Goal: Information Seeking & Learning: Learn about a topic

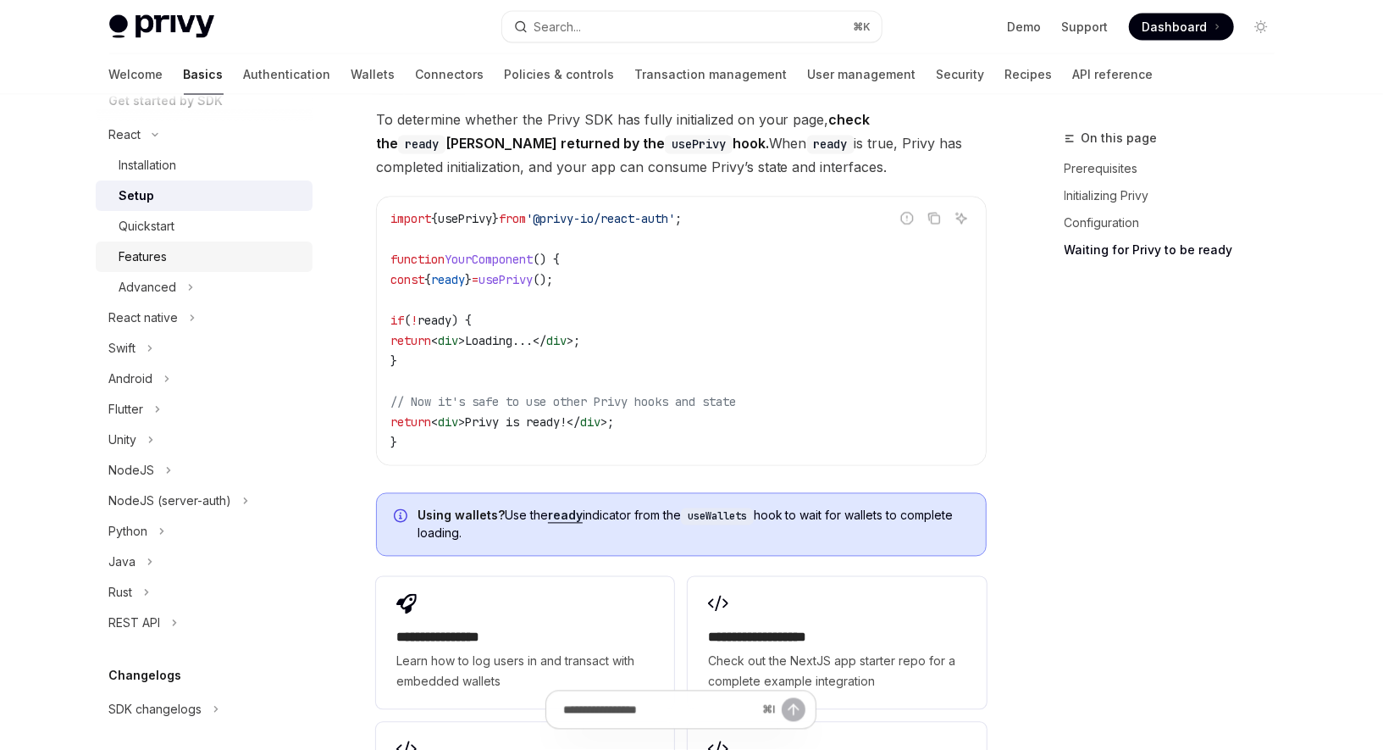
scroll to position [217, 0]
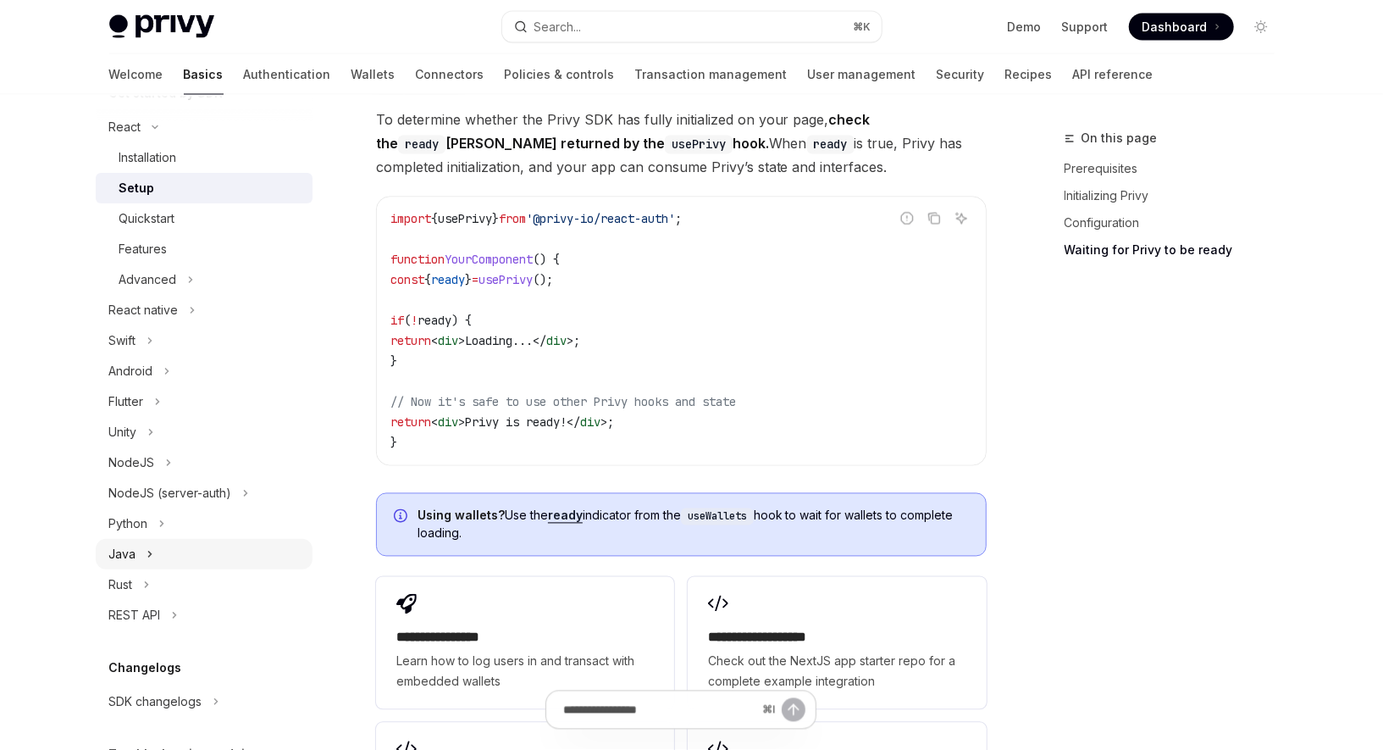
click at [151, 553] on icon "Toggle Java section" at bounding box center [150, 554] width 7 height 20
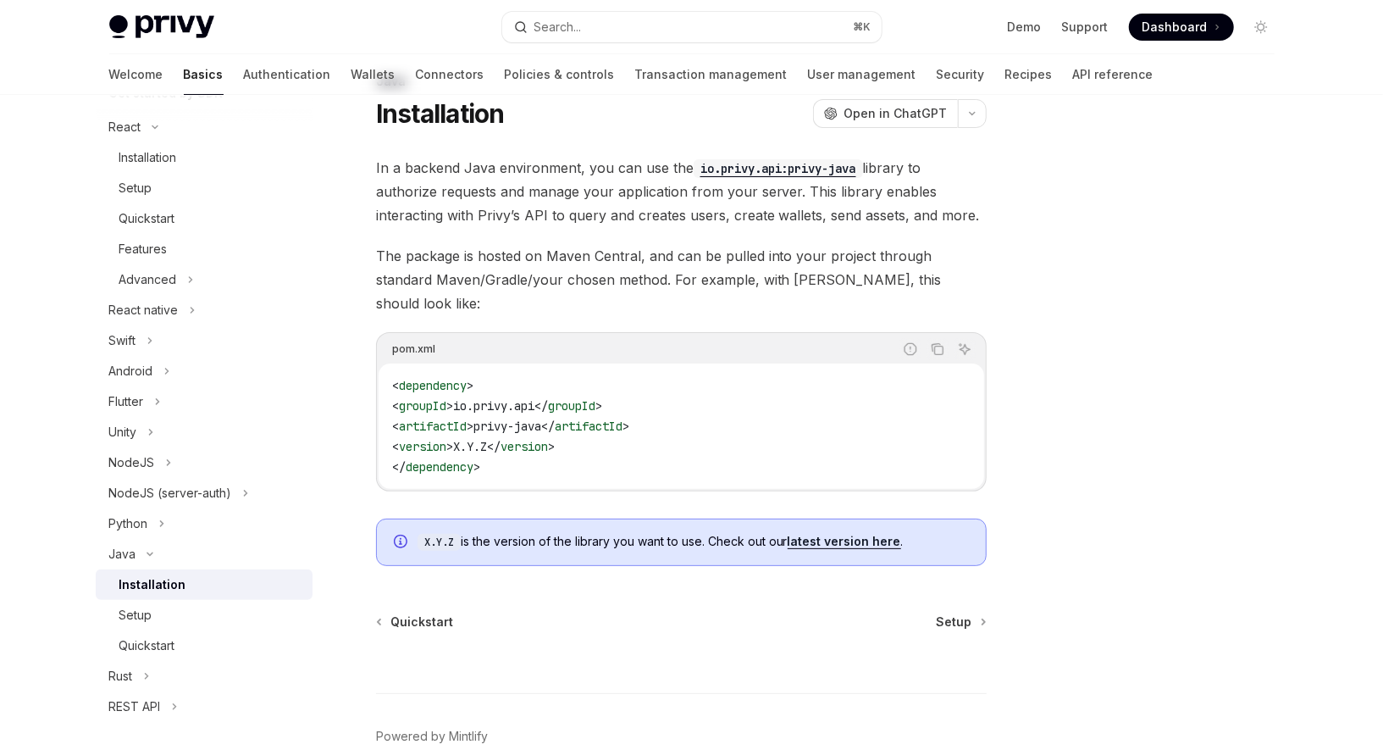
scroll to position [120, 0]
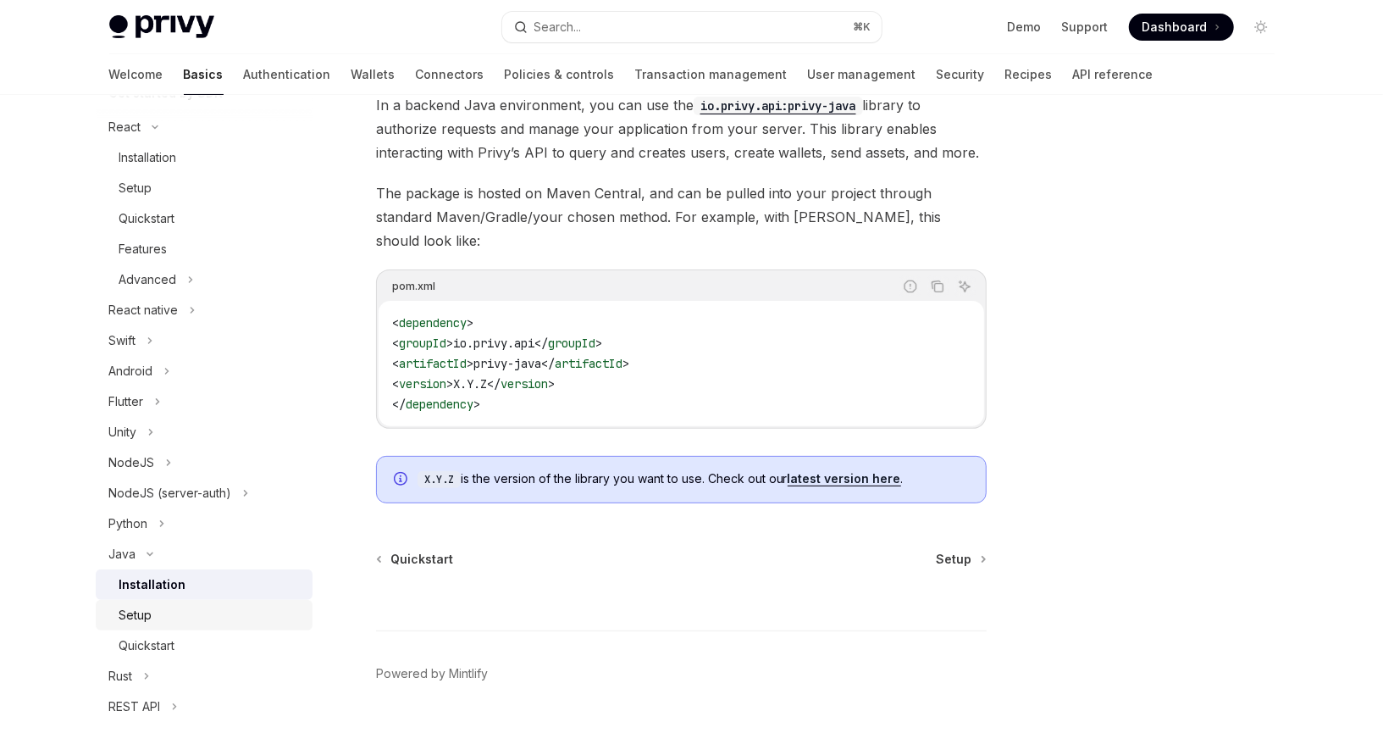
click at [162, 615] on div "Setup" at bounding box center [210, 615] width 183 height 20
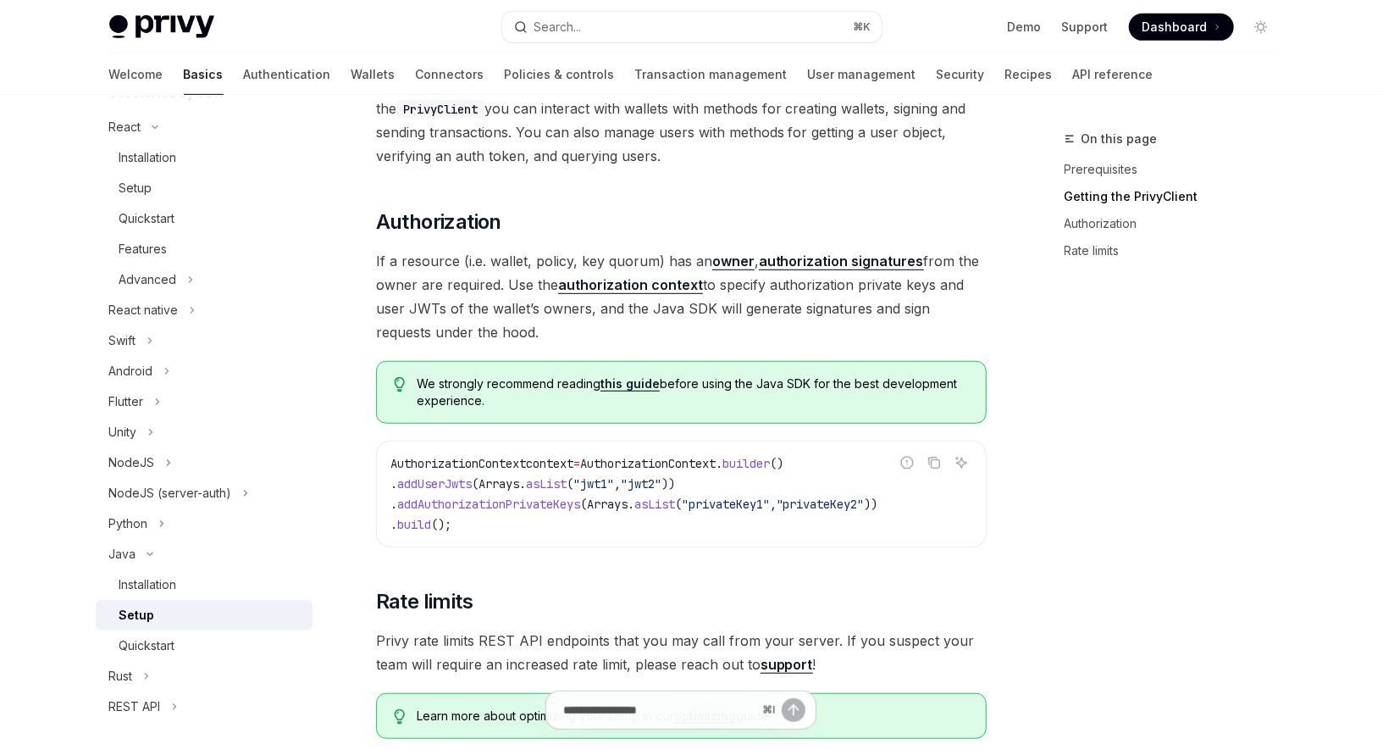
scroll to position [583, 0]
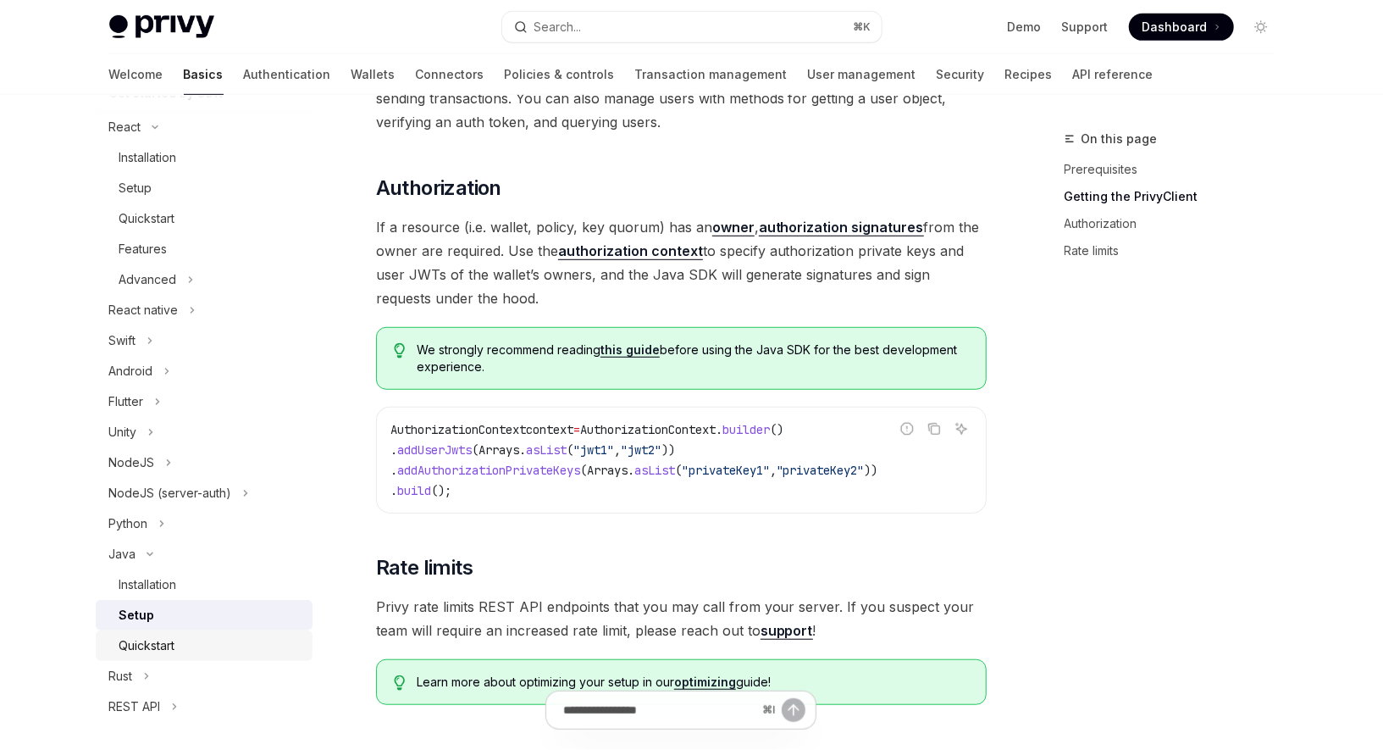
click at [185, 646] on div "Quickstart" at bounding box center [210, 645] width 183 height 20
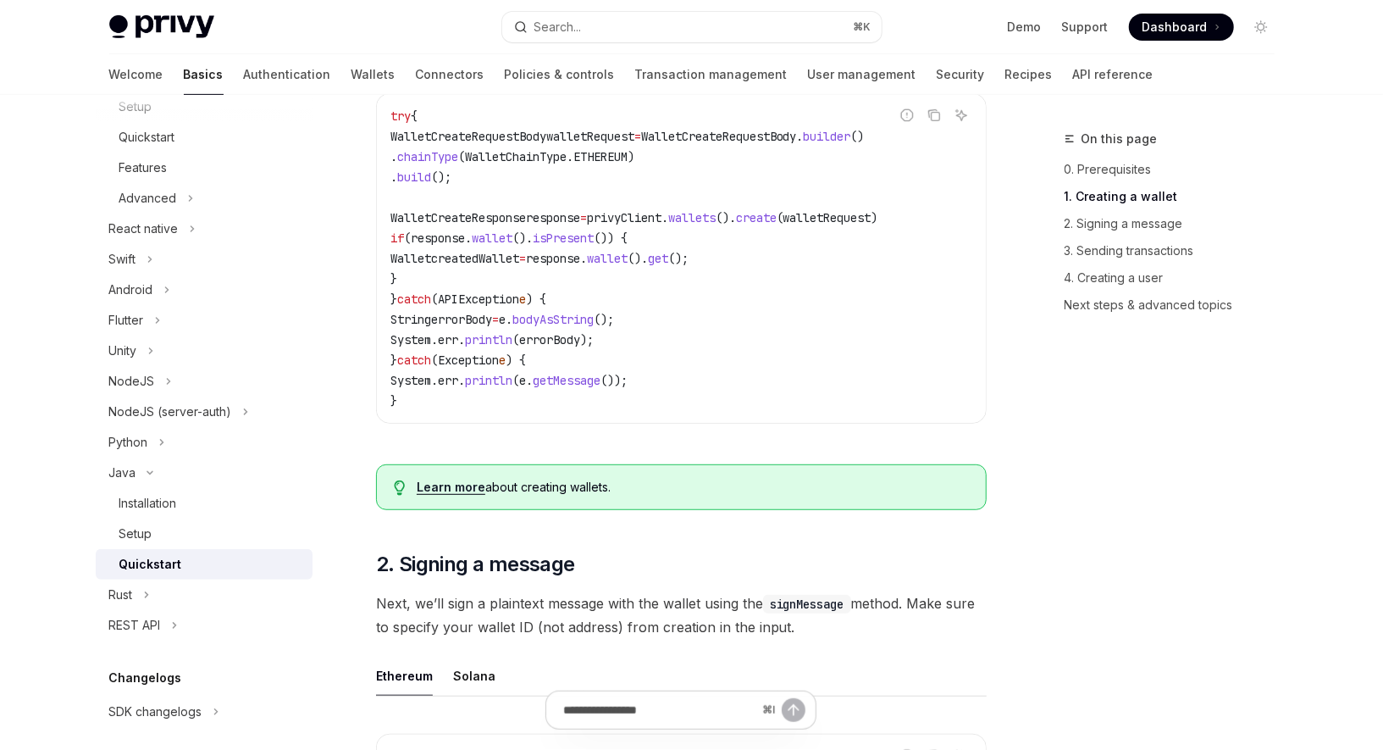
scroll to position [299, 0]
click at [132, 599] on div "Rust" at bounding box center [121, 594] width 24 height 20
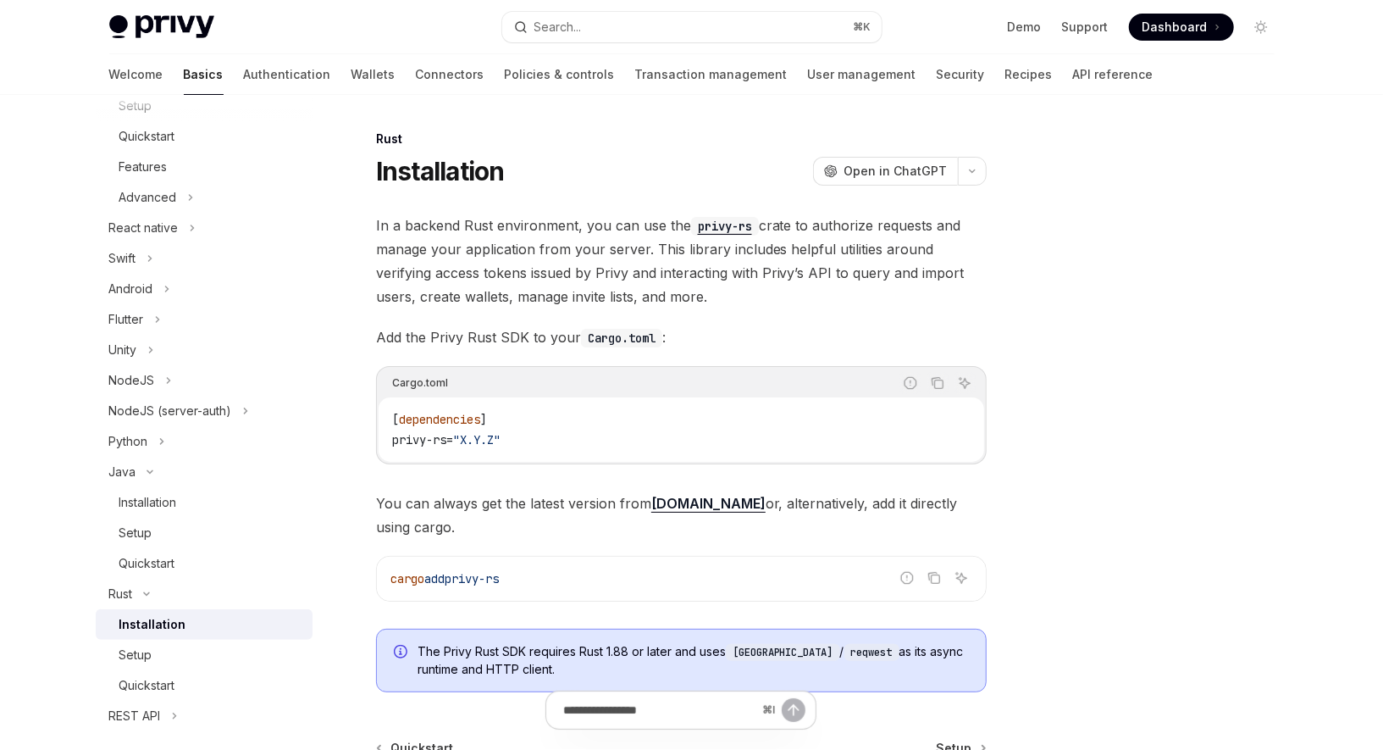
scroll to position [212, 0]
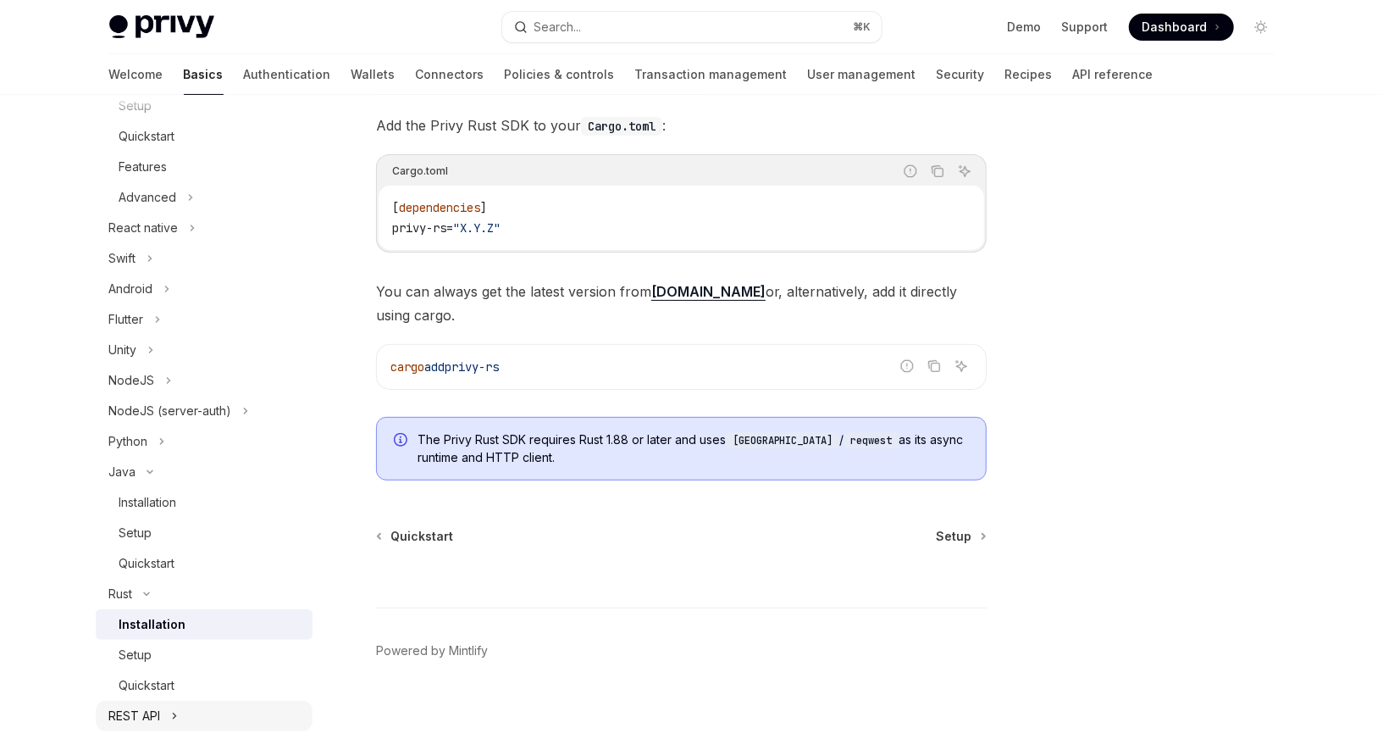
click at [140, 718] on div "REST API" at bounding box center [135, 716] width 52 height 20
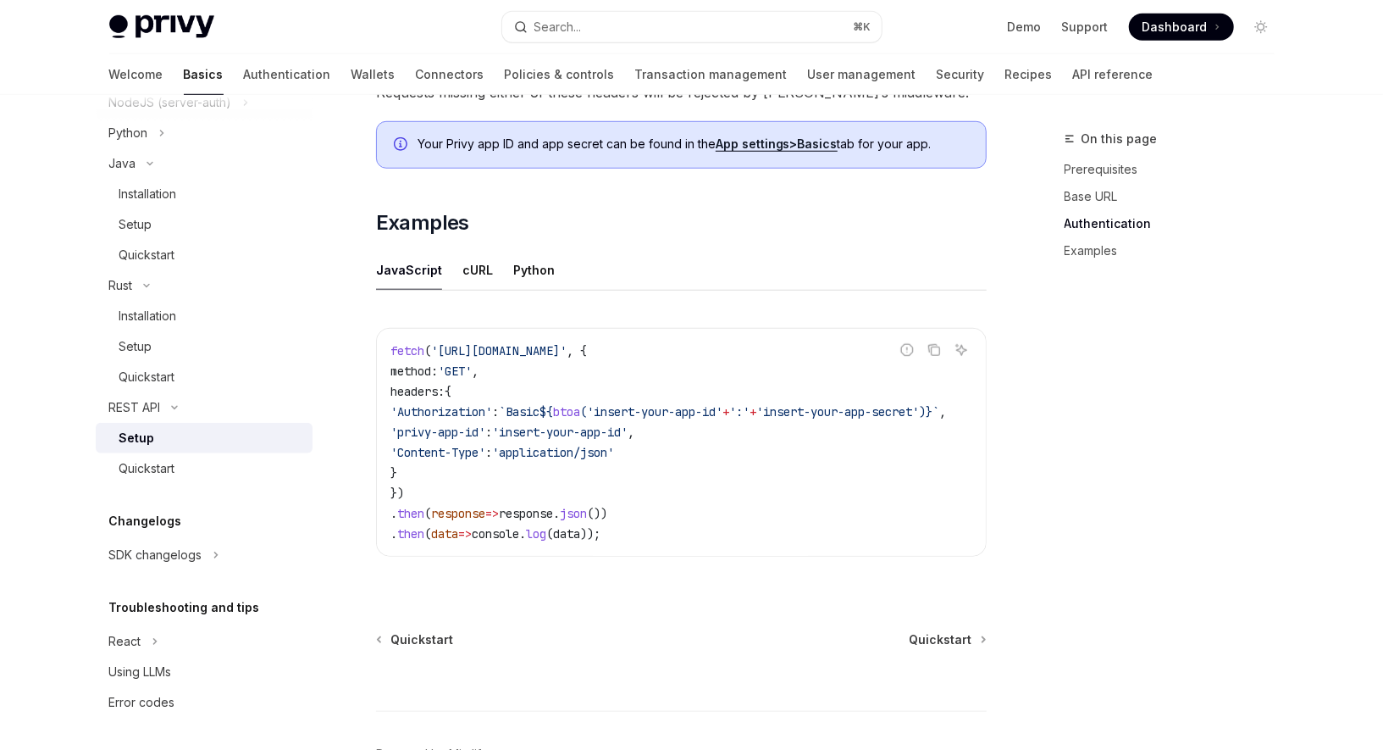
scroll to position [771, 0]
click at [533, 269] on div "Python" at bounding box center [534, 271] width 42 height 40
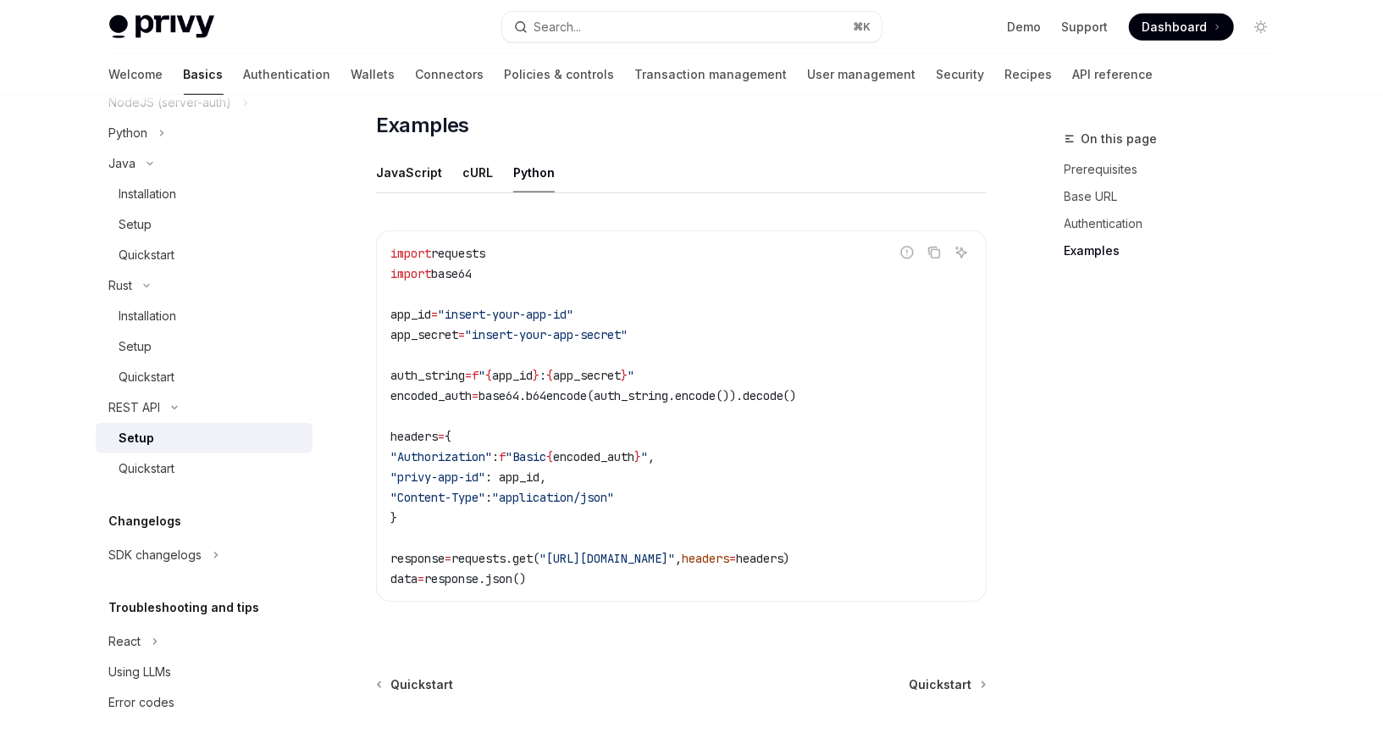
scroll to position [872, 0]
click at [184, 469] on div "Quickstart" at bounding box center [210, 468] width 183 height 20
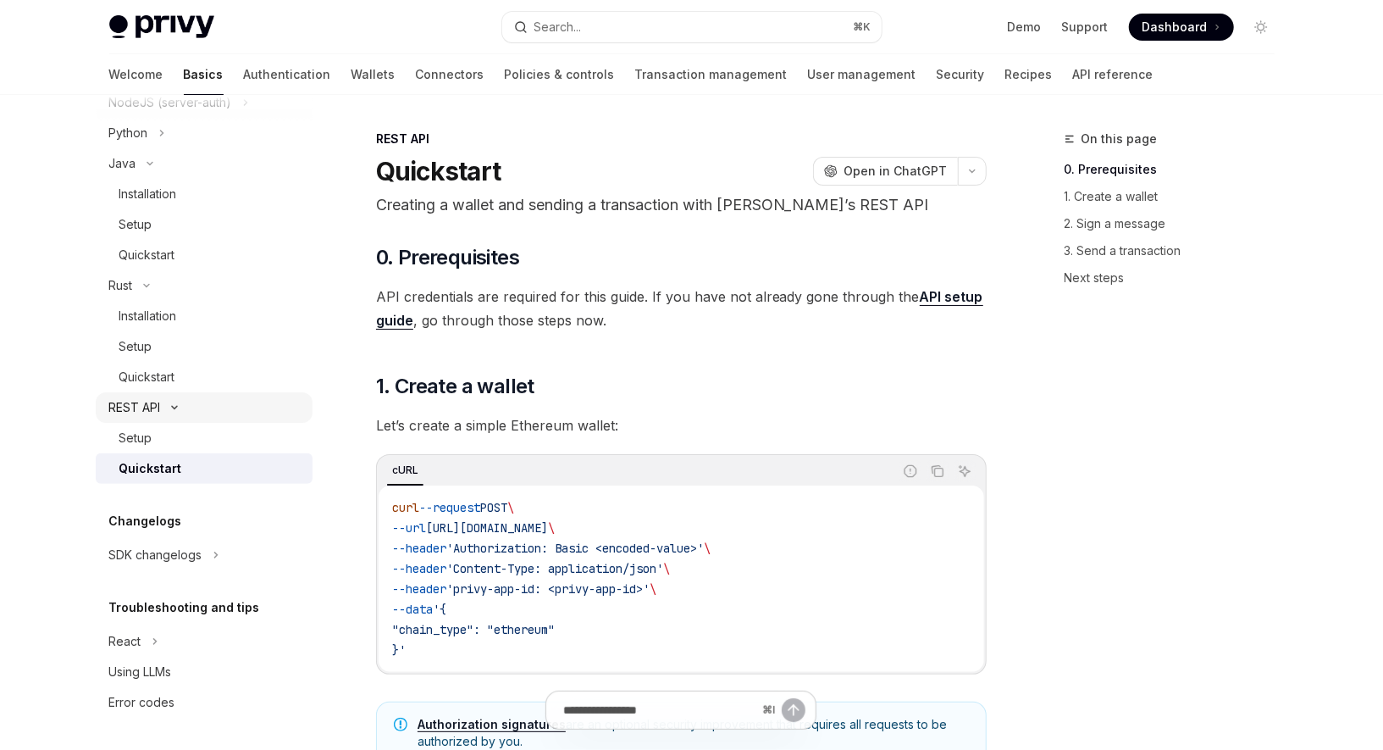
scroll to position [608, 0]
click at [171, 675] on div "Using LLMs" at bounding box center [140, 671] width 63 height 20
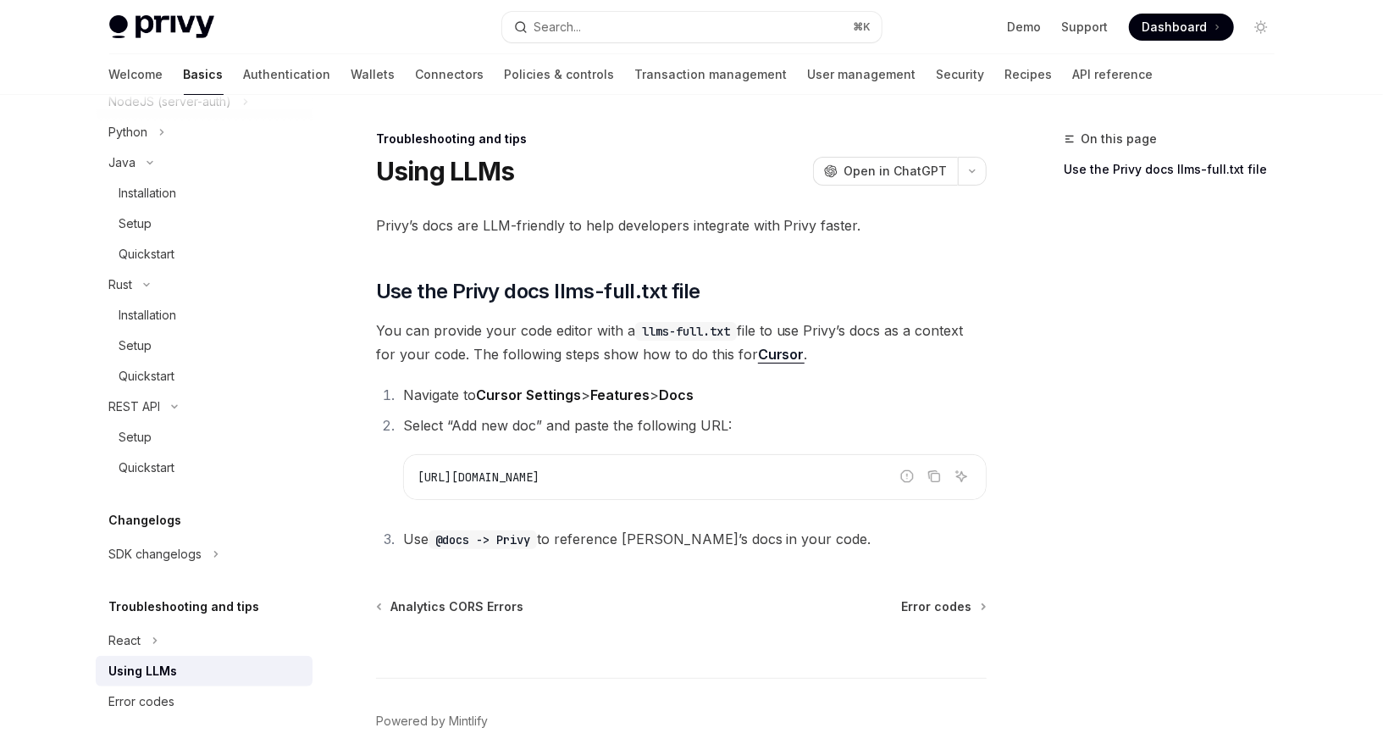
drag, startPoint x: 419, startPoint y: 477, endPoint x: 733, endPoint y: 478, distance: 314.2
click at [733, 478] on code "https://docs.privy.io/llms-full.txt" at bounding box center [695, 477] width 555 height 20
copy span "https://docs.privy.io/llms-full.txt"
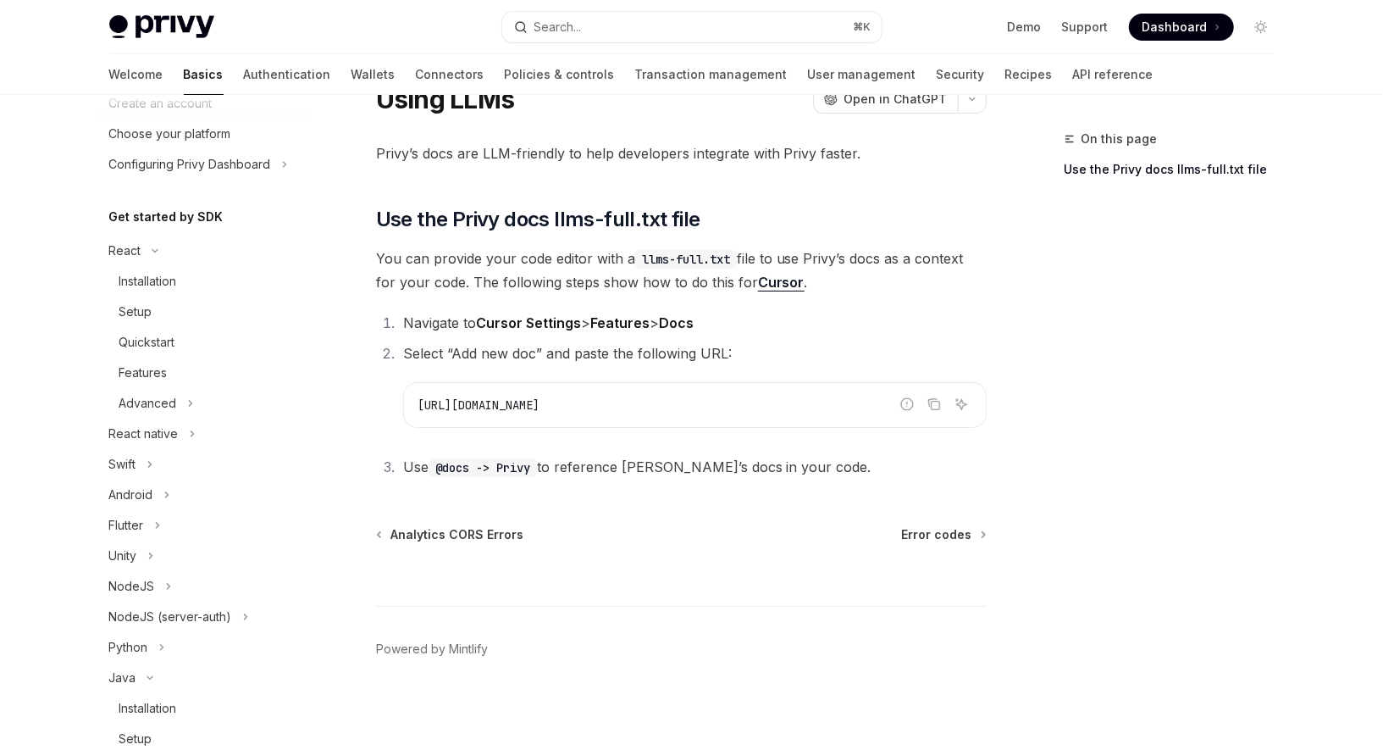
scroll to position [91, 0]
click at [143, 256] on button "React" at bounding box center [204, 252] width 217 height 30
click at [164, 248] on button "React" at bounding box center [204, 252] width 217 height 30
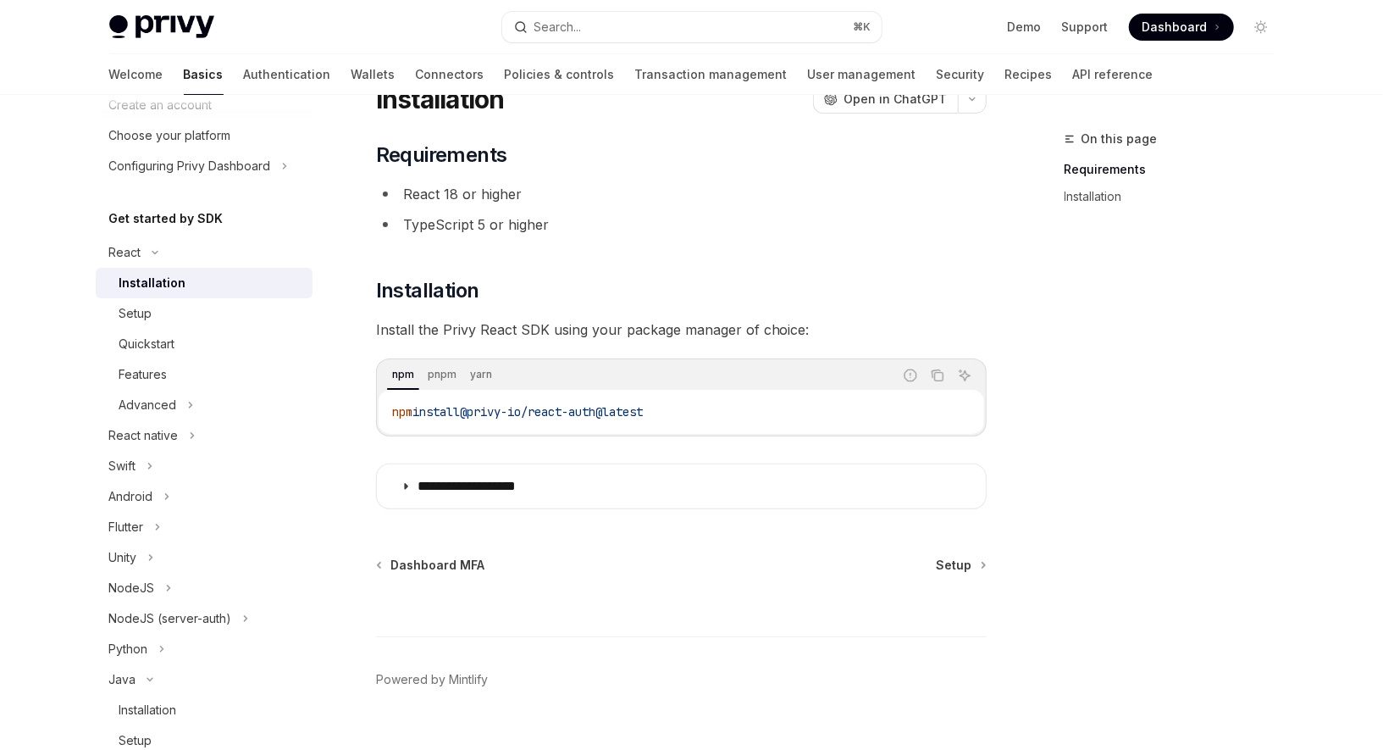
click at [188, 280] on div "Installation" at bounding box center [210, 283] width 183 height 20
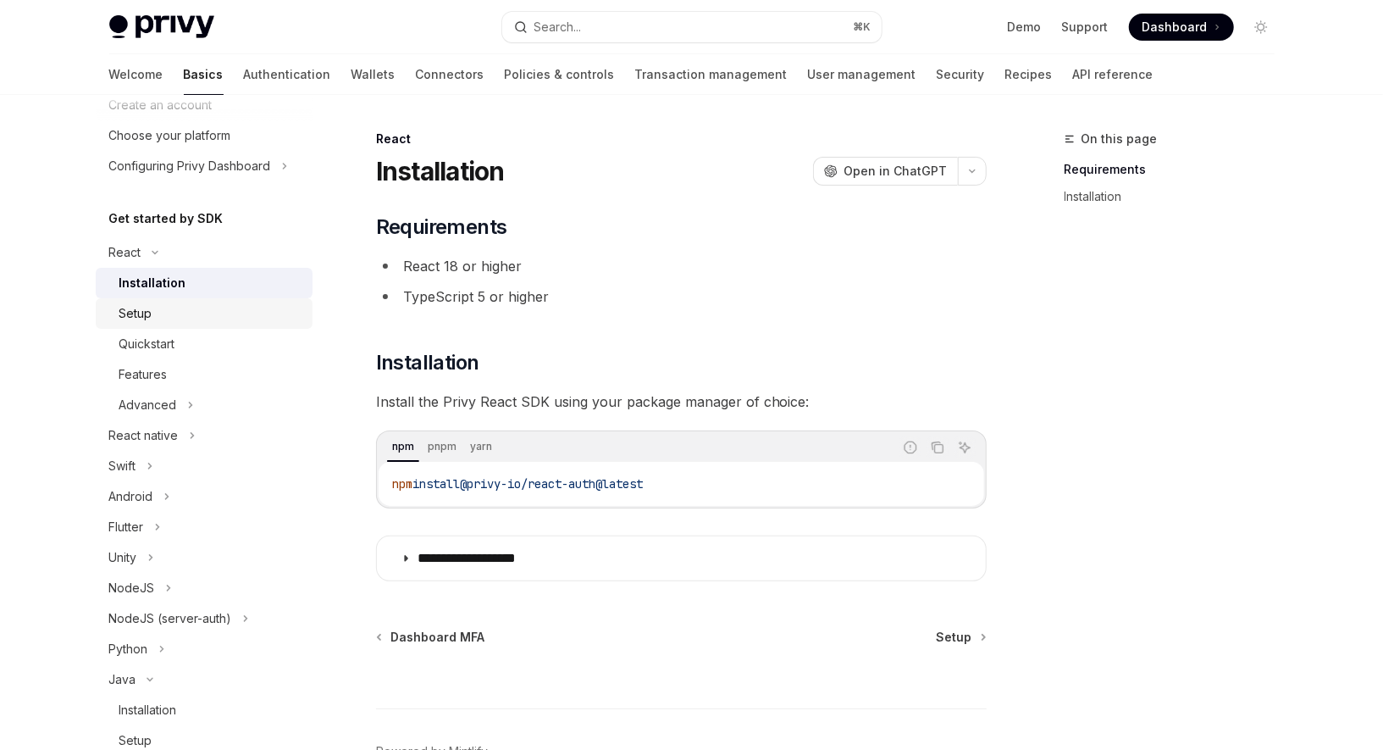
click at [170, 320] on div "Setup" at bounding box center [210, 313] width 183 height 20
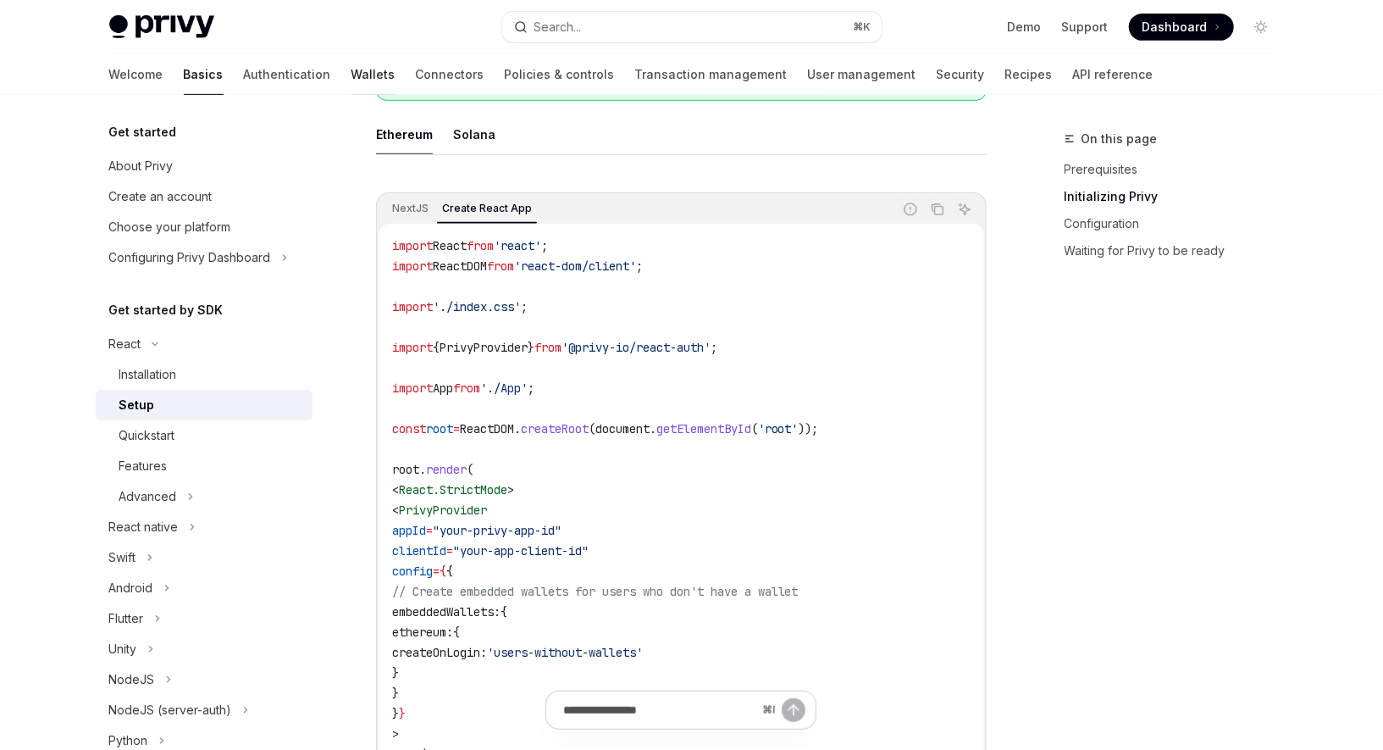
click at [351, 64] on link "Wallets" at bounding box center [373, 74] width 44 height 41
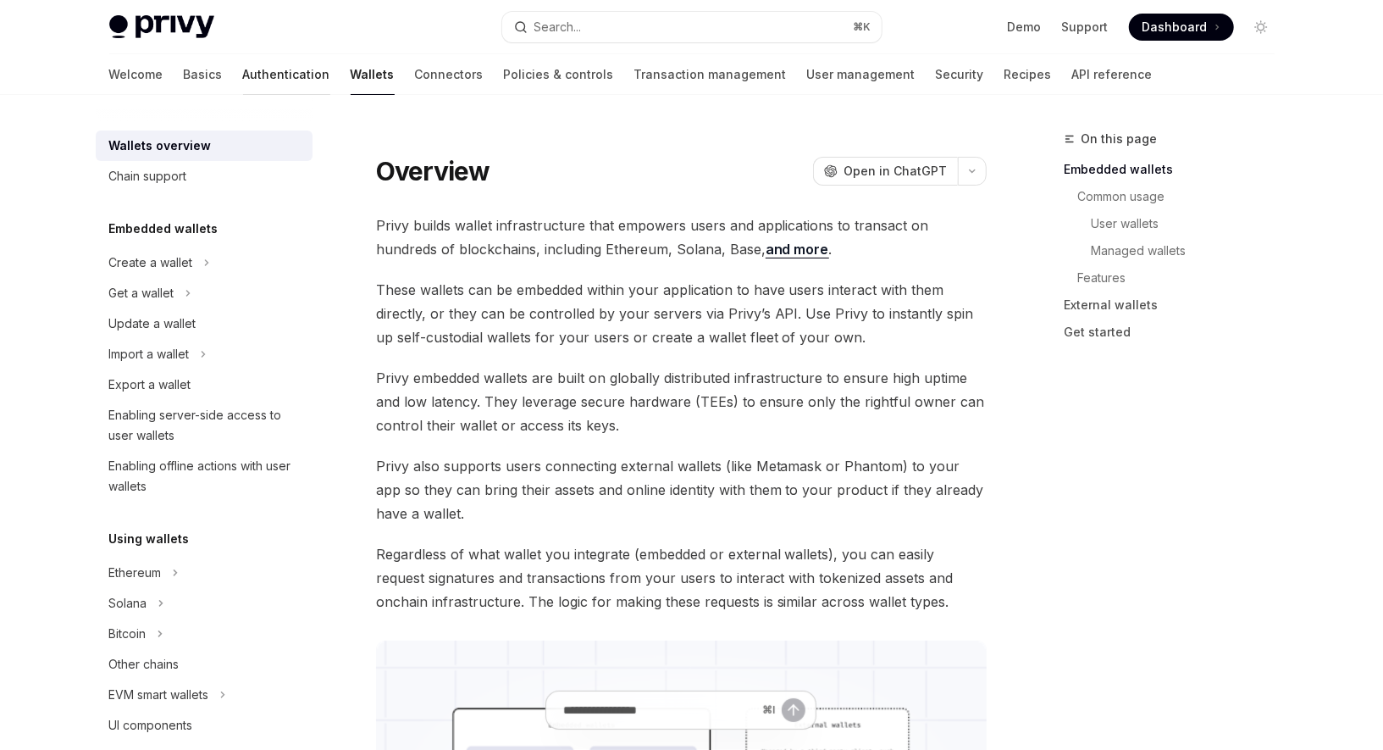
click at [243, 78] on link "Authentication" at bounding box center [286, 74] width 87 height 41
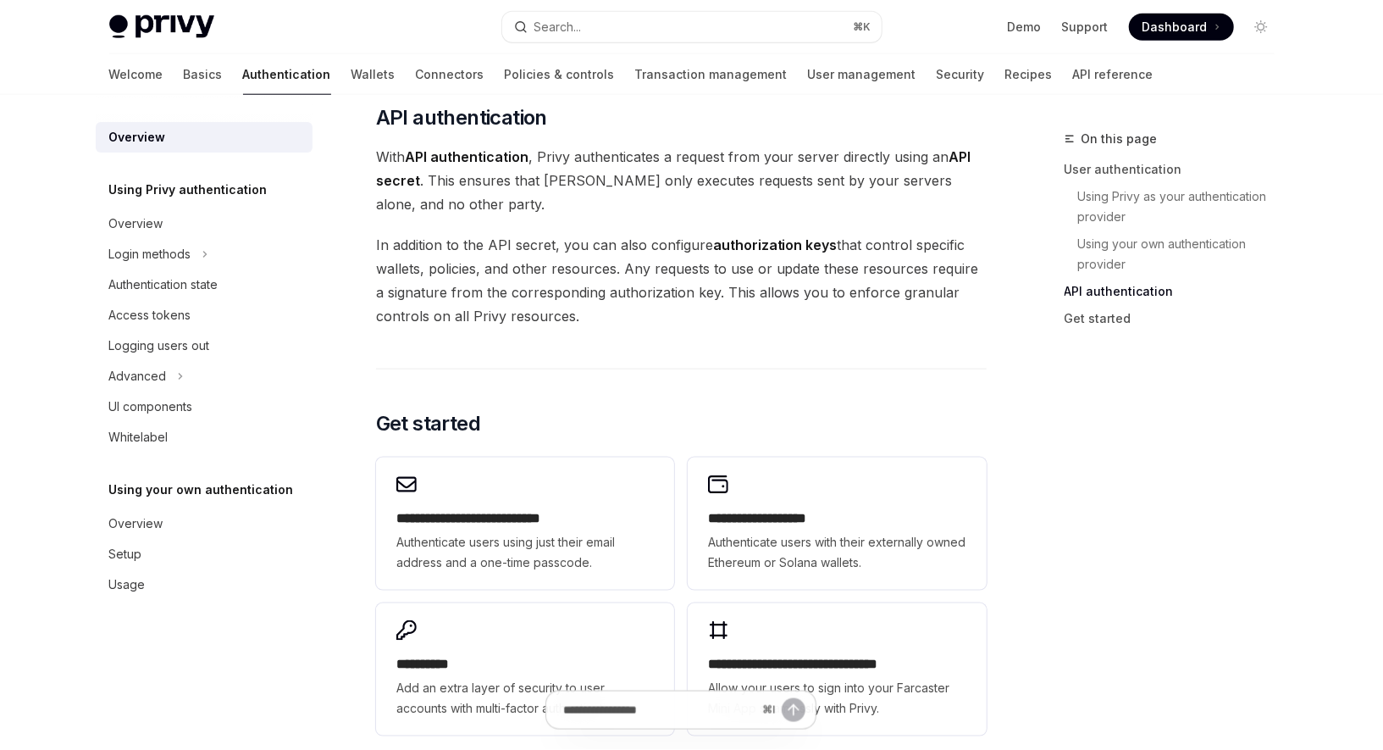
scroll to position [1136, 0]
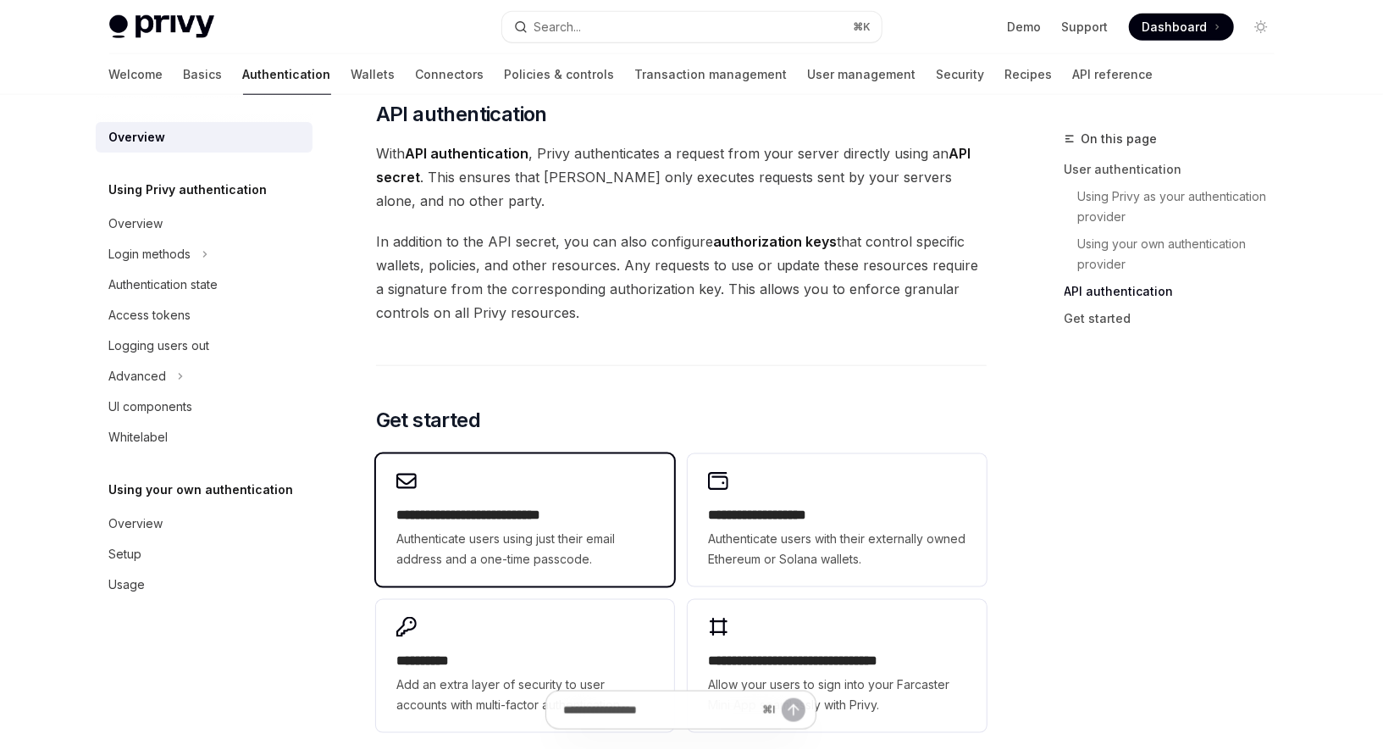
click at [539, 509] on h2 "**********" at bounding box center [524, 515] width 257 height 20
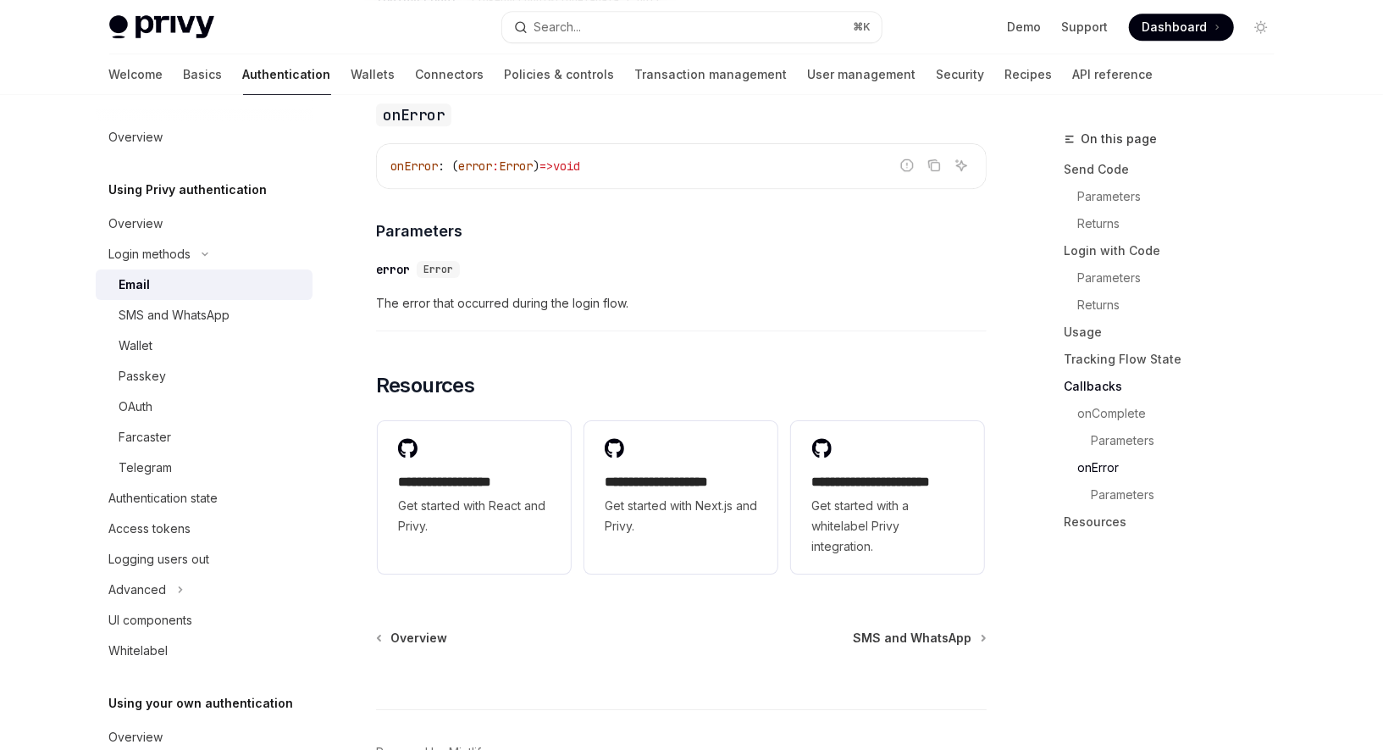
scroll to position [3384, 0]
click at [174, 344] on div "Wallet" at bounding box center [210, 345] width 183 height 20
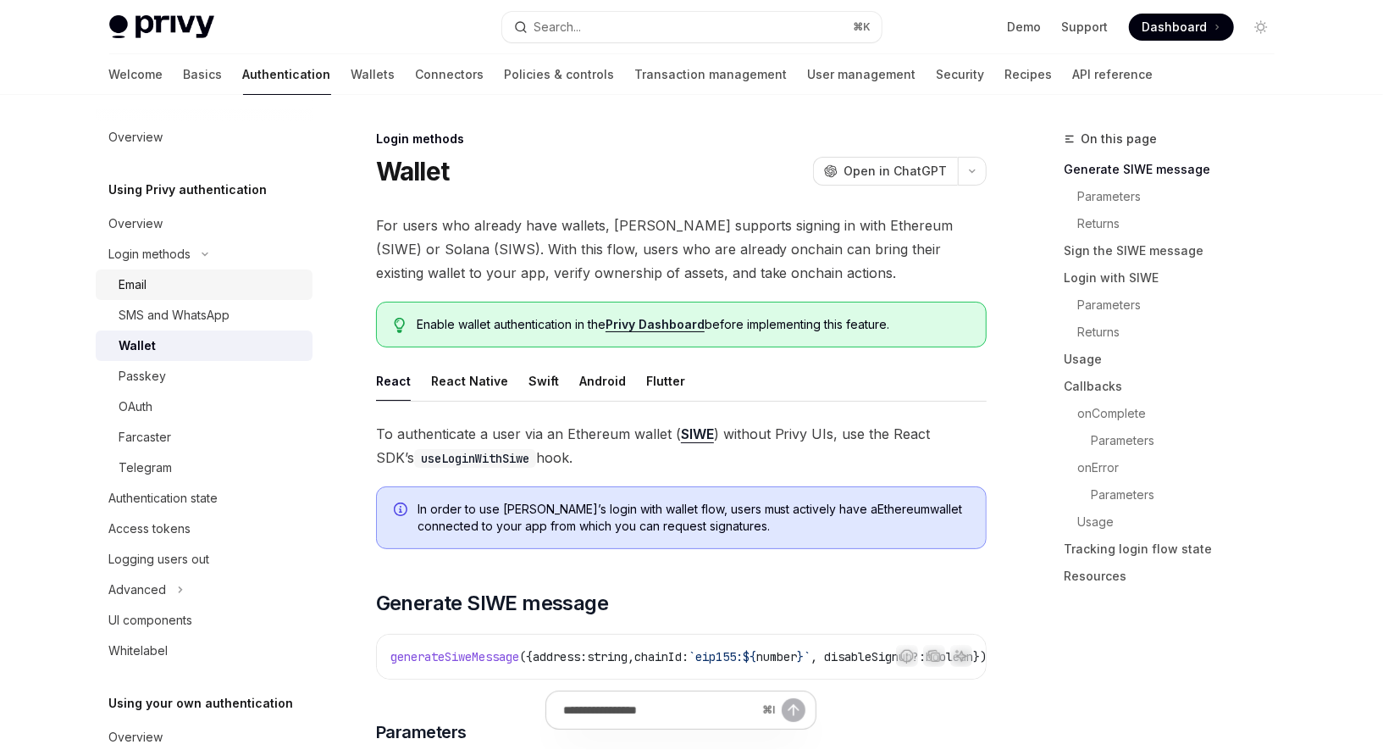
click at [159, 285] on div "Email" at bounding box center [210, 284] width 183 height 20
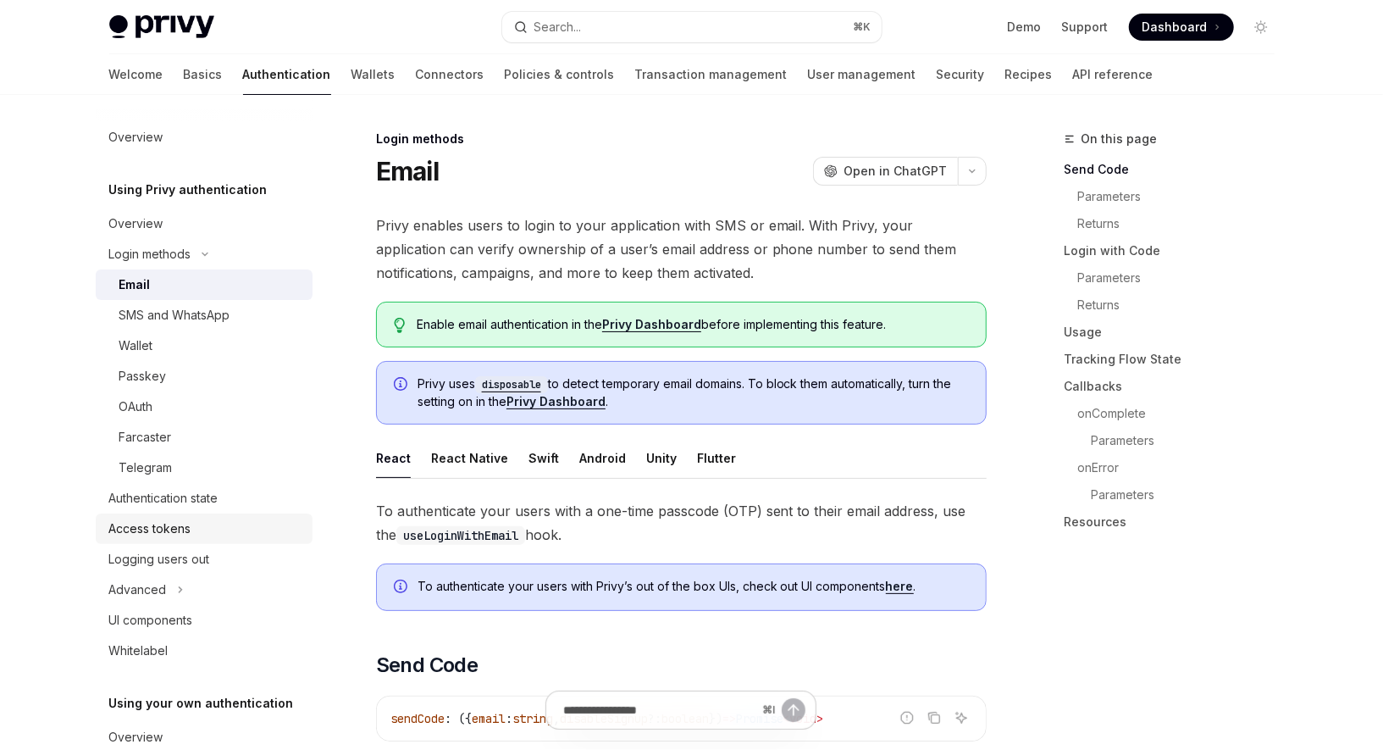
click at [174, 528] on div "Access tokens" at bounding box center [150, 528] width 82 height 20
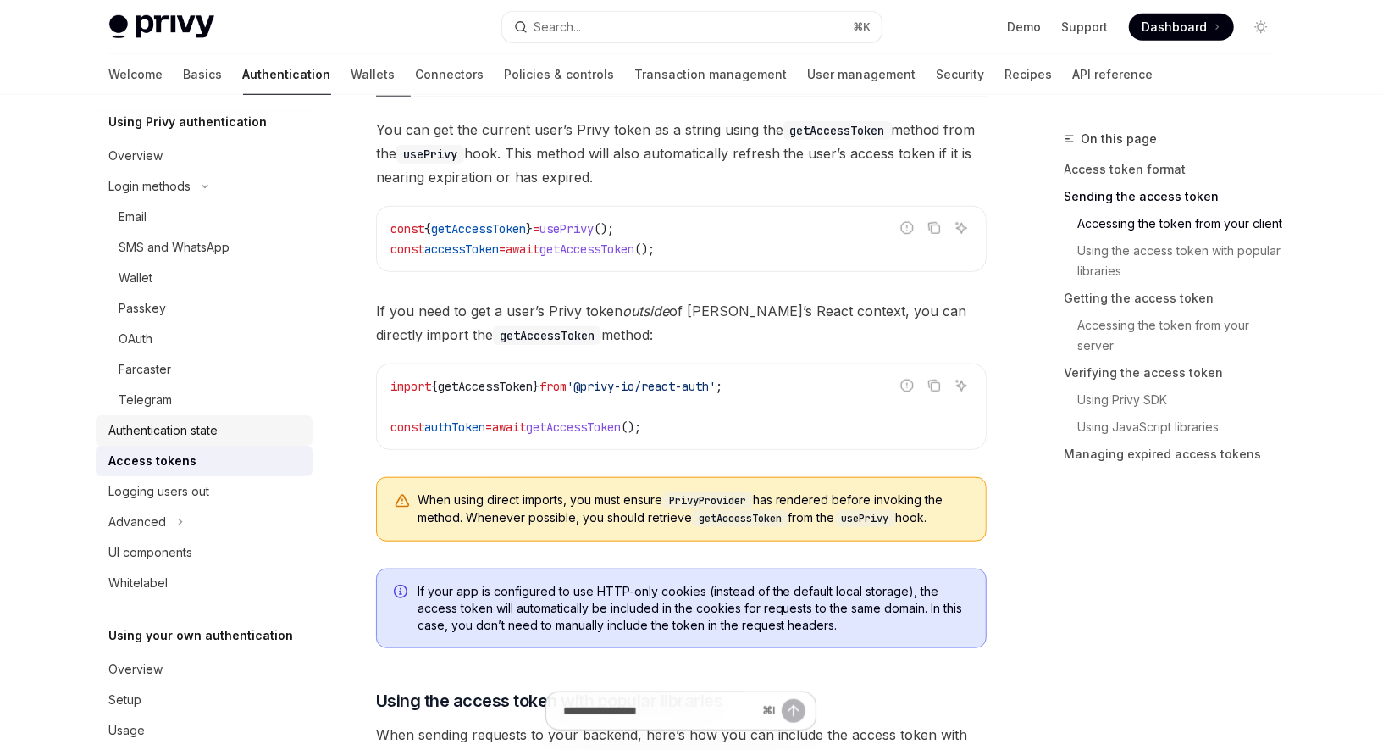
scroll to position [97, 0]
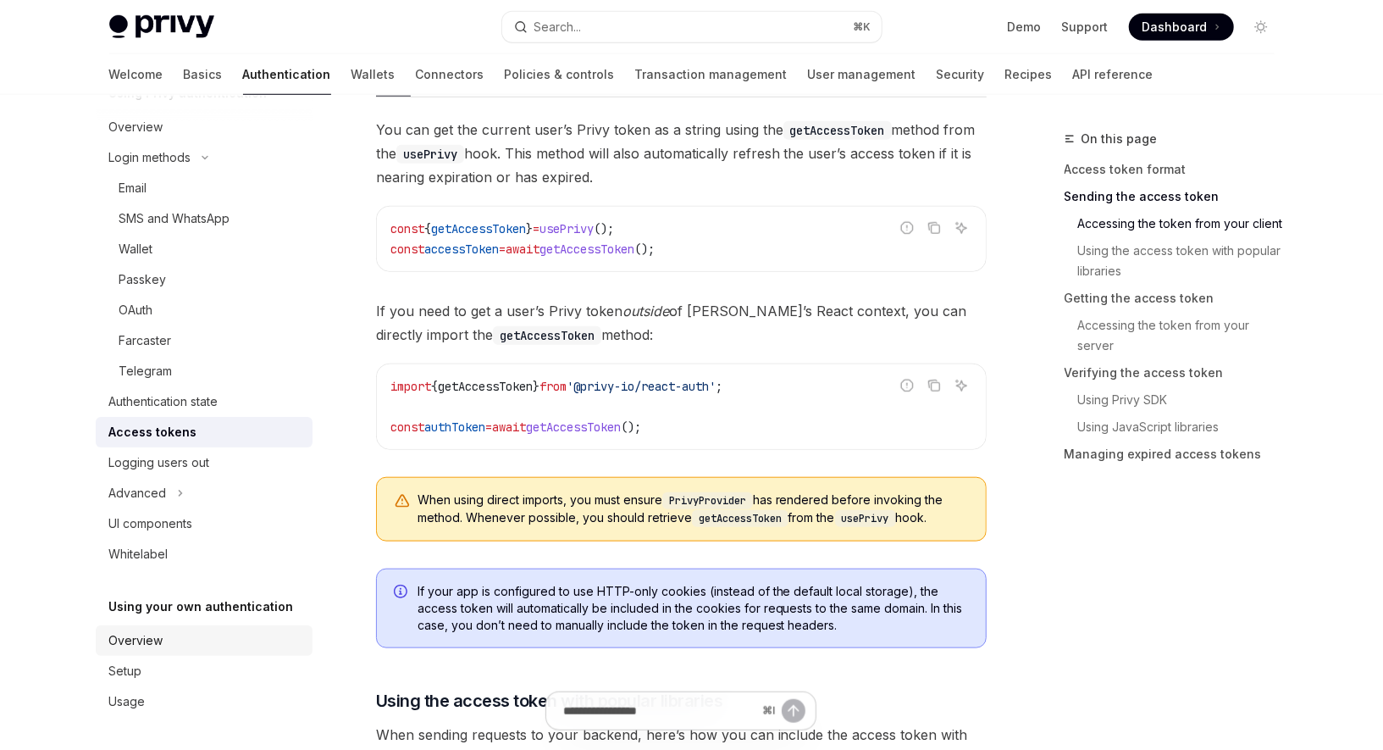
click at [162, 637] on div "Overview" at bounding box center [205, 640] width 193 height 20
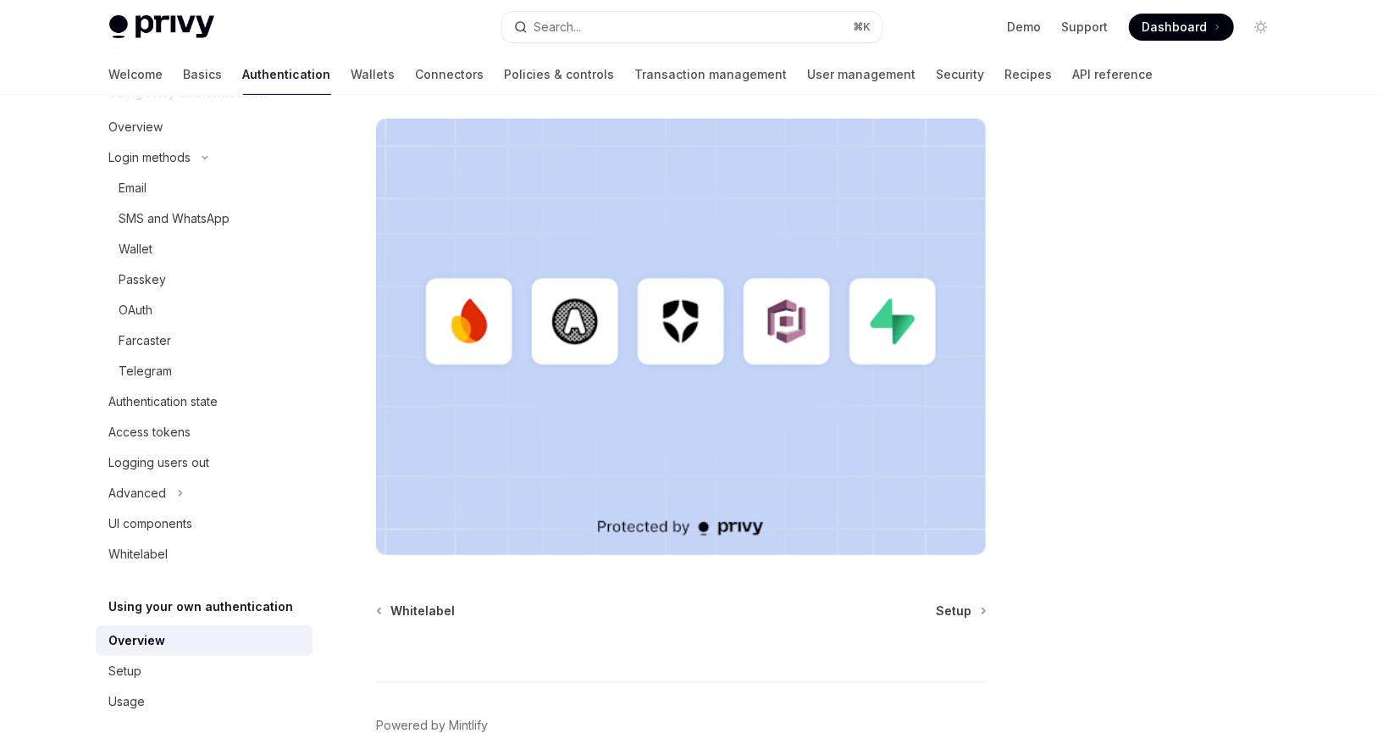
scroll to position [476, 0]
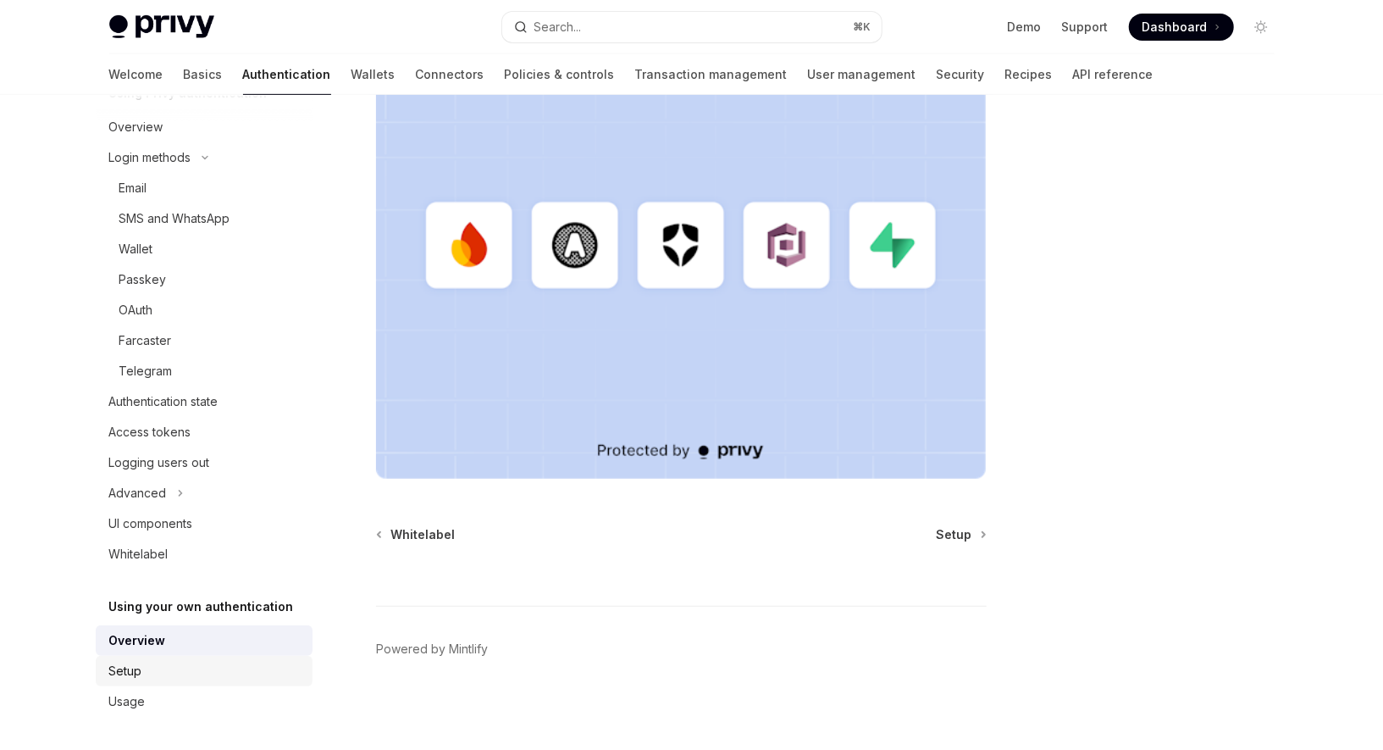
click at [174, 669] on div "Setup" at bounding box center [205, 671] width 193 height 20
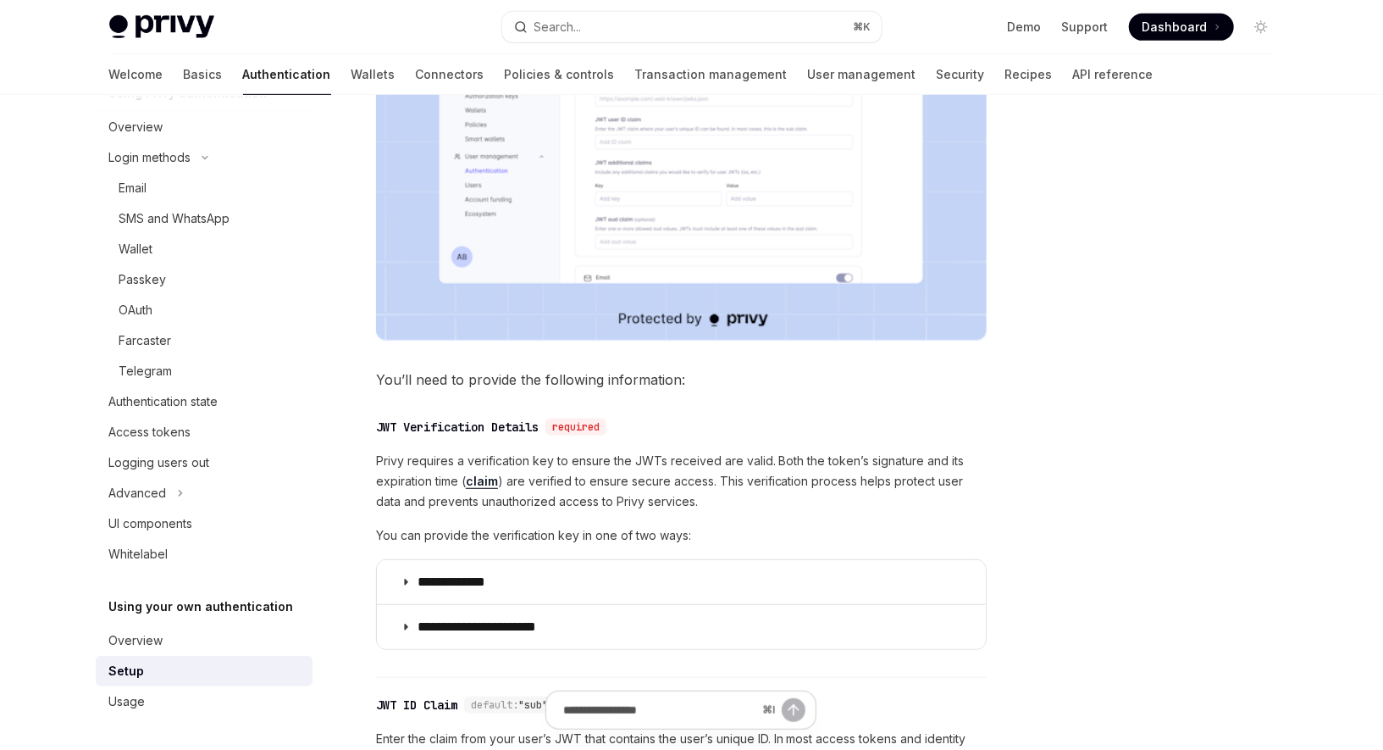
scroll to position [627, 0]
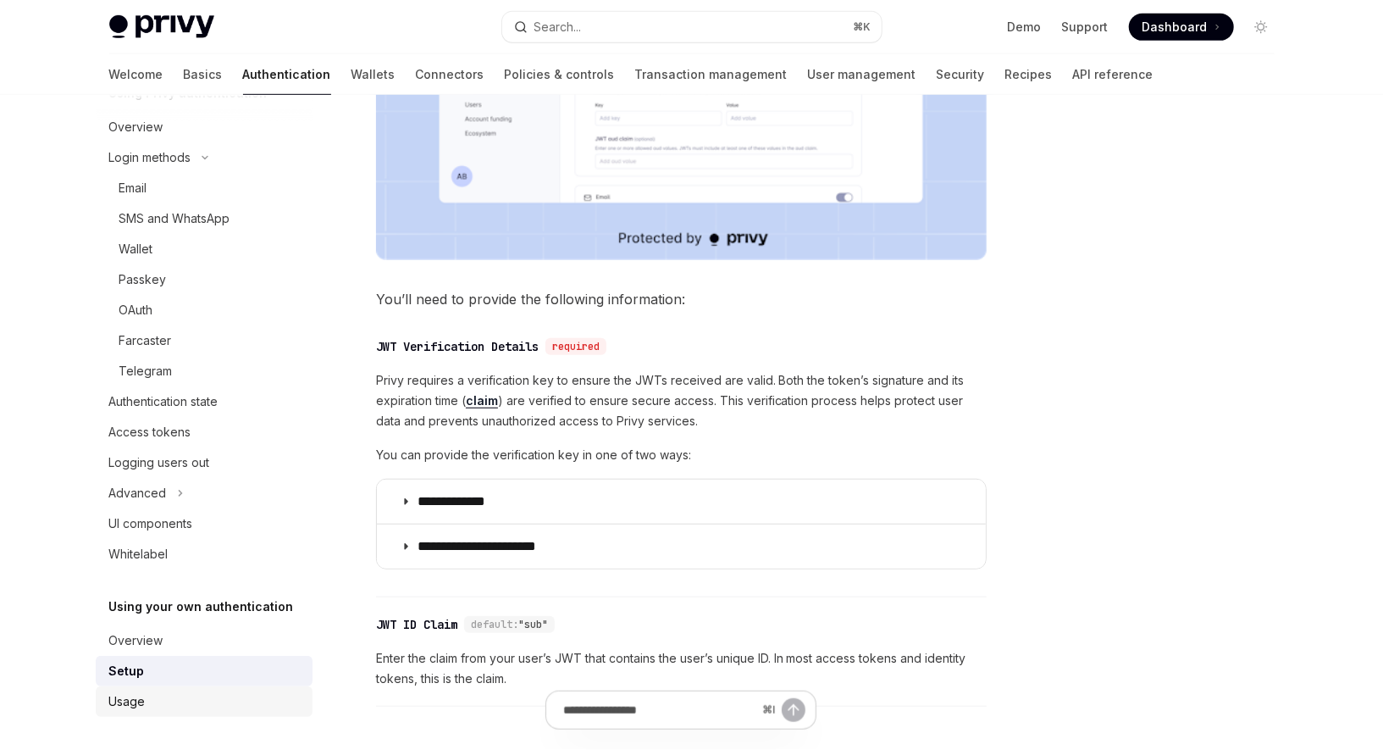
click at [169, 695] on div "Usage" at bounding box center [205, 701] width 193 height 20
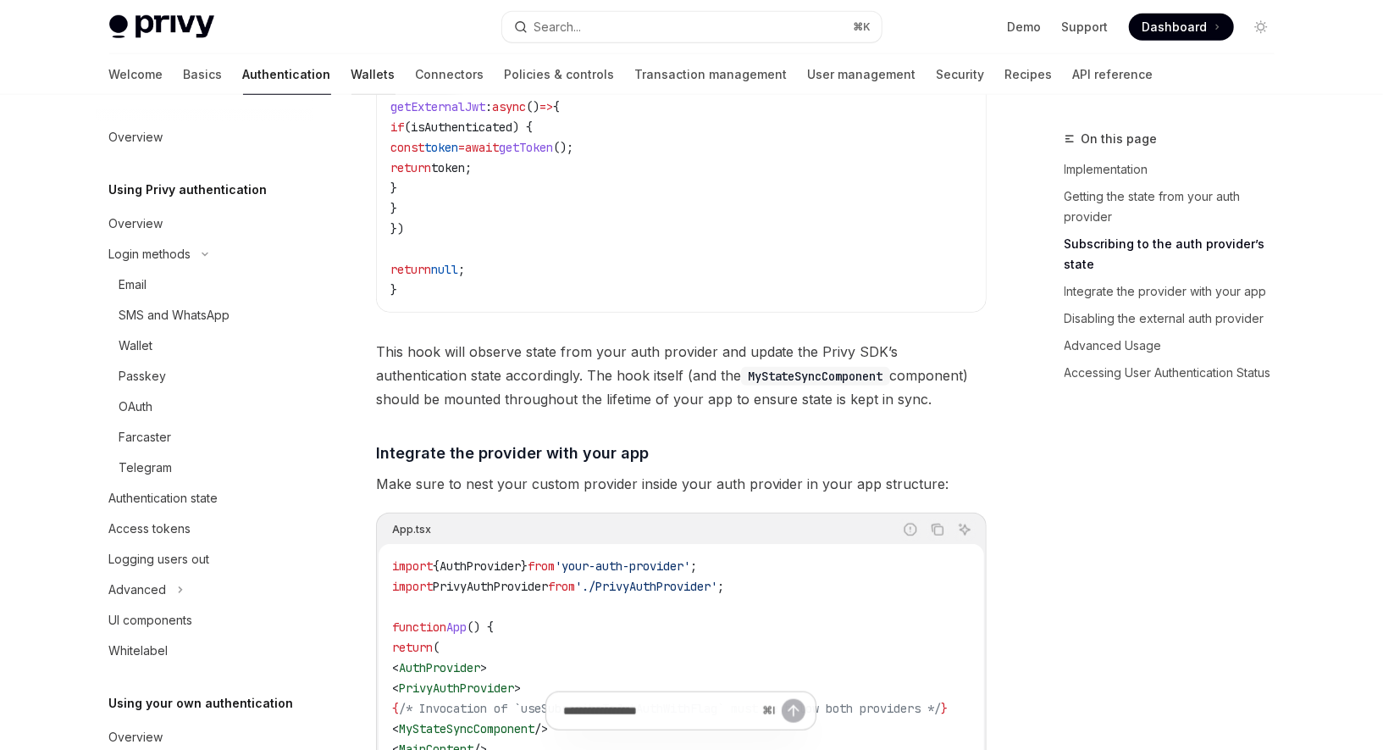
click at [351, 70] on link "Wallets" at bounding box center [373, 74] width 44 height 41
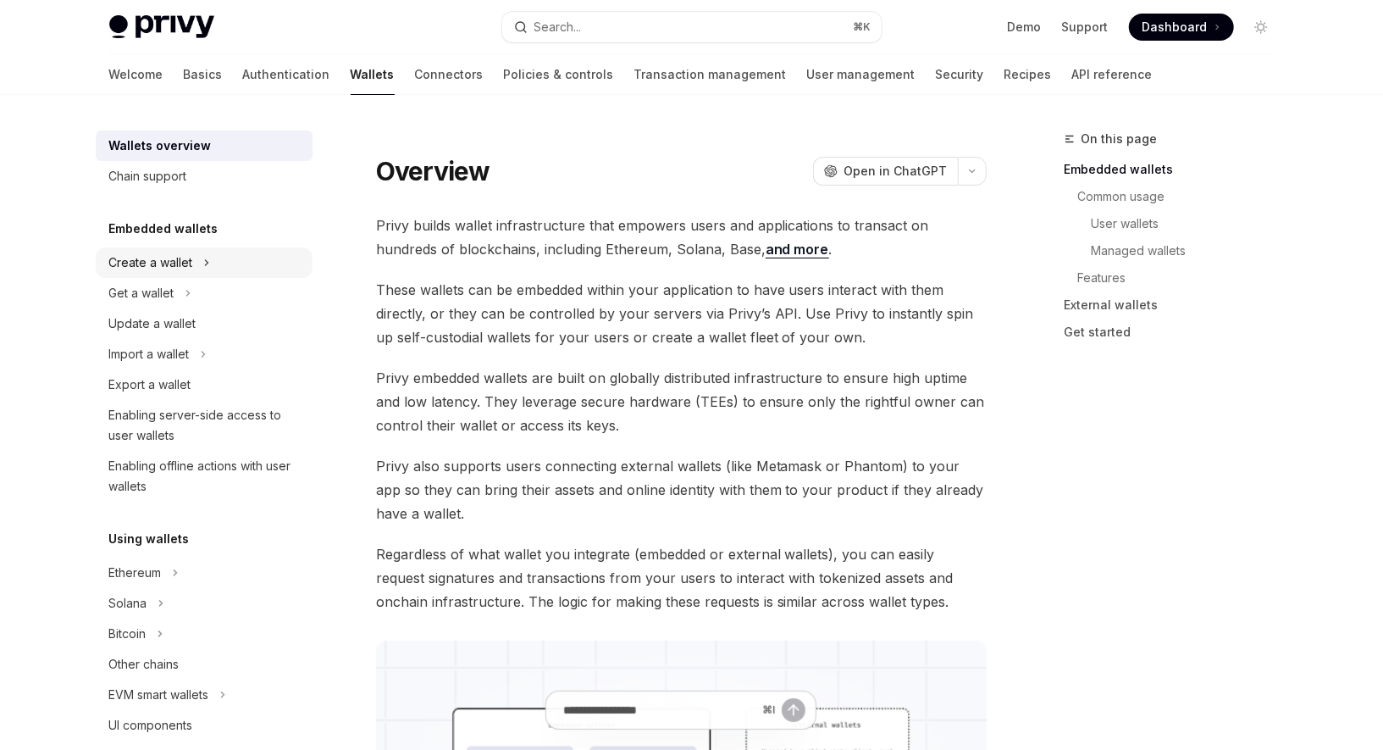
click at [164, 257] on div "Create a wallet" at bounding box center [151, 262] width 84 height 20
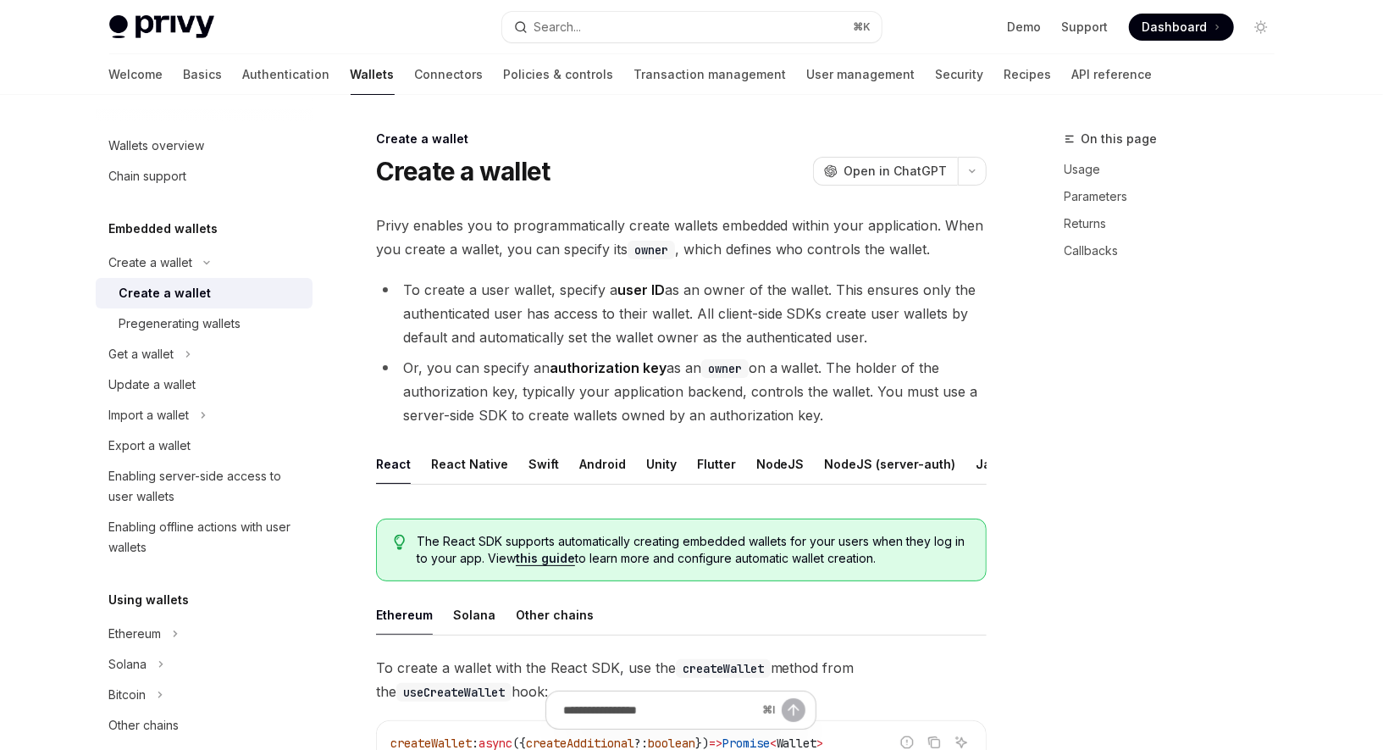
click at [192, 292] on div "Create a wallet" at bounding box center [165, 293] width 92 height 20
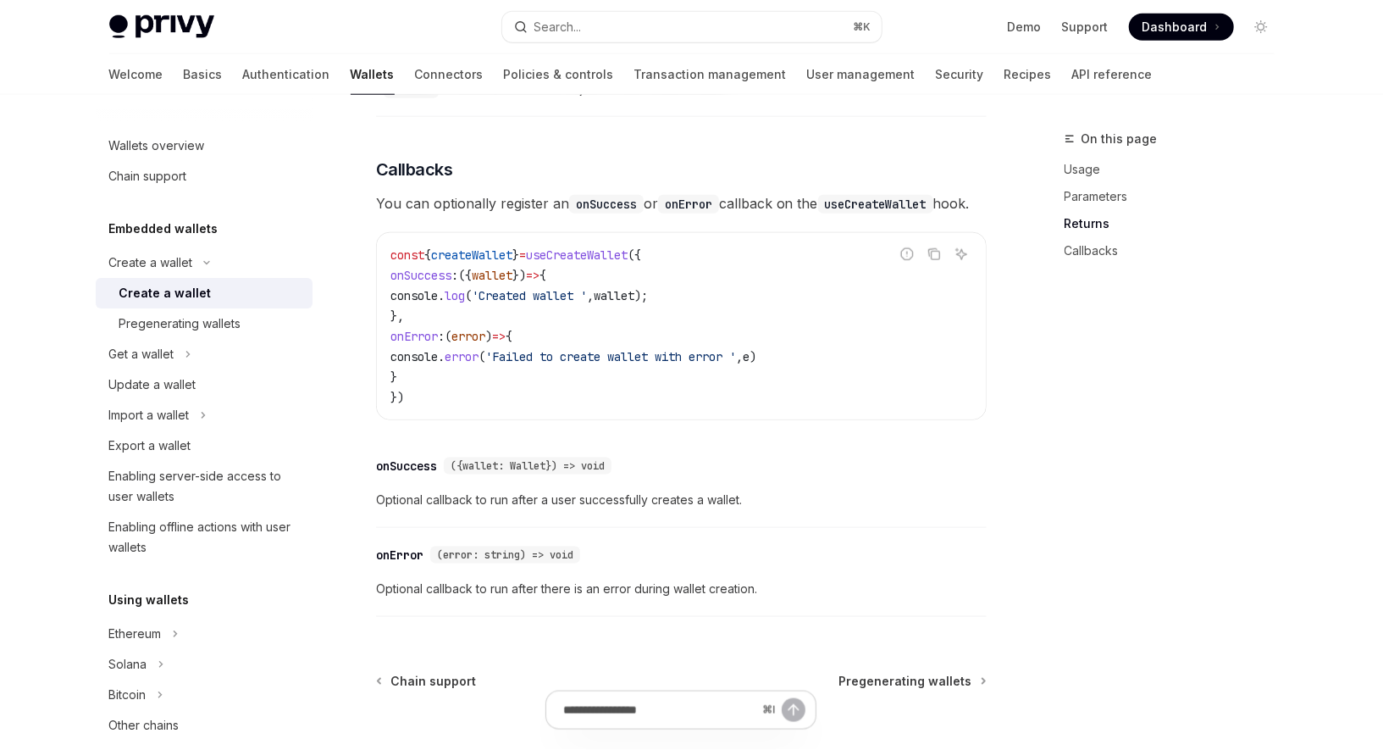
scroll to position [1292, 0]
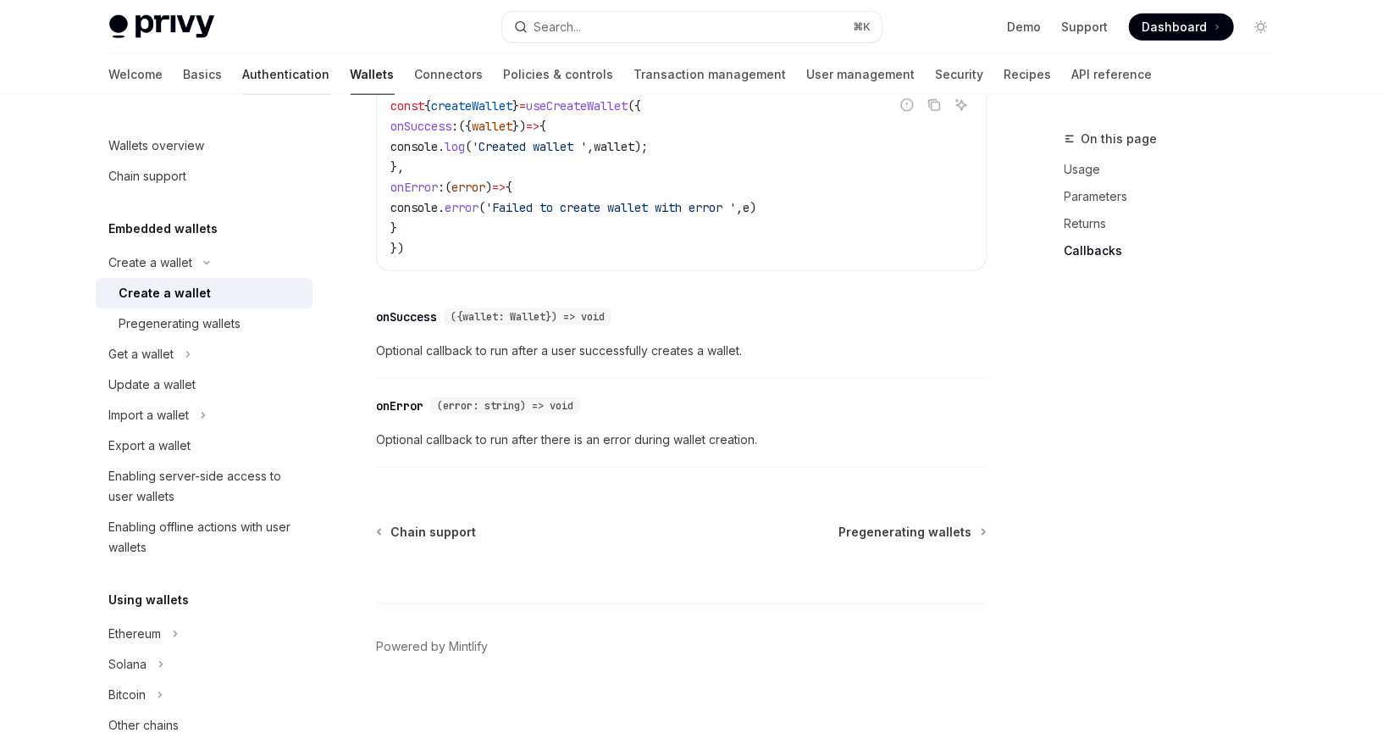
click at [243, 75] on link "Authentication" at bounding box center [286, 74] width 87 height 41
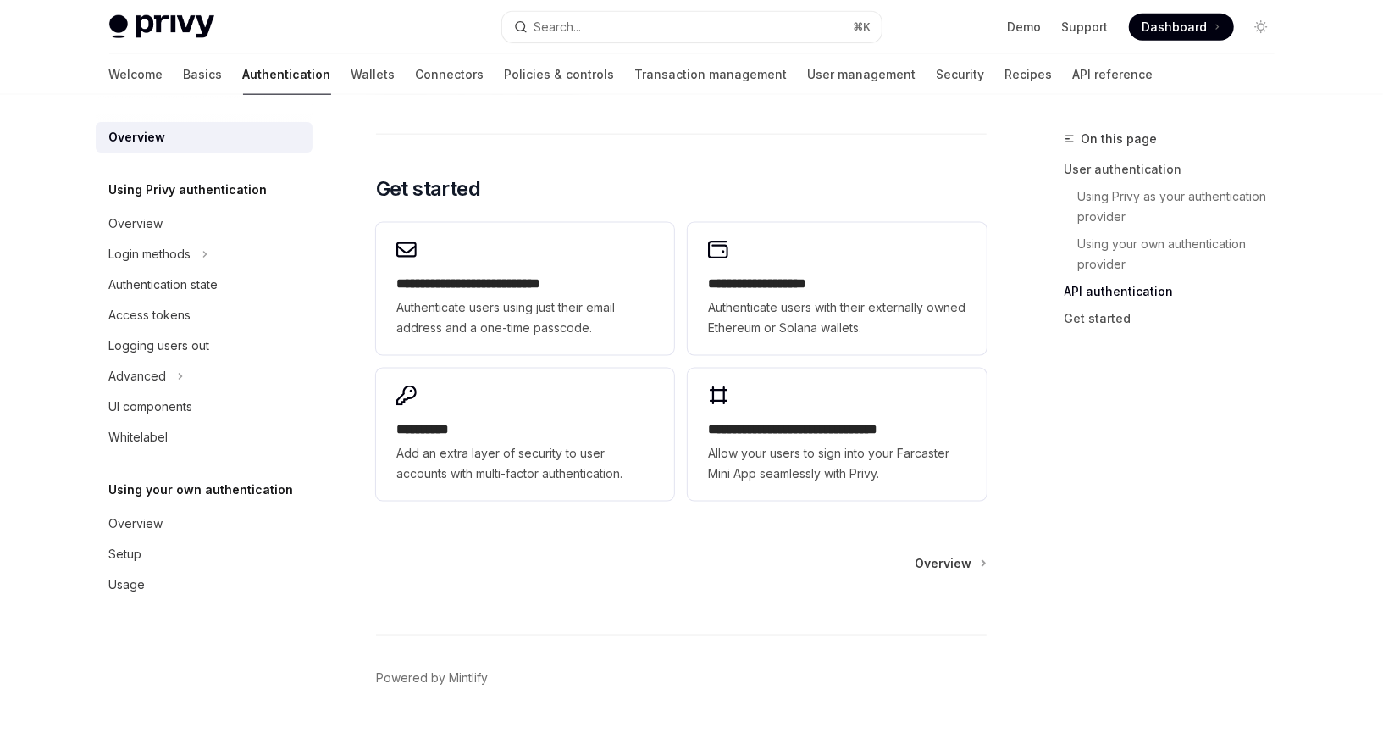
scroll to position [1395, 0]
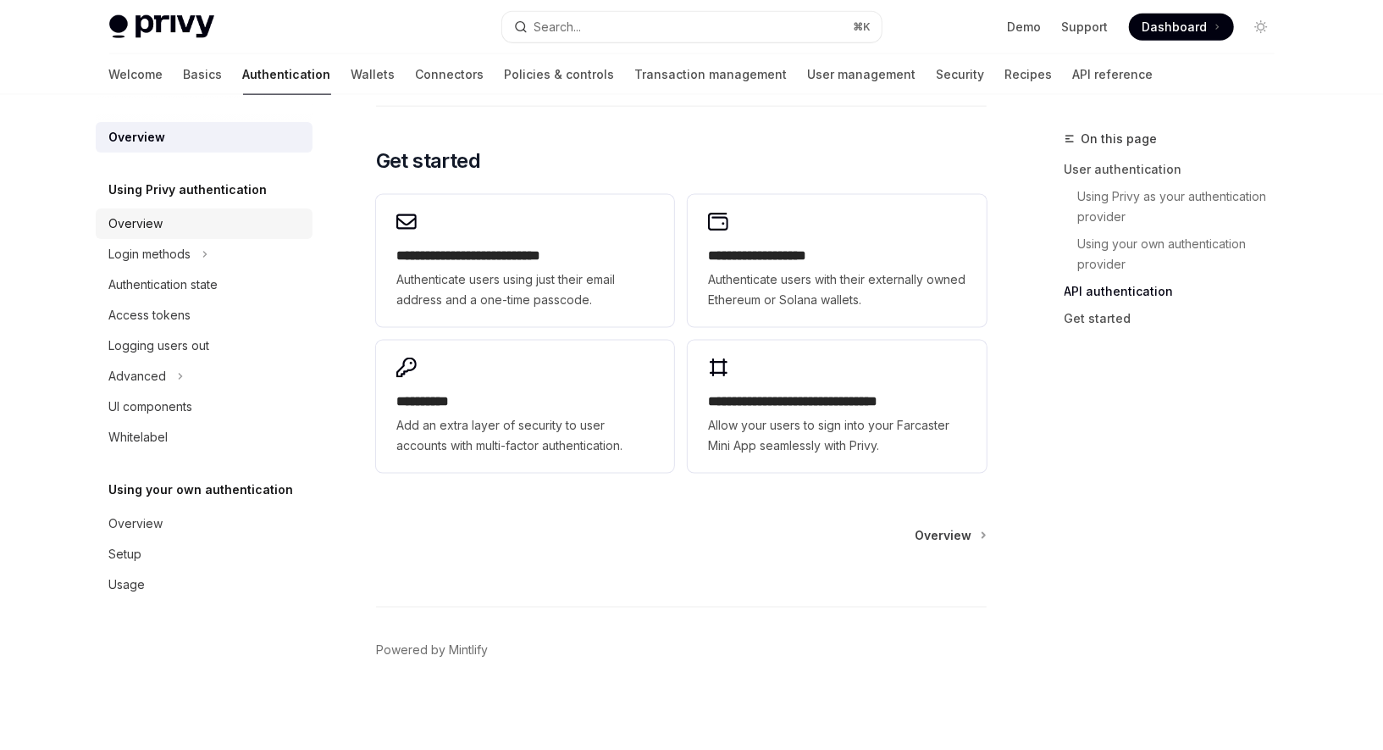
click at [159, 227] on div "Overview" at bounding box center [136, 223] width 54 height 20
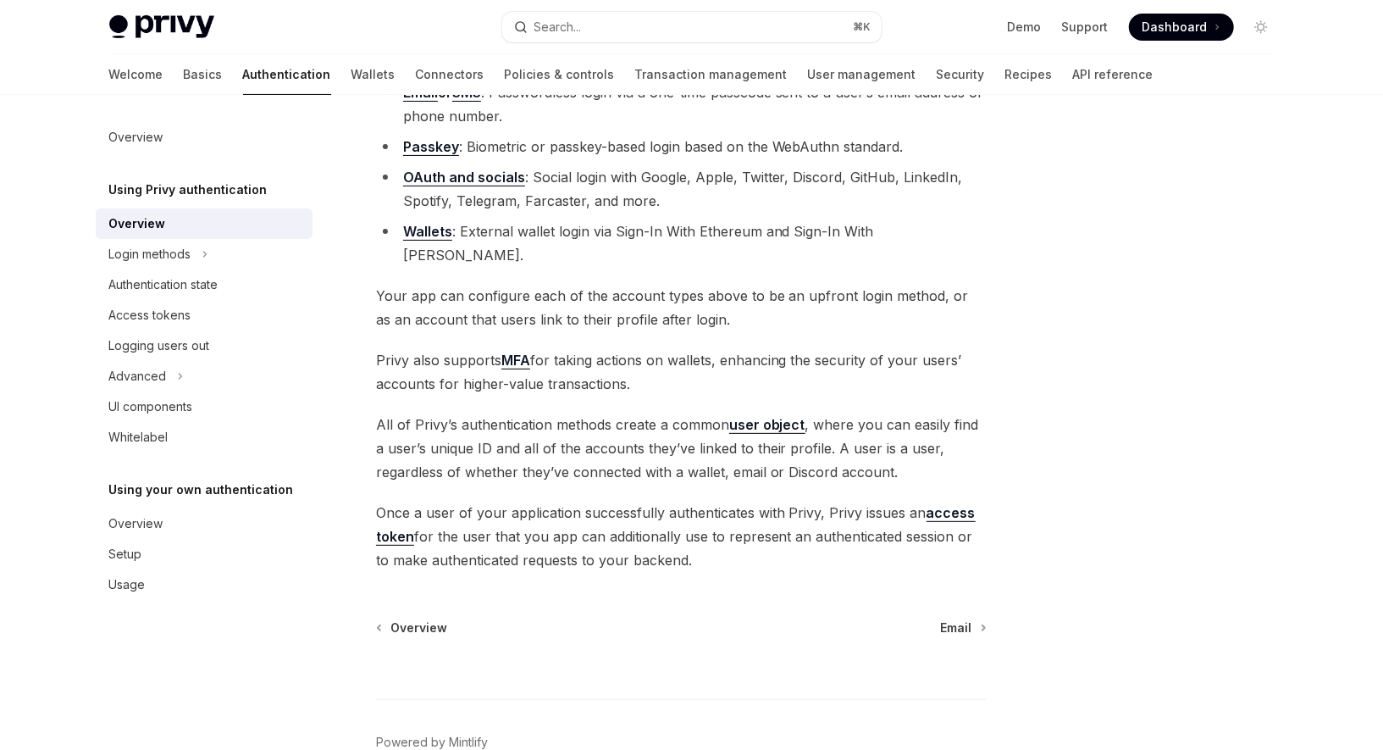
scroll to position [274, 0]
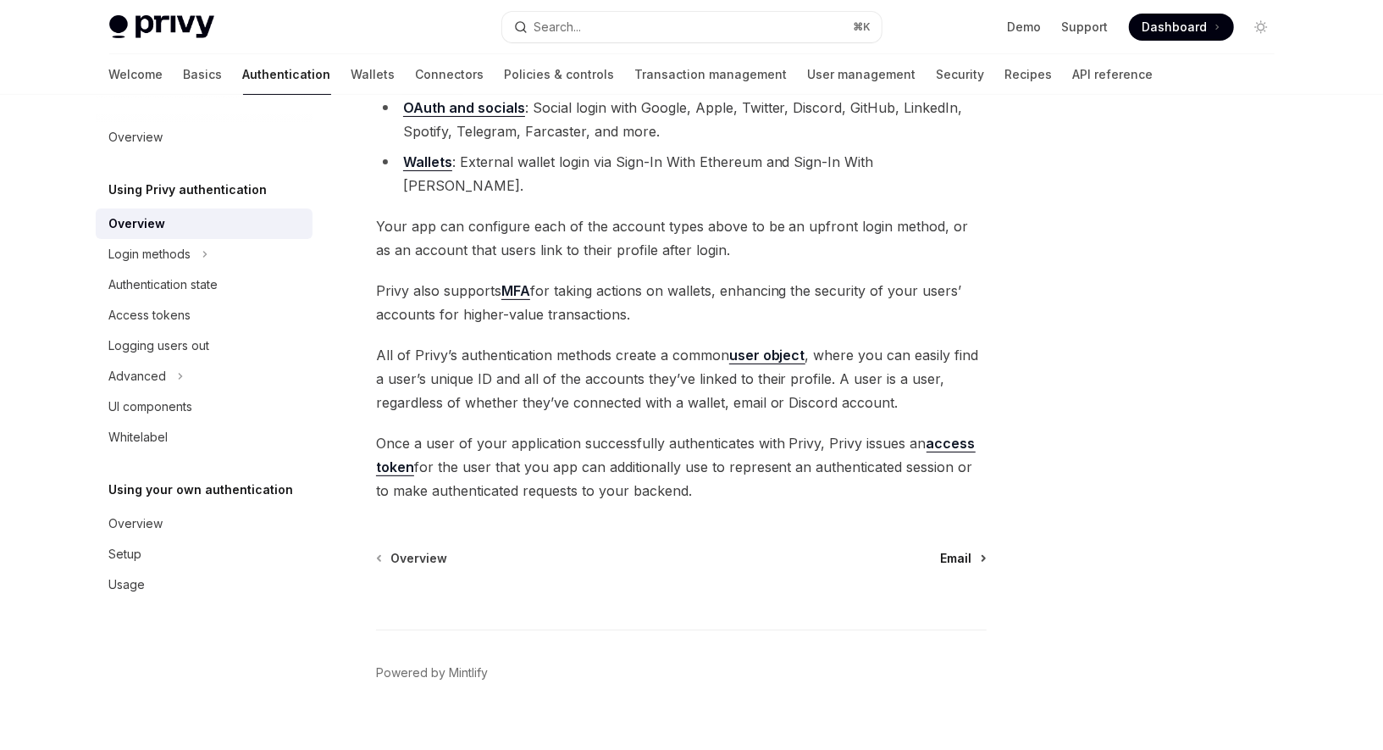
click at [946, 550] on span "Email" at bounding box center [956, 558] width 31 height 17
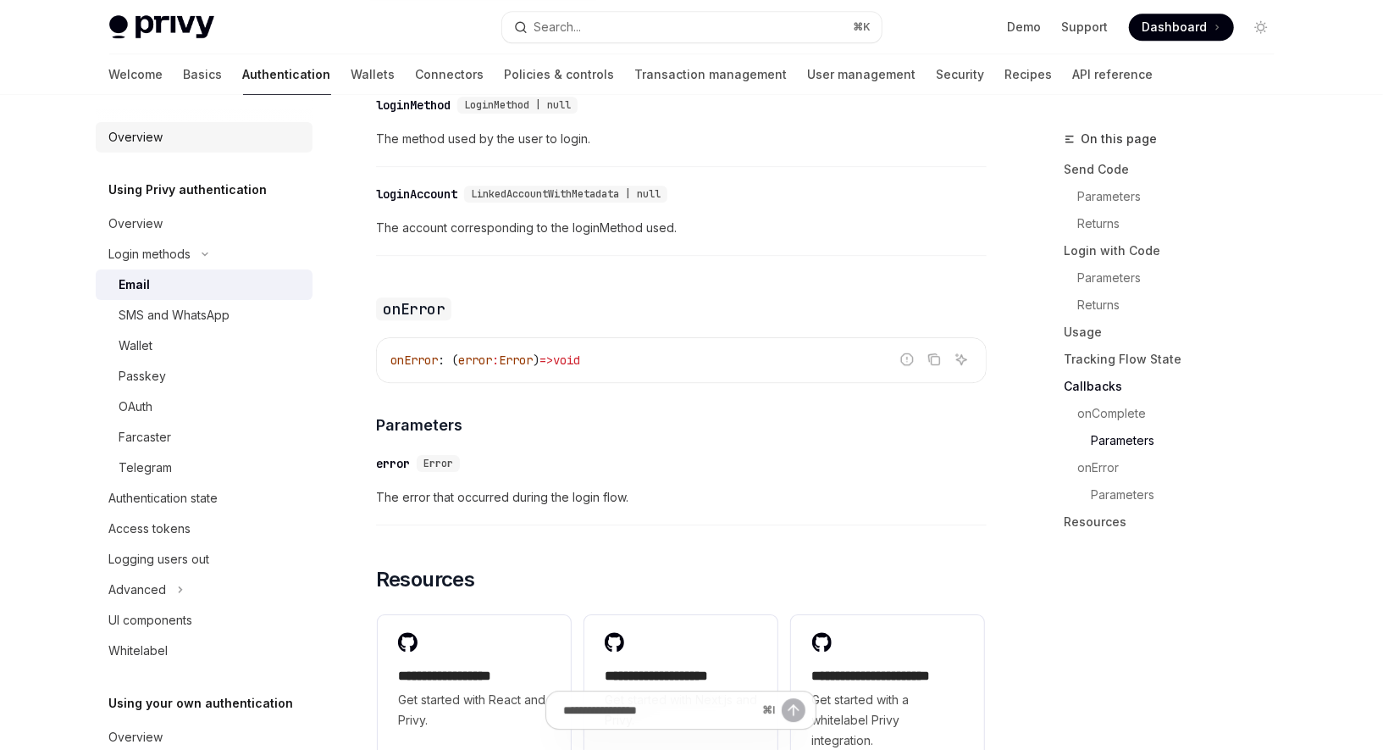
scroll to position [3186, 0]
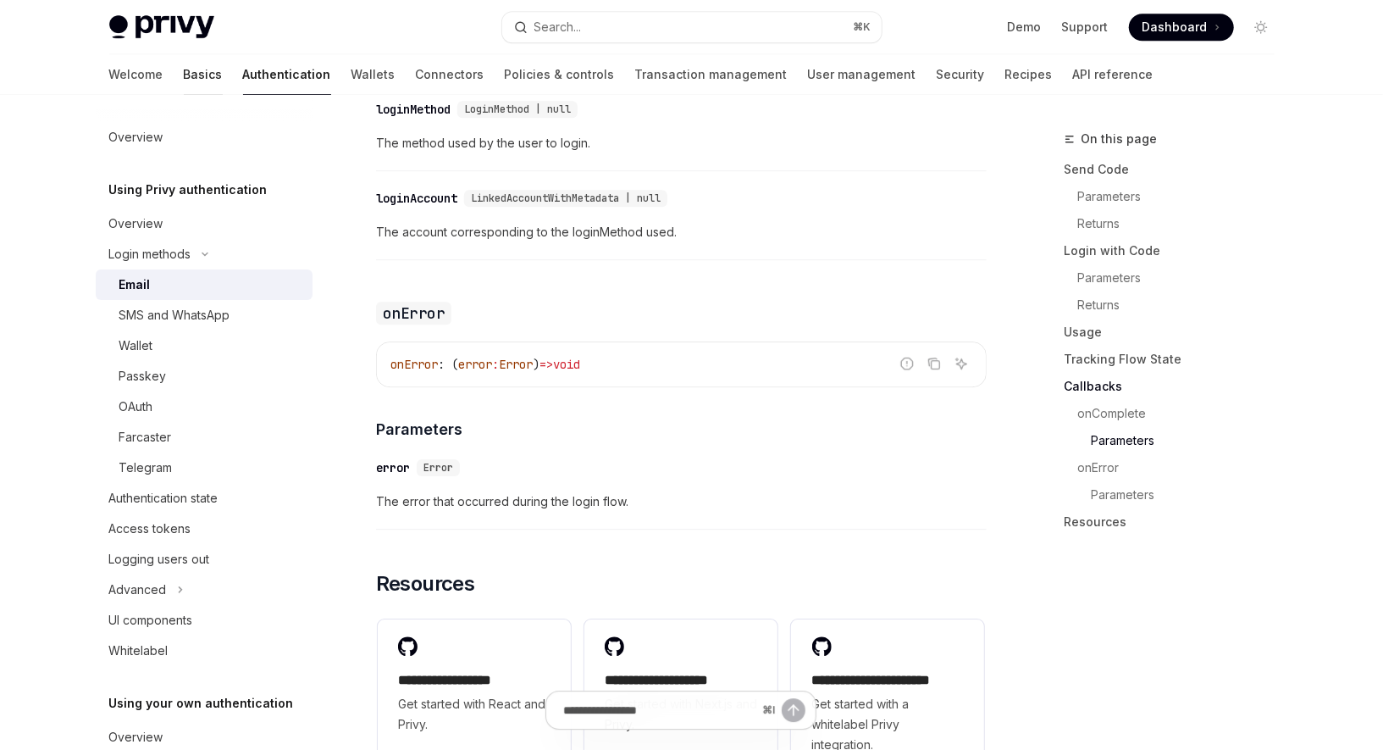
click at [184, 75] on link "Basics" at bounding box center [203, 74] width 39 height 41
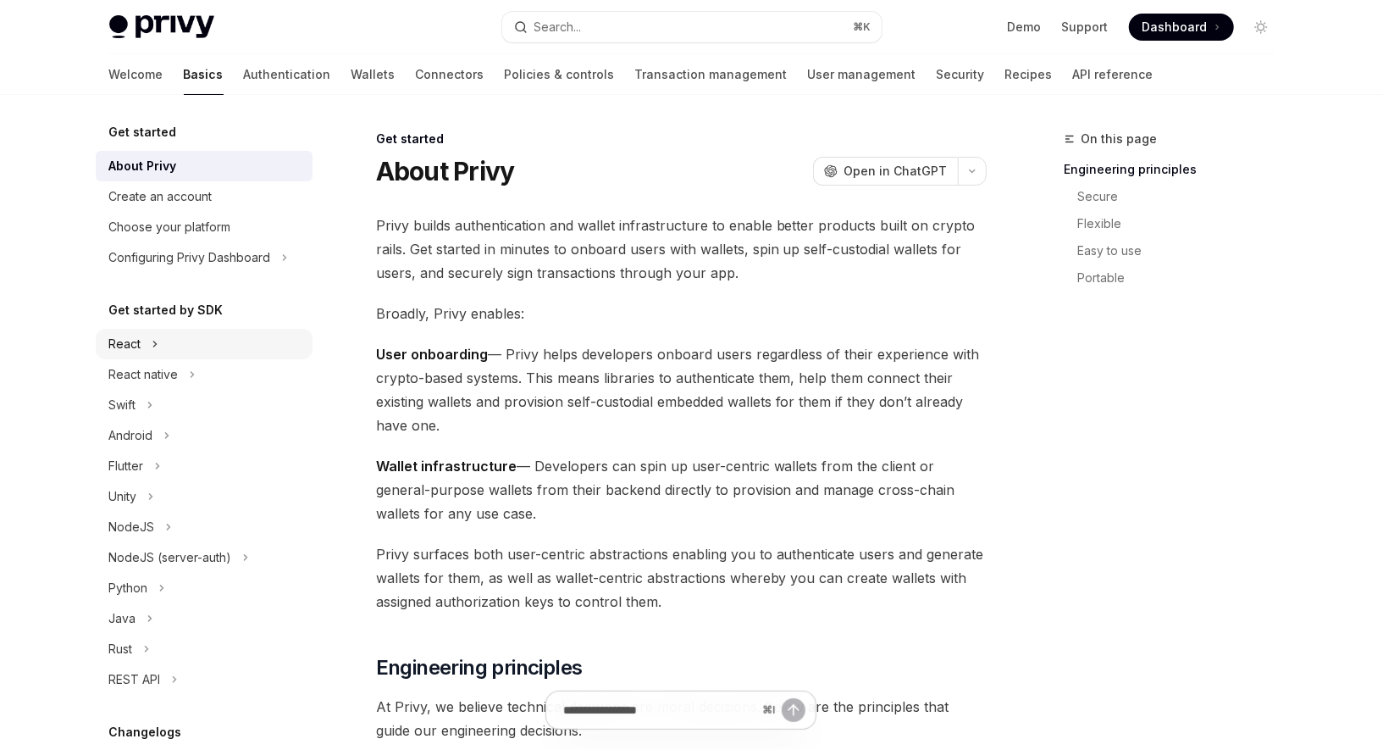
click at [143, 346] on button "React" at bounding box center [204, 344] width 217 height 30
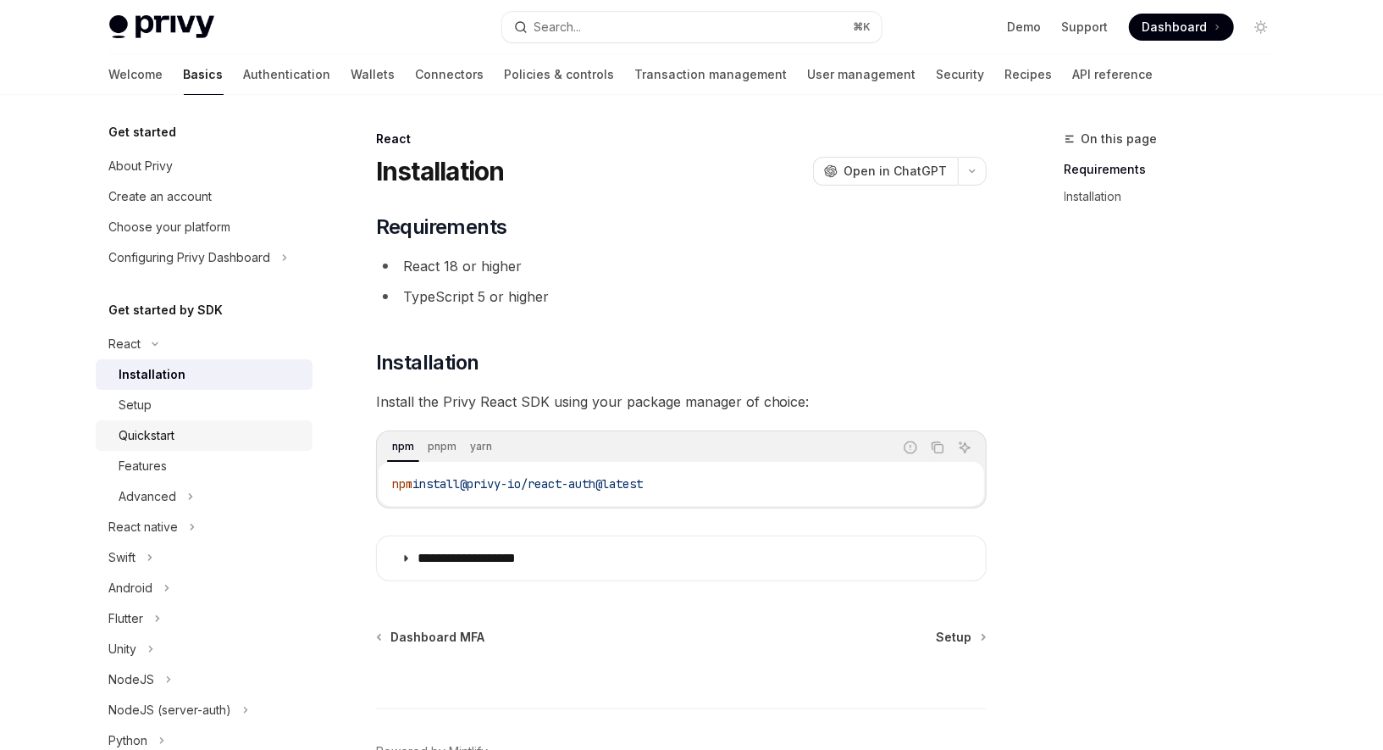
click at [160, 426] on div "Quickstart" at bounding box center [147, 435] width 56 height 20
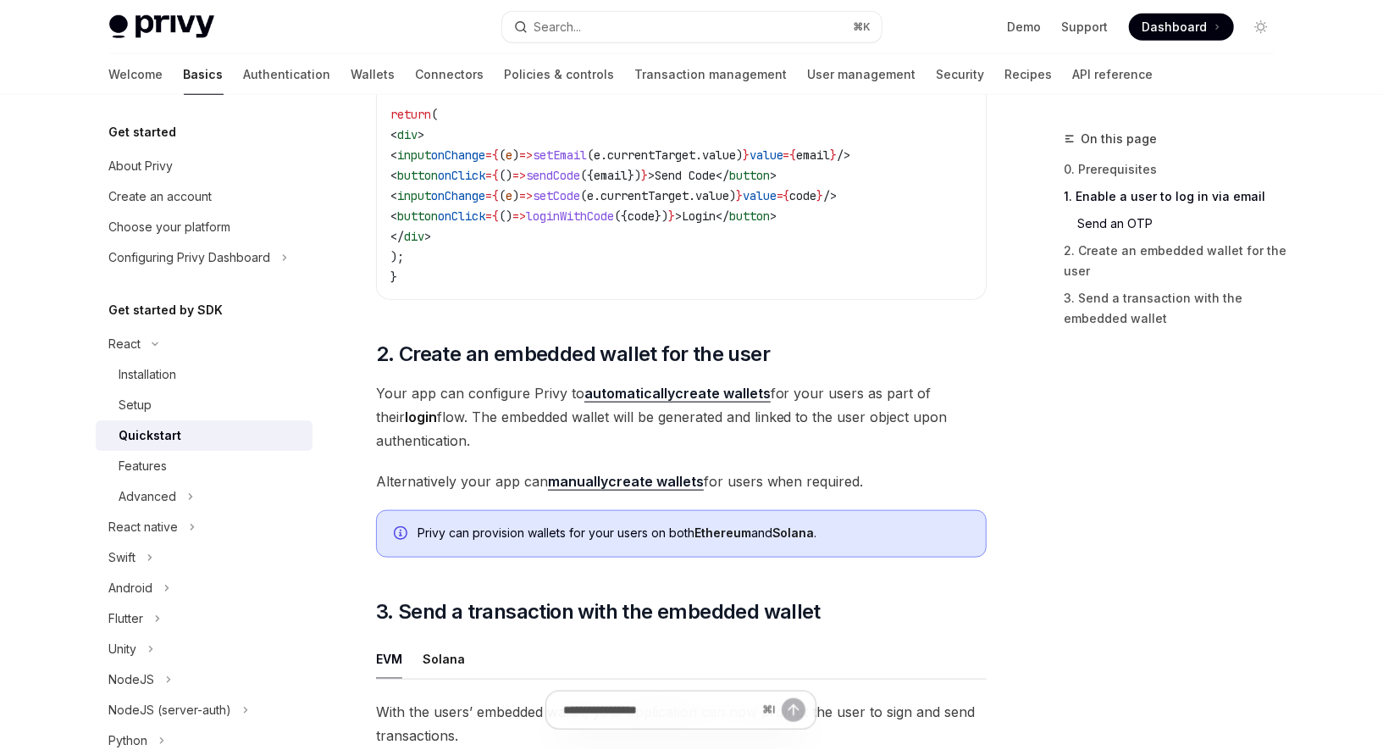
scroll to position [1002, 0]
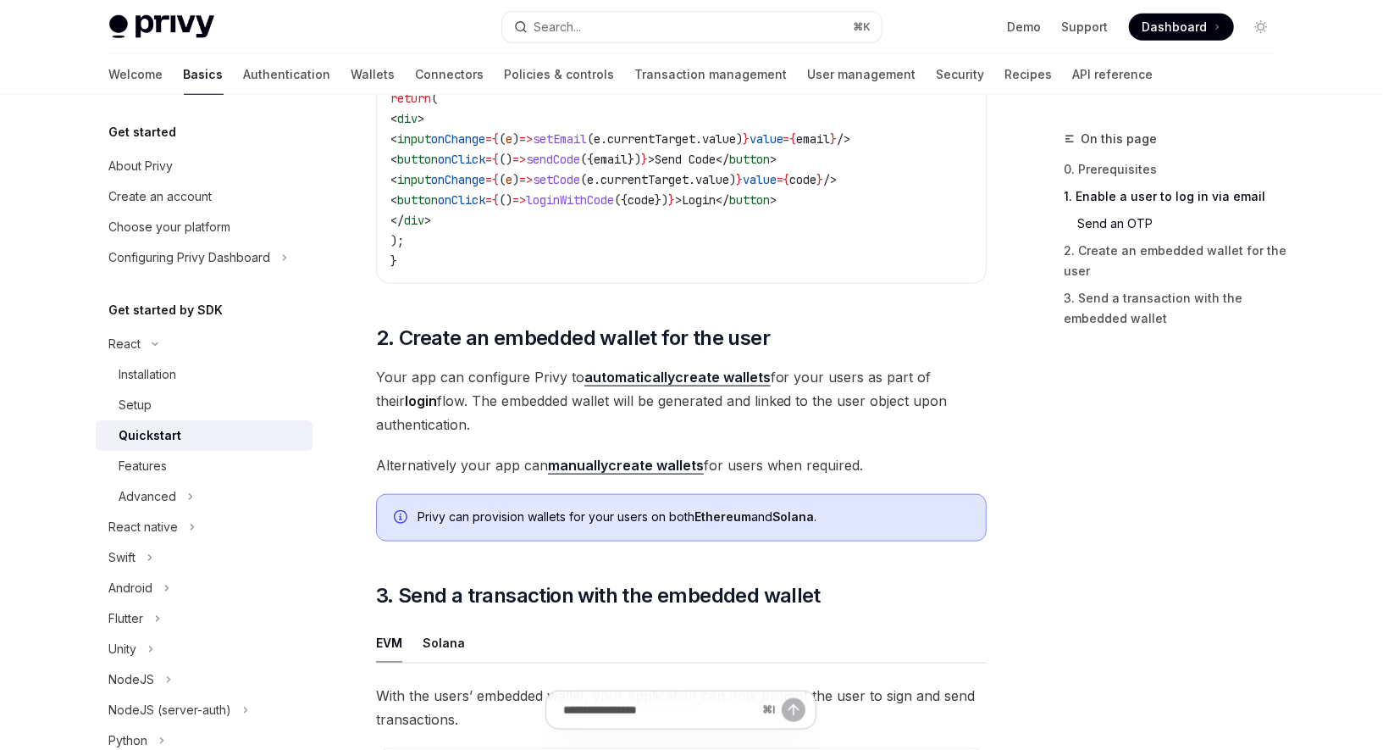
click at [635, 381] on strong "automatically" at bounding box center [629, 376] width 91 height 17
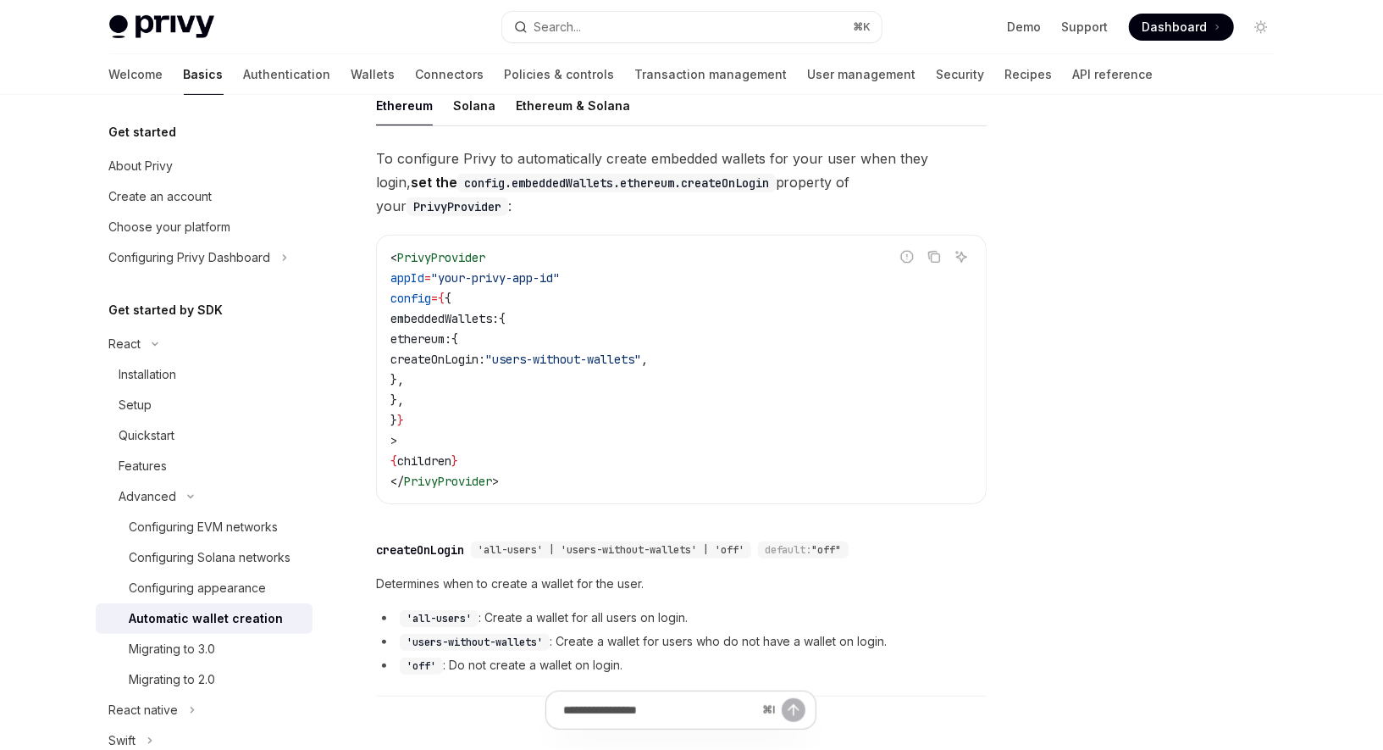
scroll to position [387, 0]
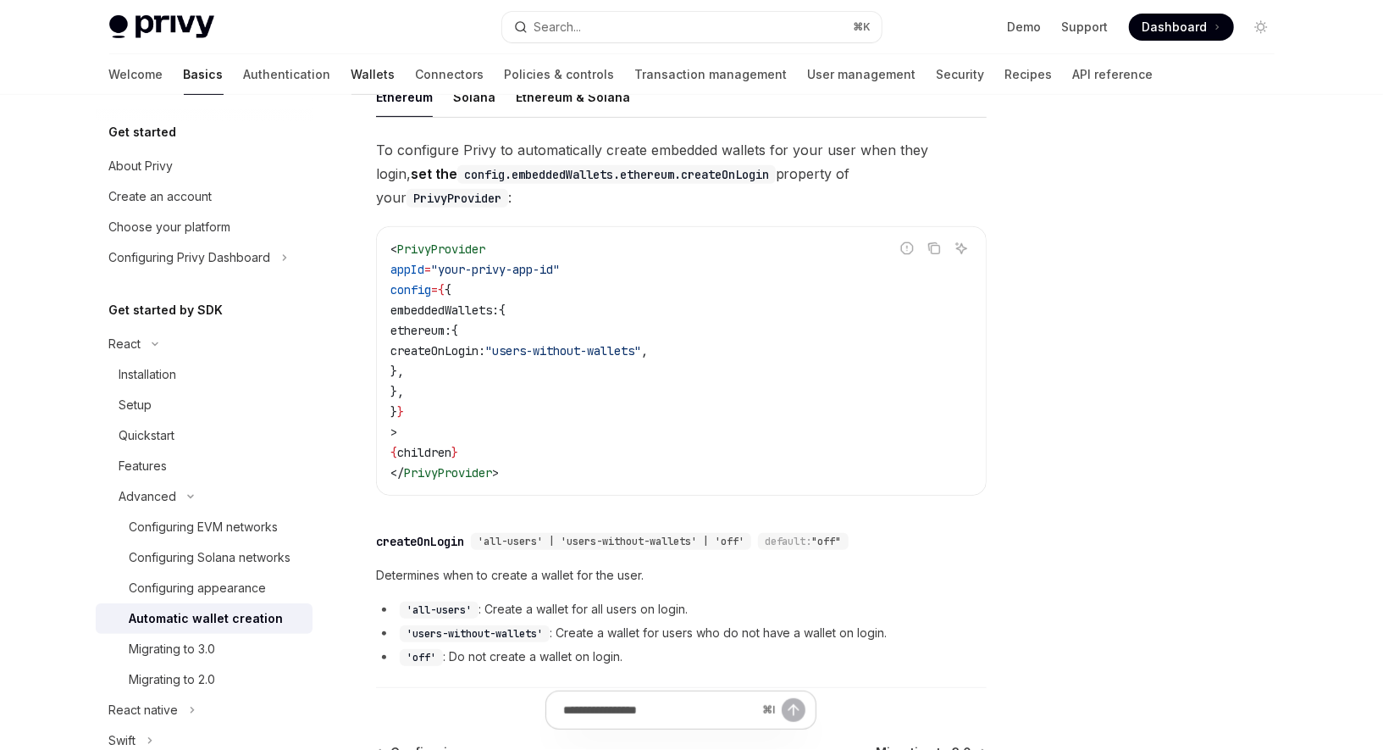
click at [351, 73] on link "Wallets" at bounding box center [373, 74] width 44 height 41
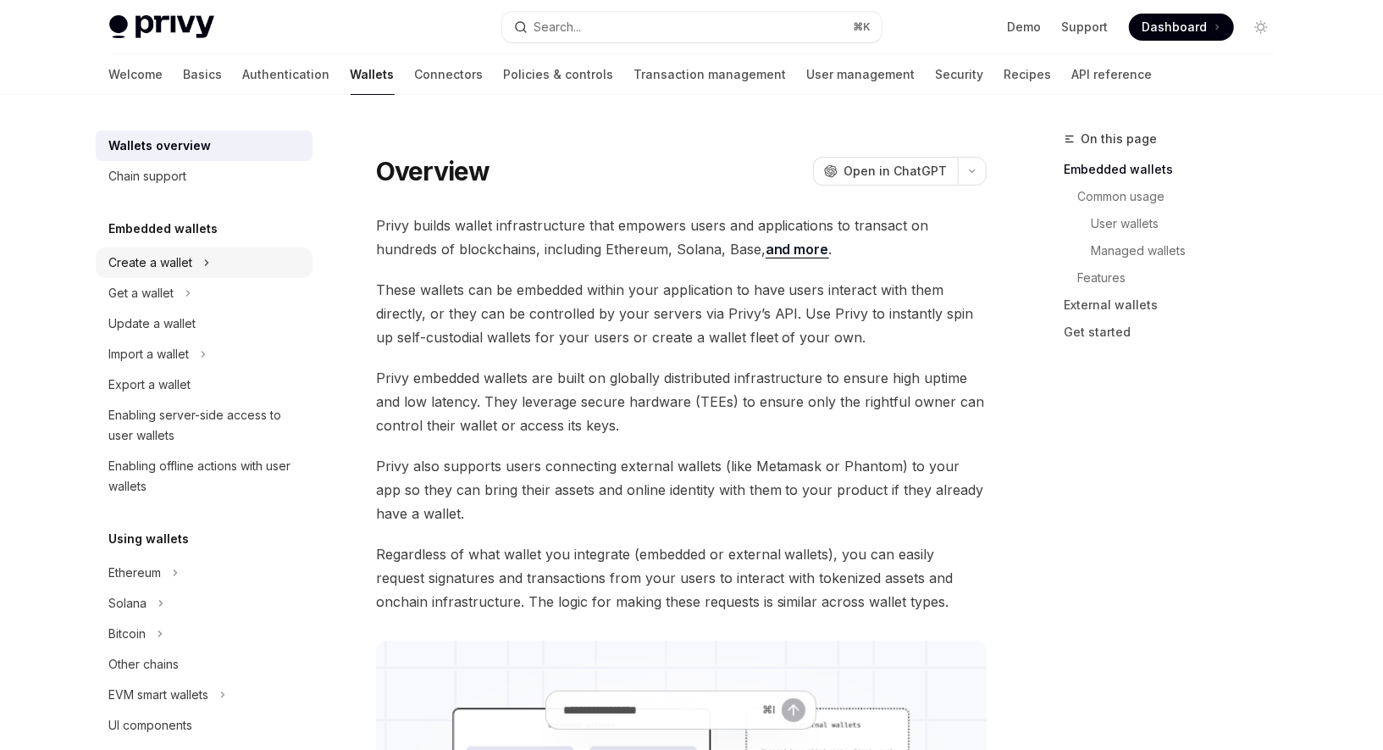
click at [166, 264] on div "Create a wallet" at bounding box center [151, 262] width 84 height 20
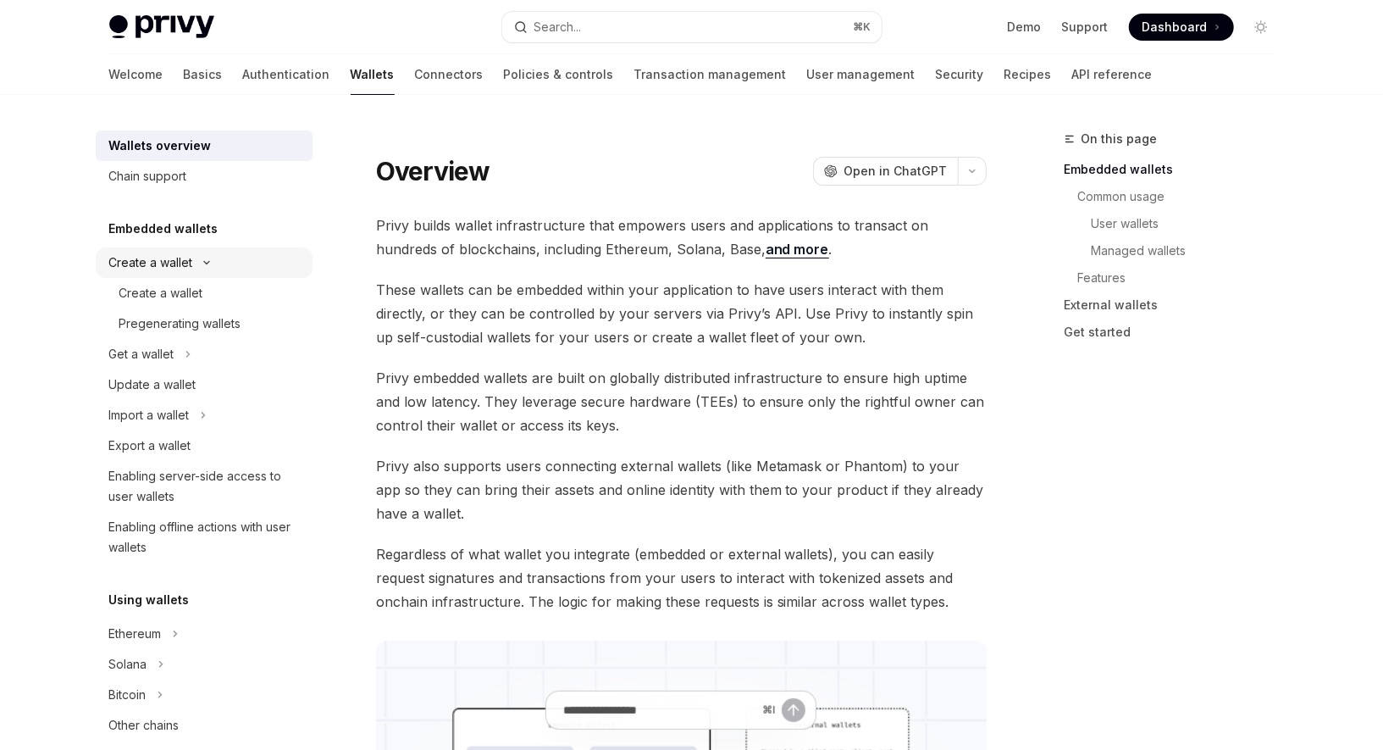
type textarea "*"
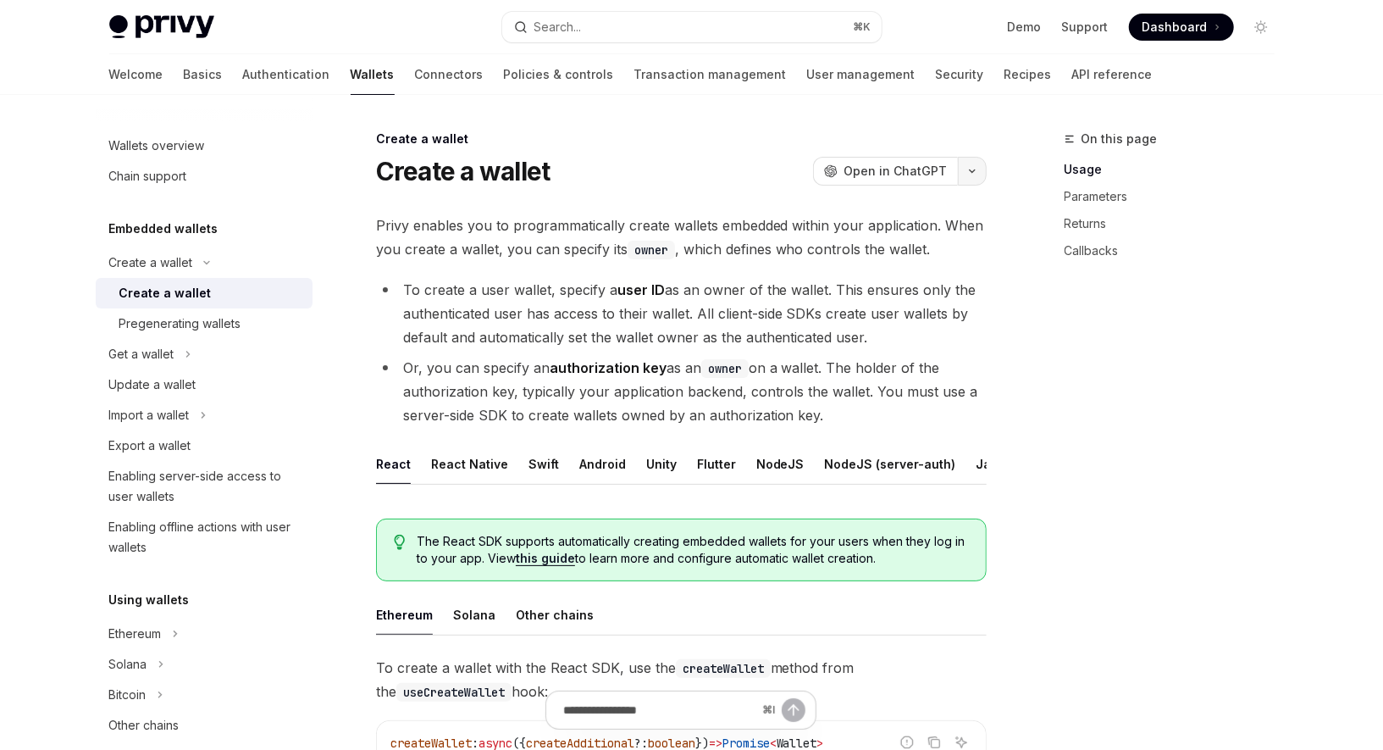
click at [971, 168] on icon "button" at bounding box center [972, 171] width 20 height 7
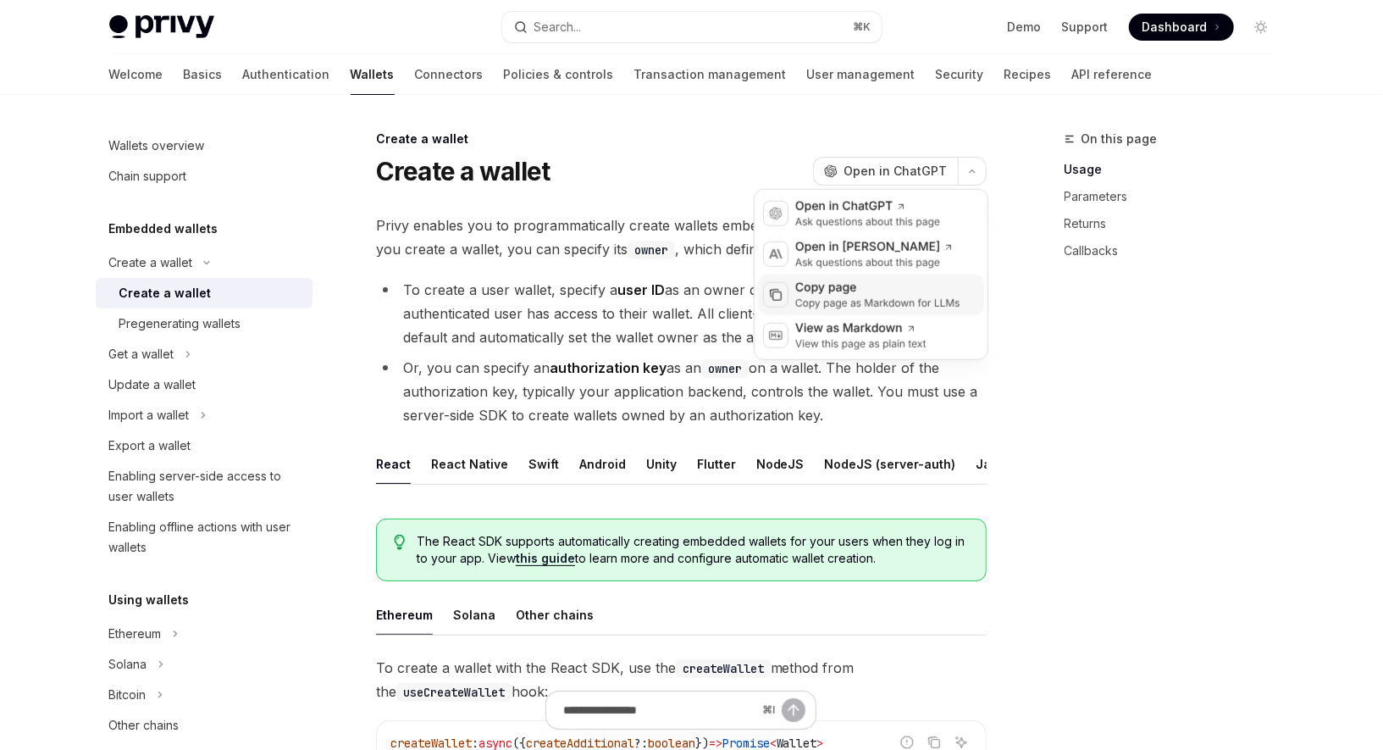
click at [908, 293] on div "Copy page" at bounding box center [877, 288] width 165 height 17
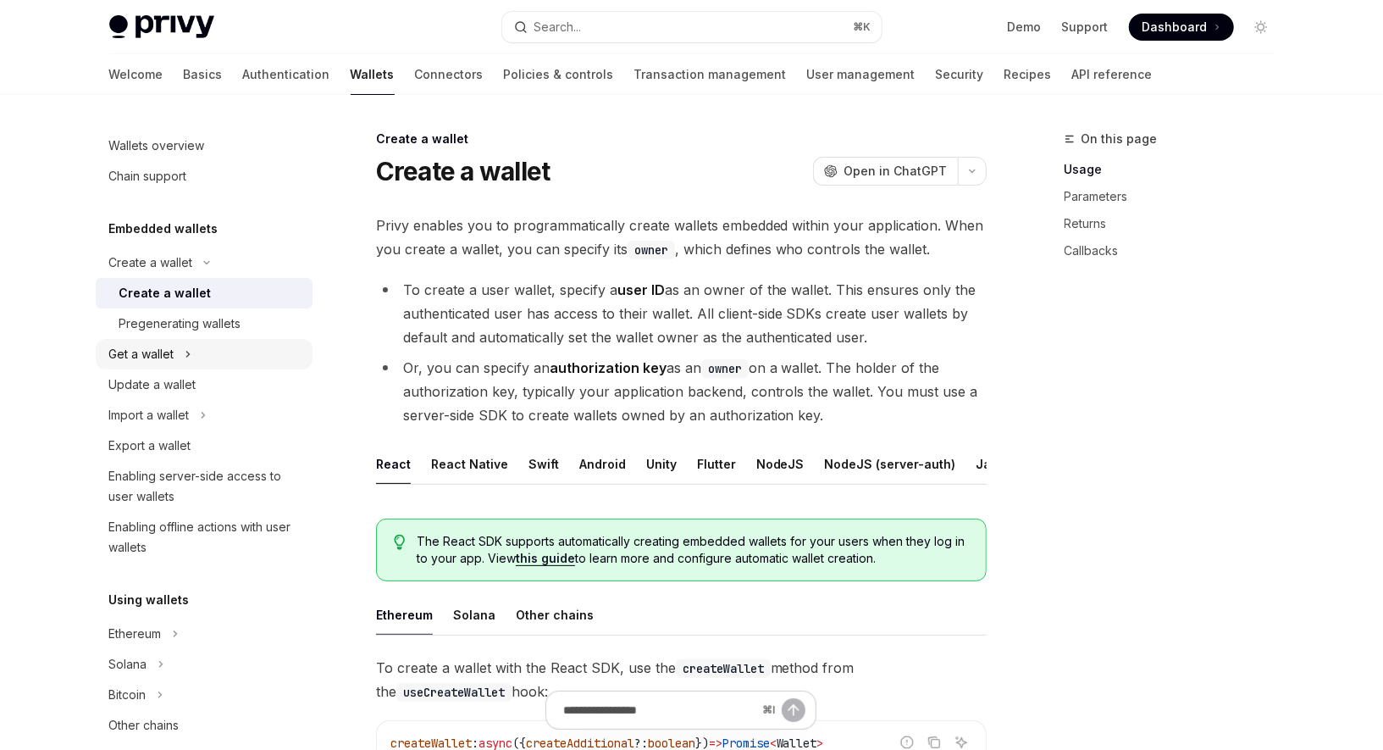
click at [180, 359] on button "Get a wallet" at bounding box center [204, 354] width 217 height 30
type textarea "*"
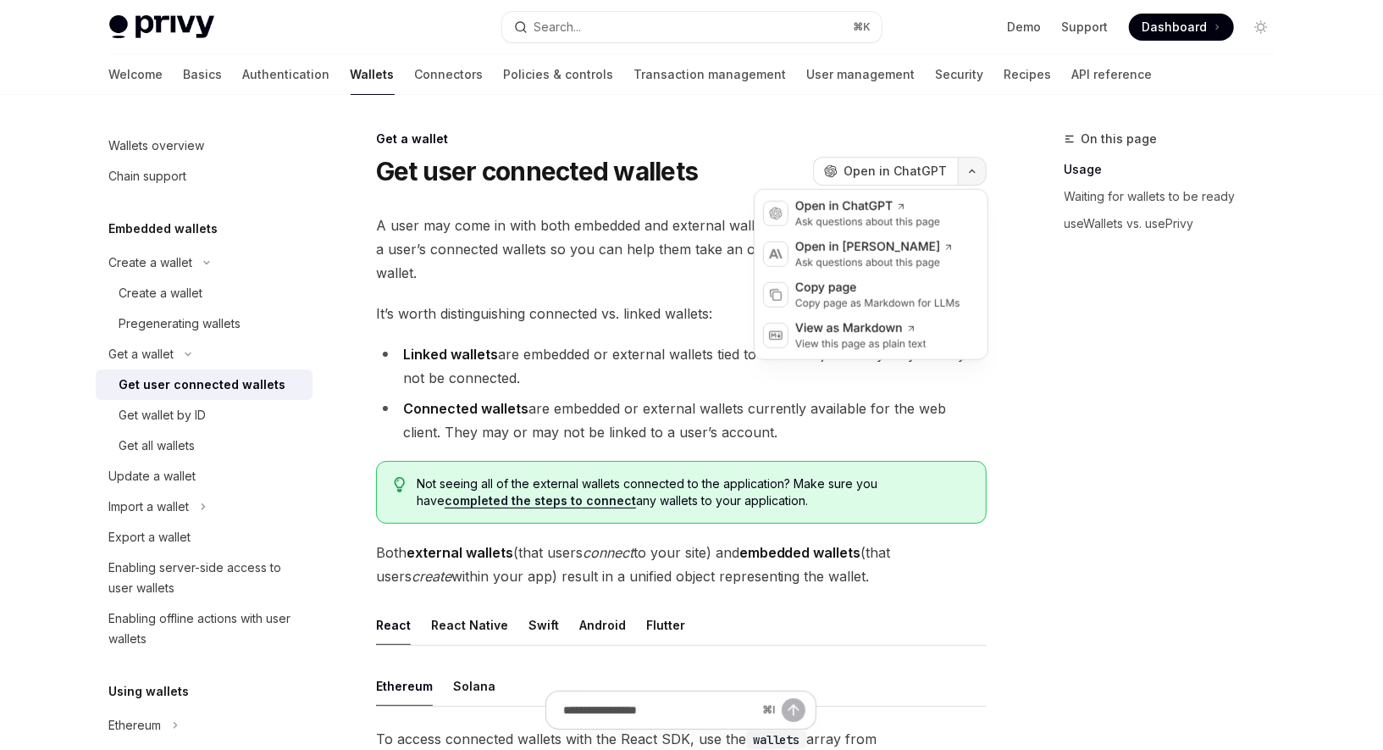
click at [972, 170] on icon "button" at bounding box center [972, 171] width 20 height 7
click at [899, 296] on div "Copy page as Markdown for LLMs" at bounding box center [877, 303] width 165 height 14
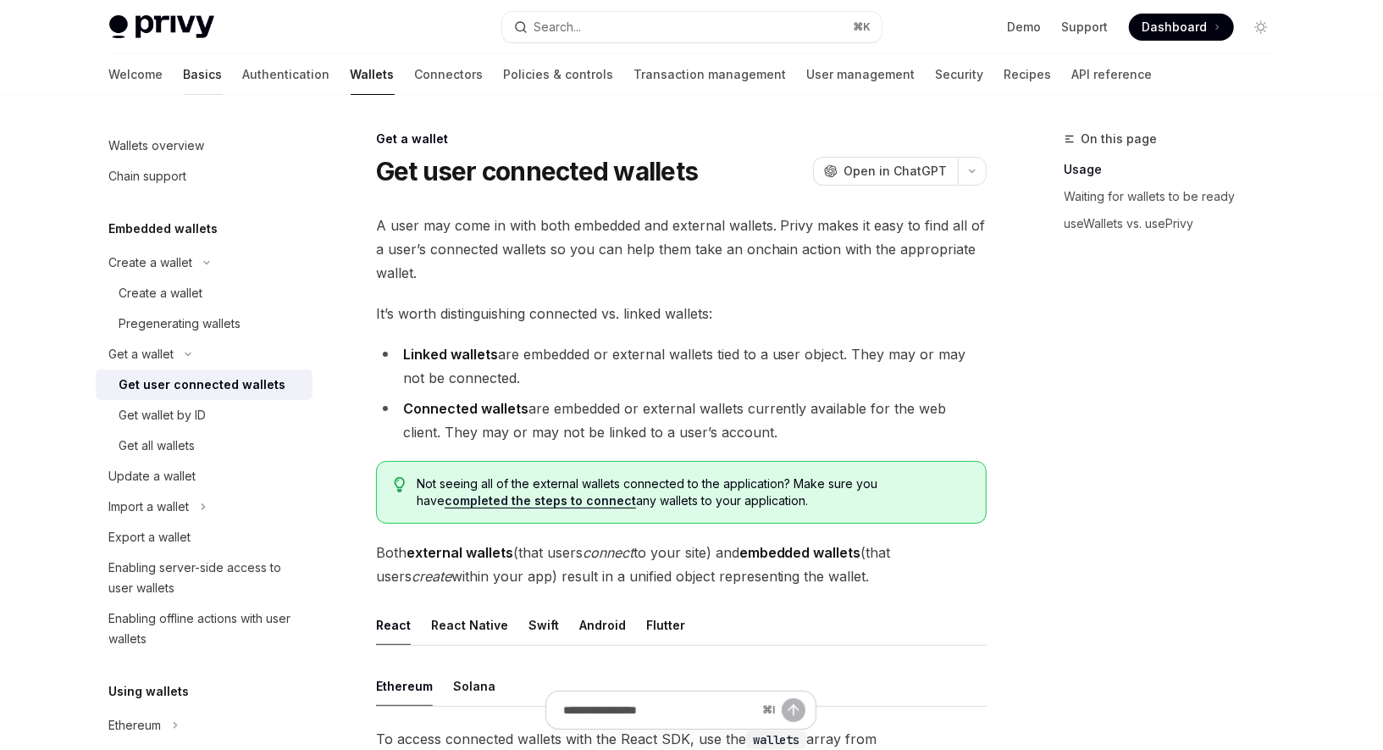
click at [184, 74] on link "Basics" at bounding box center [203, 74] width 39 height 41
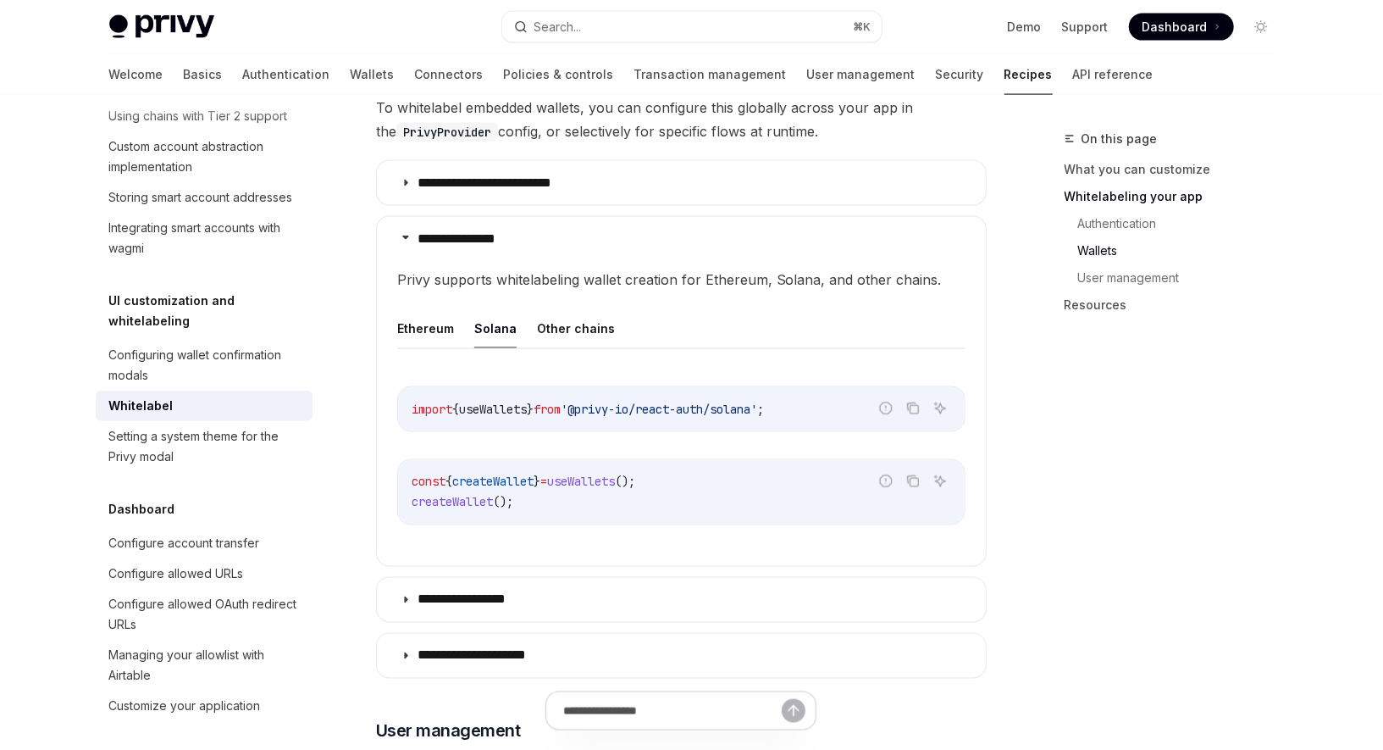
scroll to position [1790, 0]
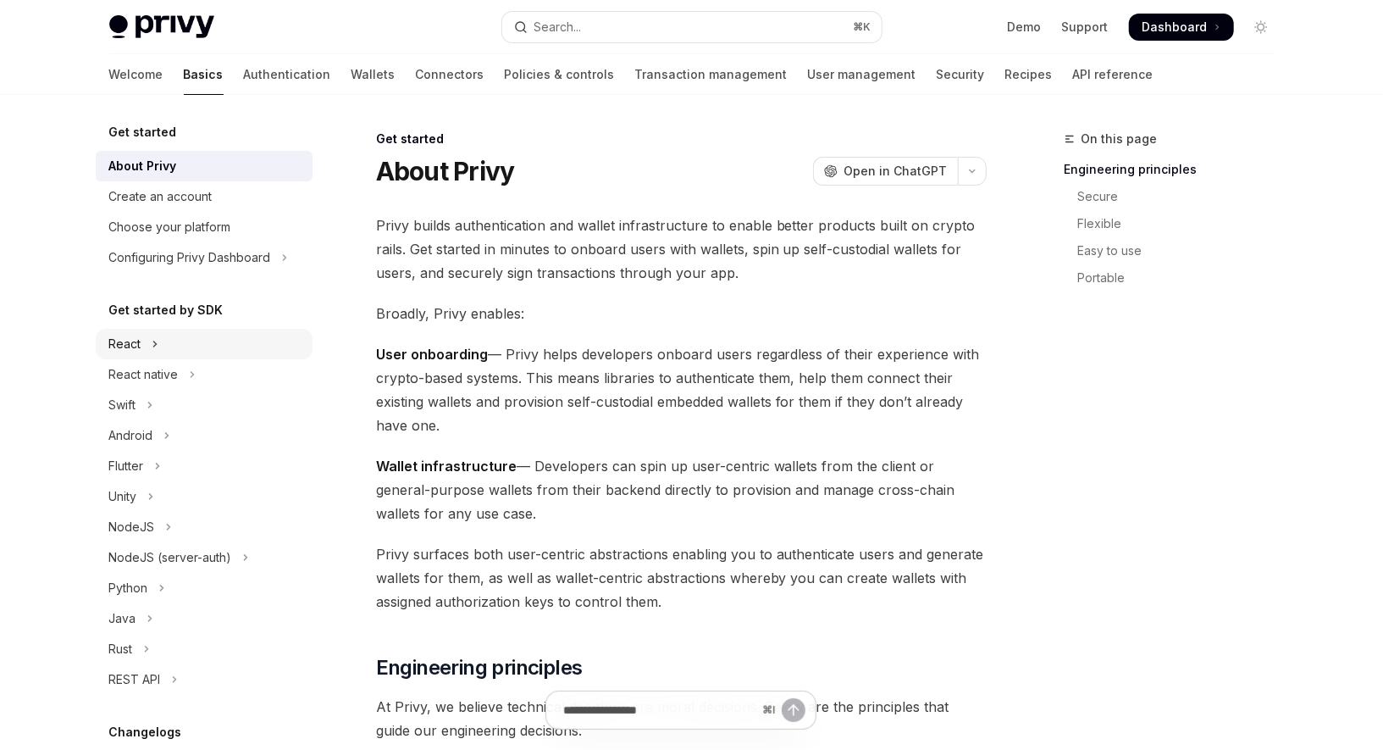
click at [124, 347] on div "React" at bounding box center [125, 344] width 32 height 20
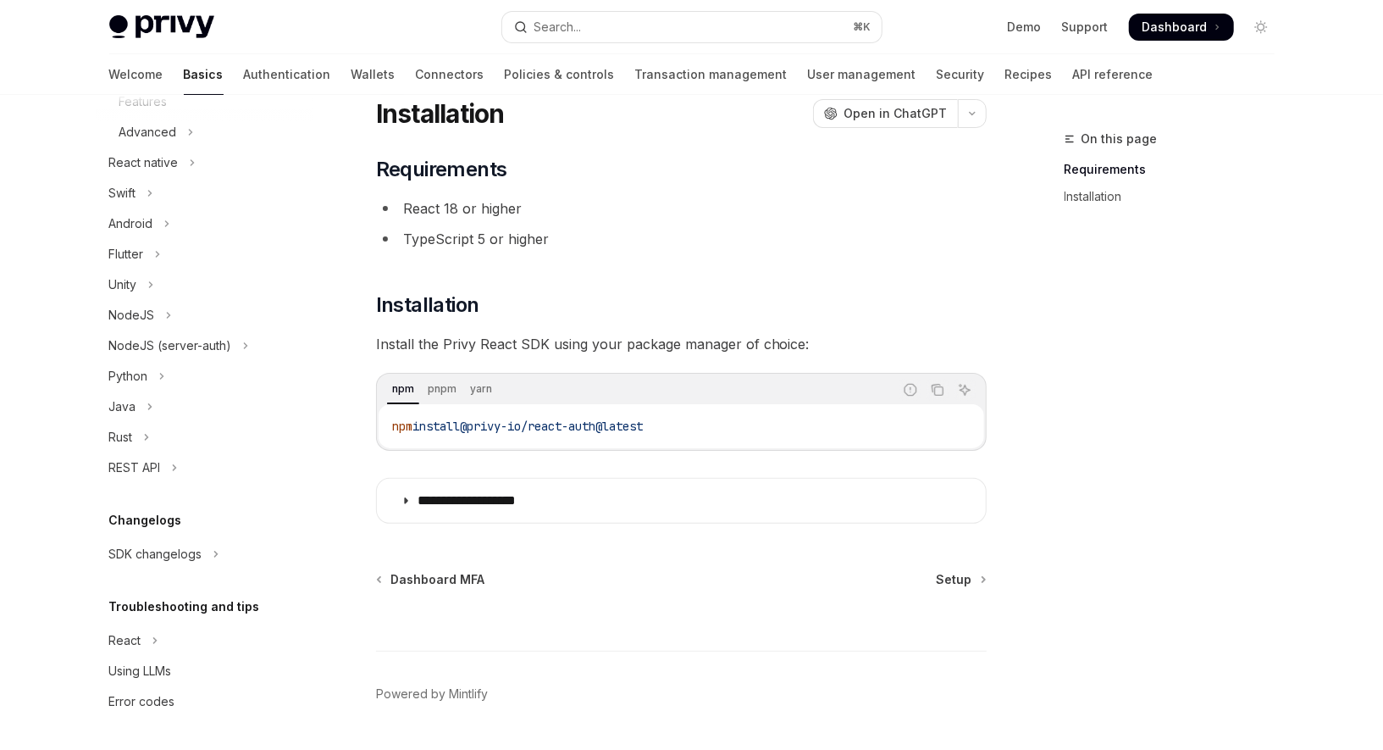
scroll to position [102, 0]
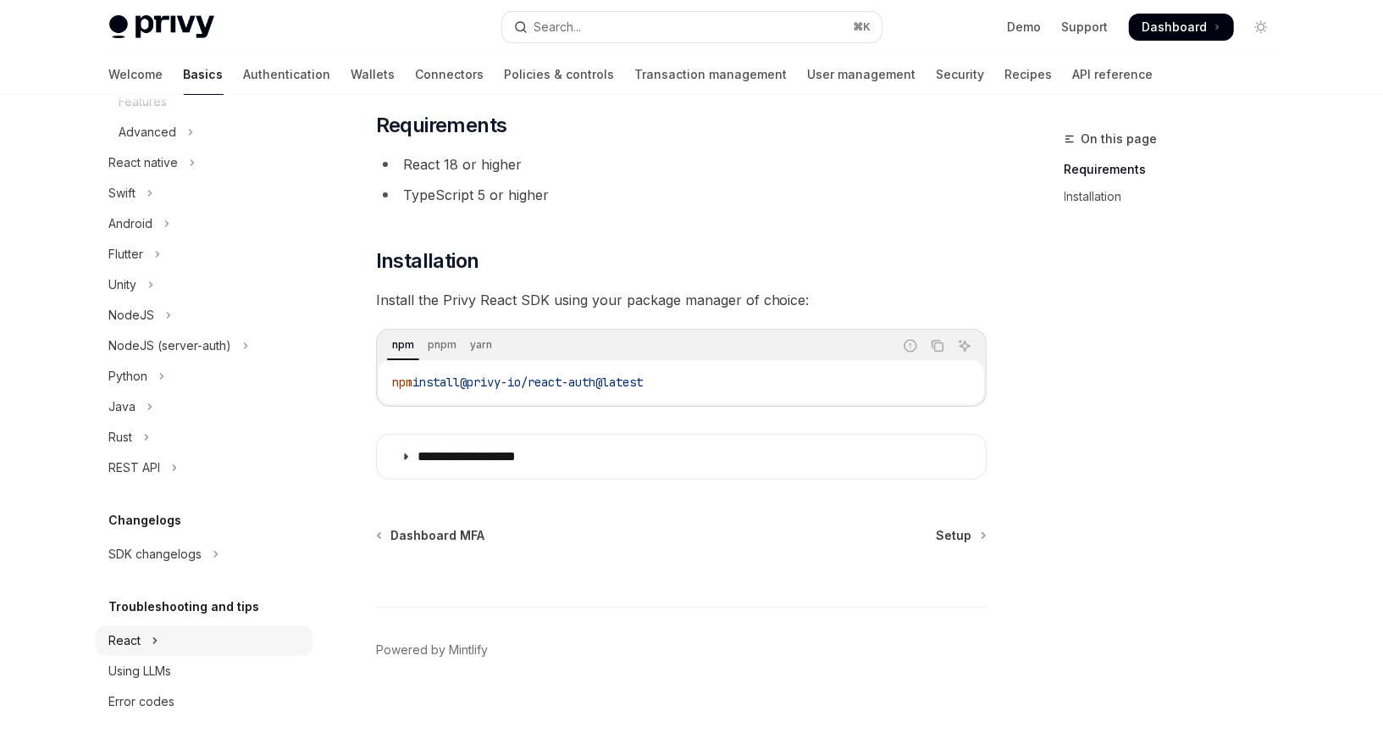
click at [130, 636] on div "React" at bounding box center [125, 640] width 32 height 20
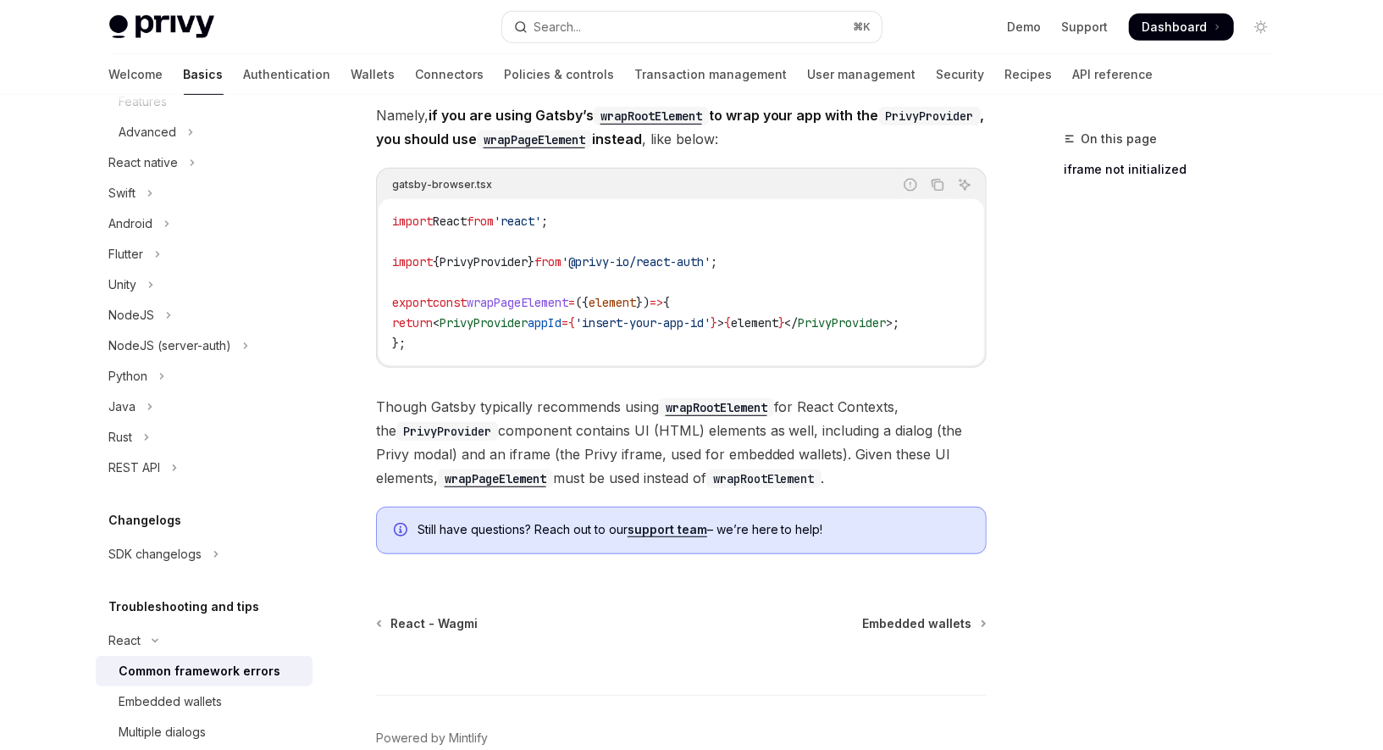
scroll to position [635, 0]
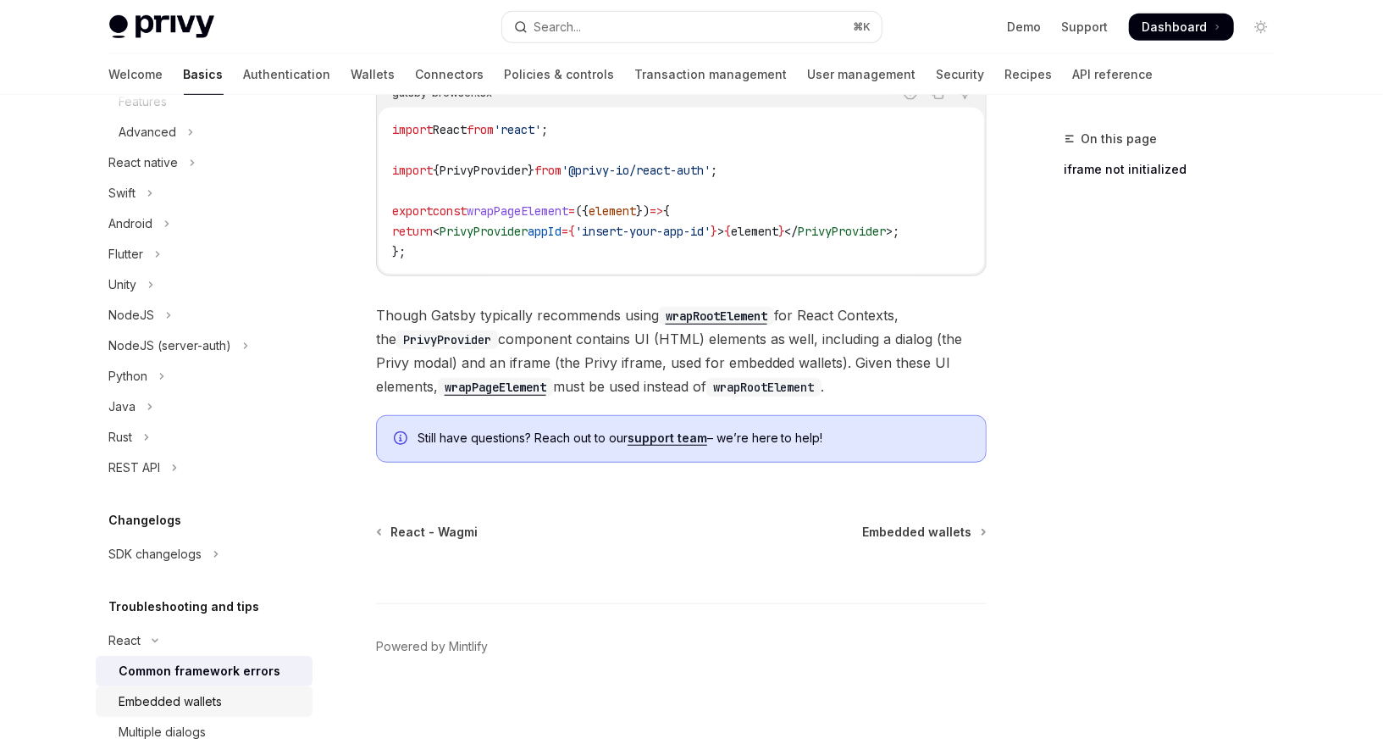
click at [191, 695] on div "Embedded wallets" at bounding box center [170, 701] width 103 height 20
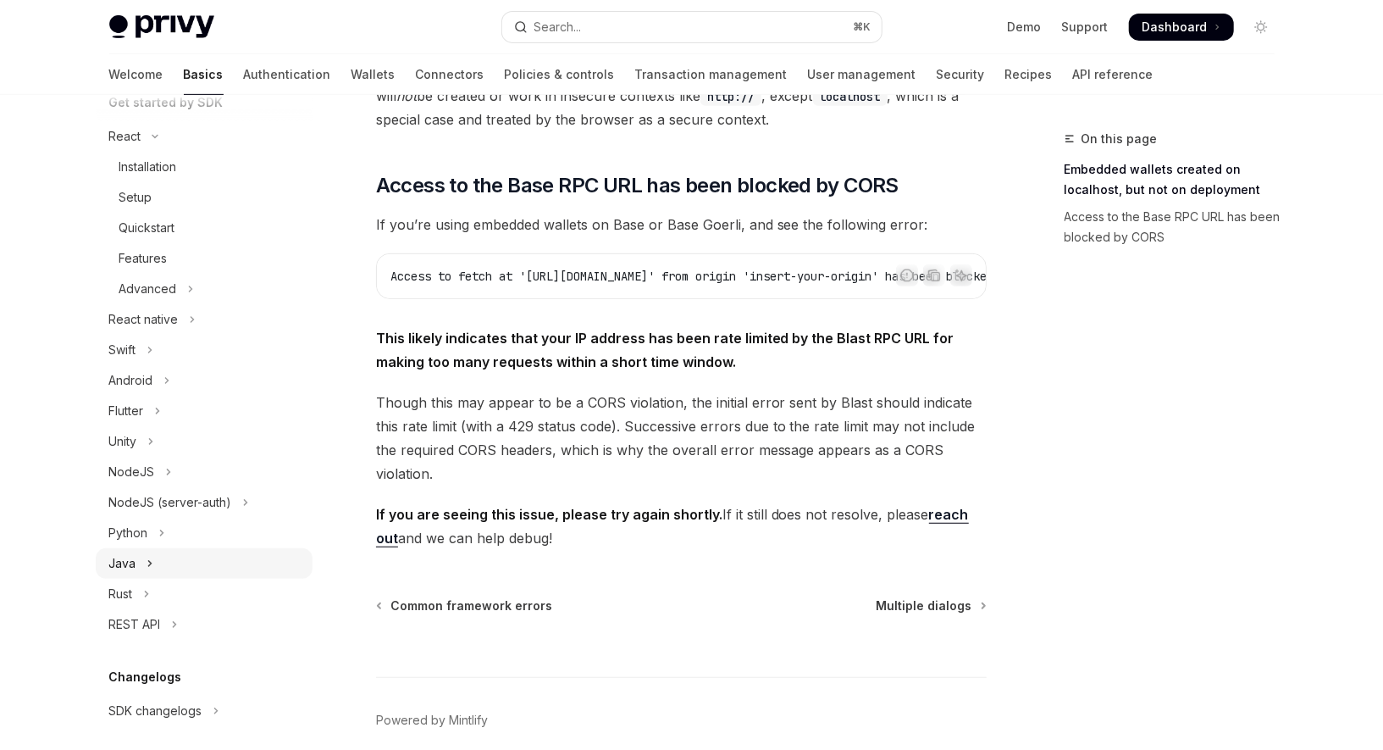
scroll to position [130, 0]
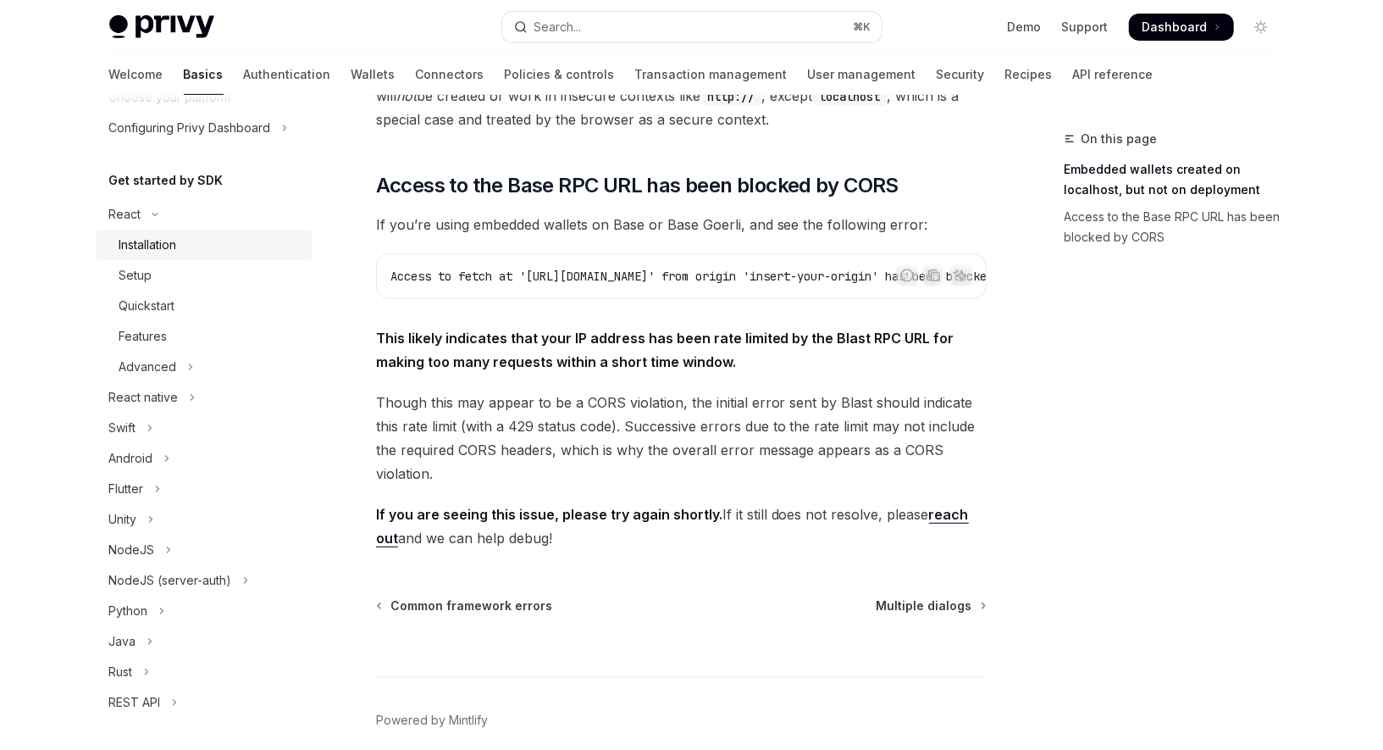
click at [173, 252] on div "Installation" at bounding box center [148, 245] width 58 height 20
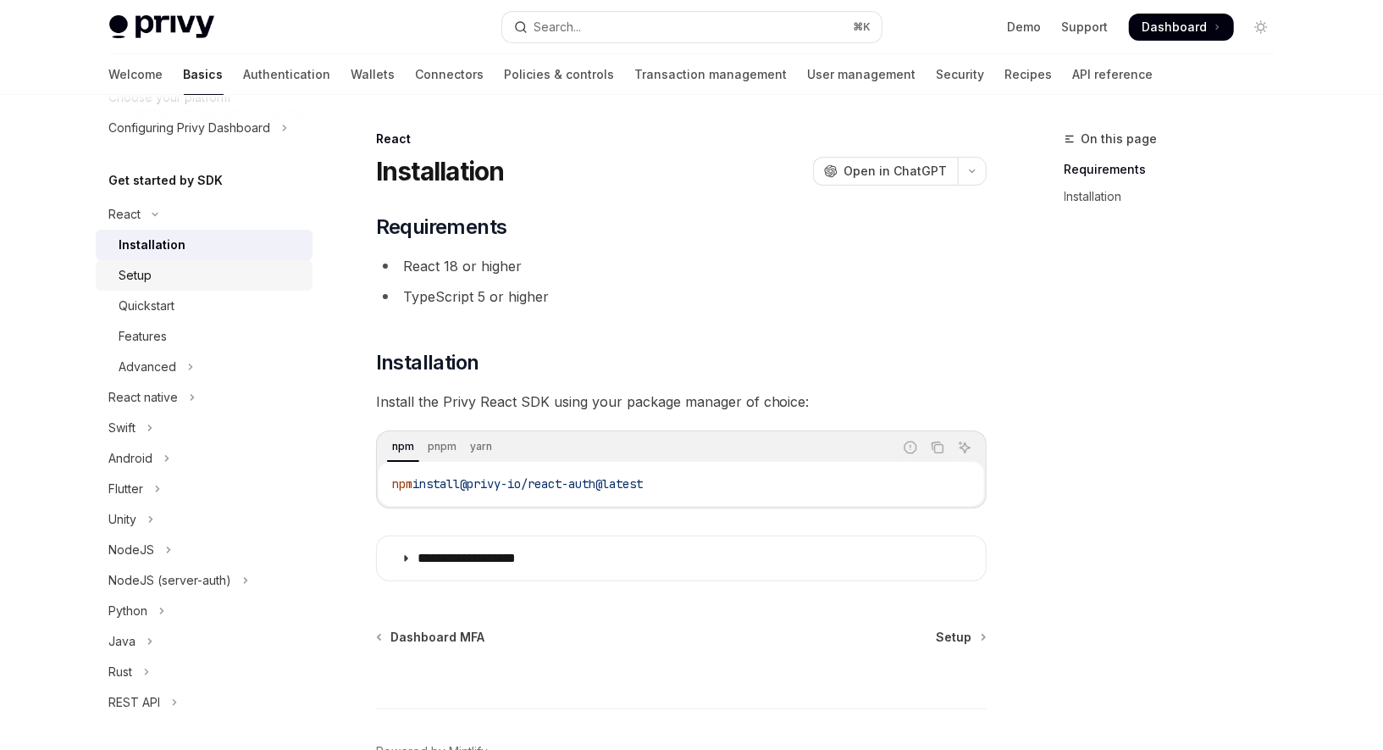
click at [161, 274] on div "Setup" at bounding box center [210, 275] width 183 height 20
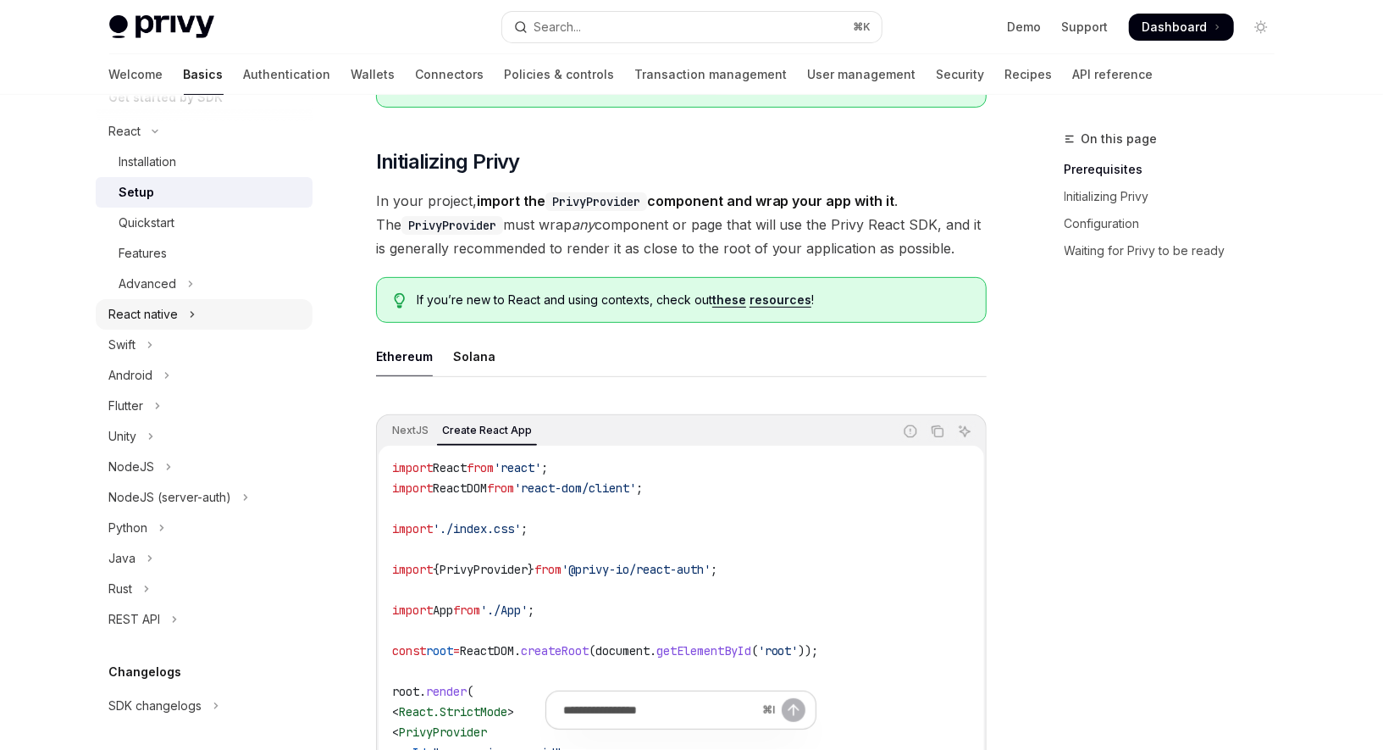
scroll to position [211, 0]
click at [157, 232] on div "Quickstart" at bounding box center [147, 224] width 56 height 20
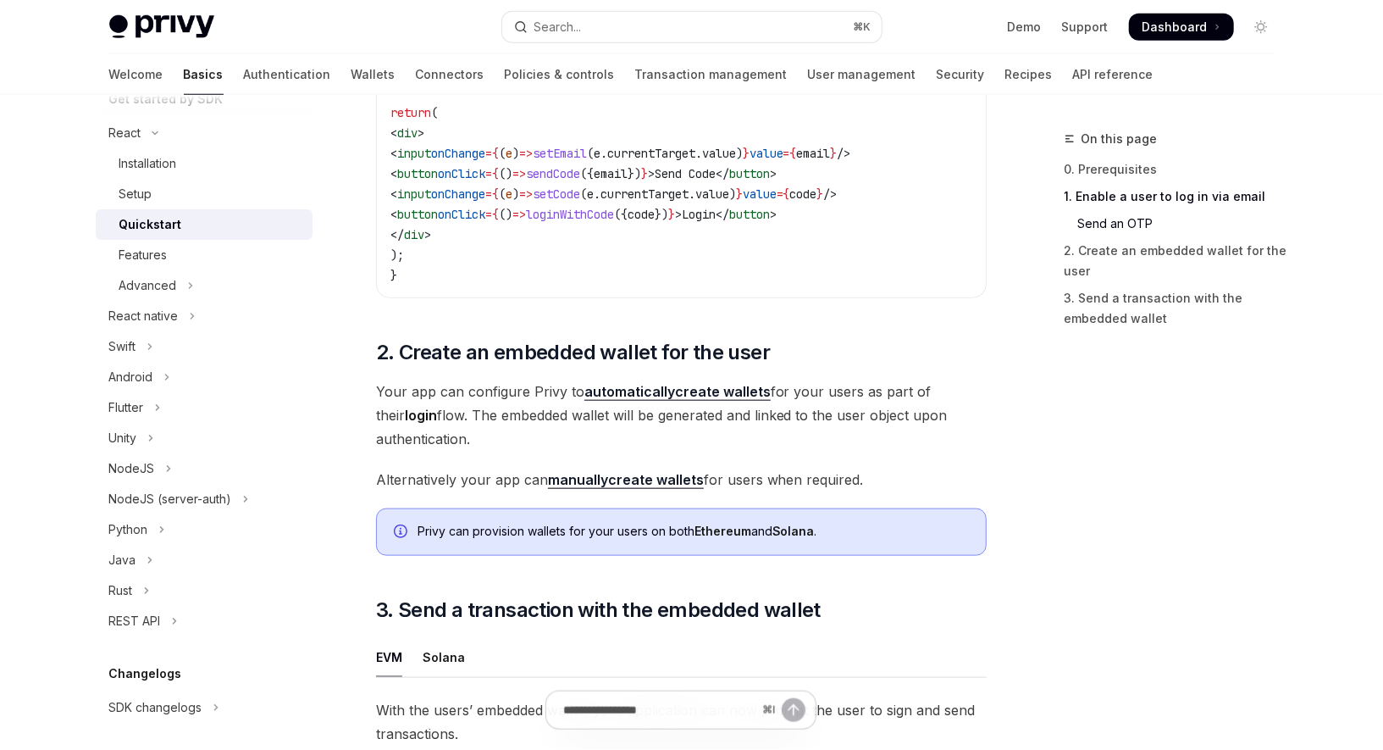
scroll to position [985, 0]
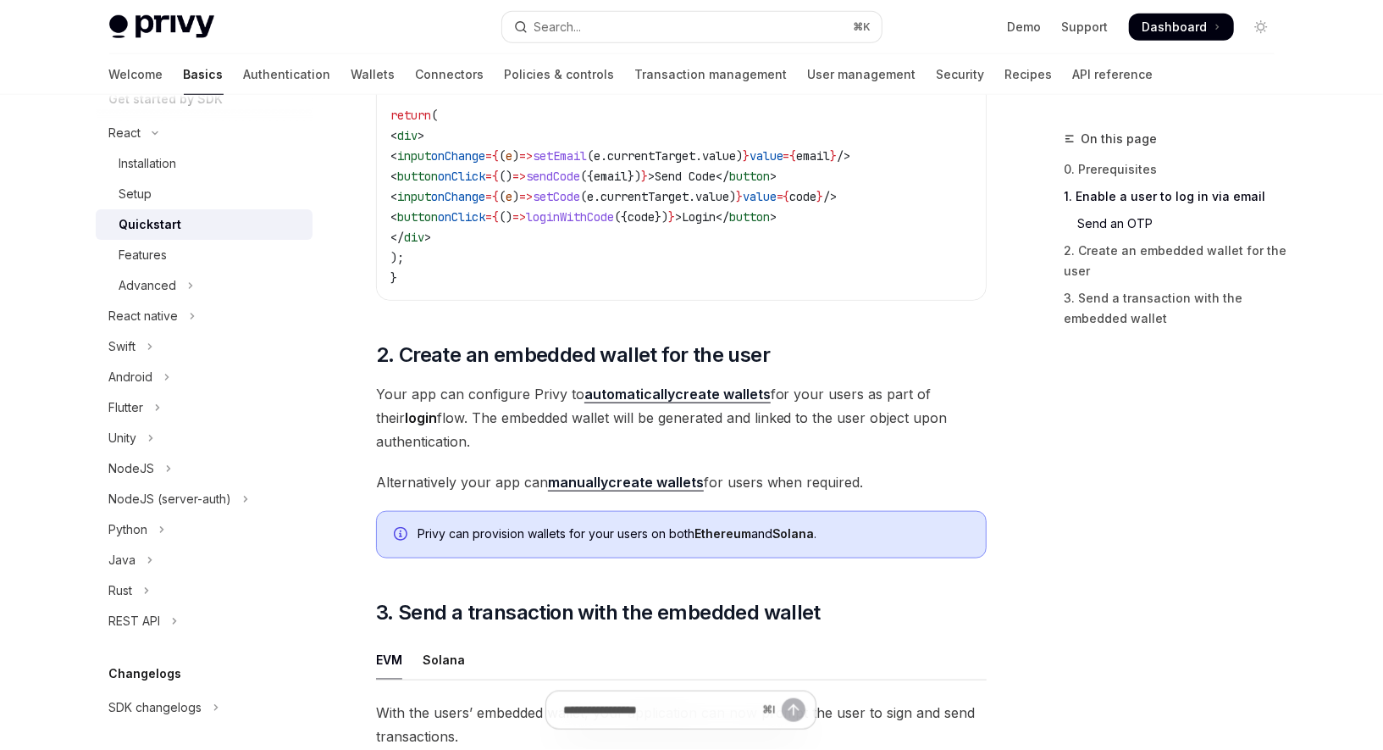
click at [626, 490] on link "manually create wallets" at bounding box center [626, 482] width 156 height 18
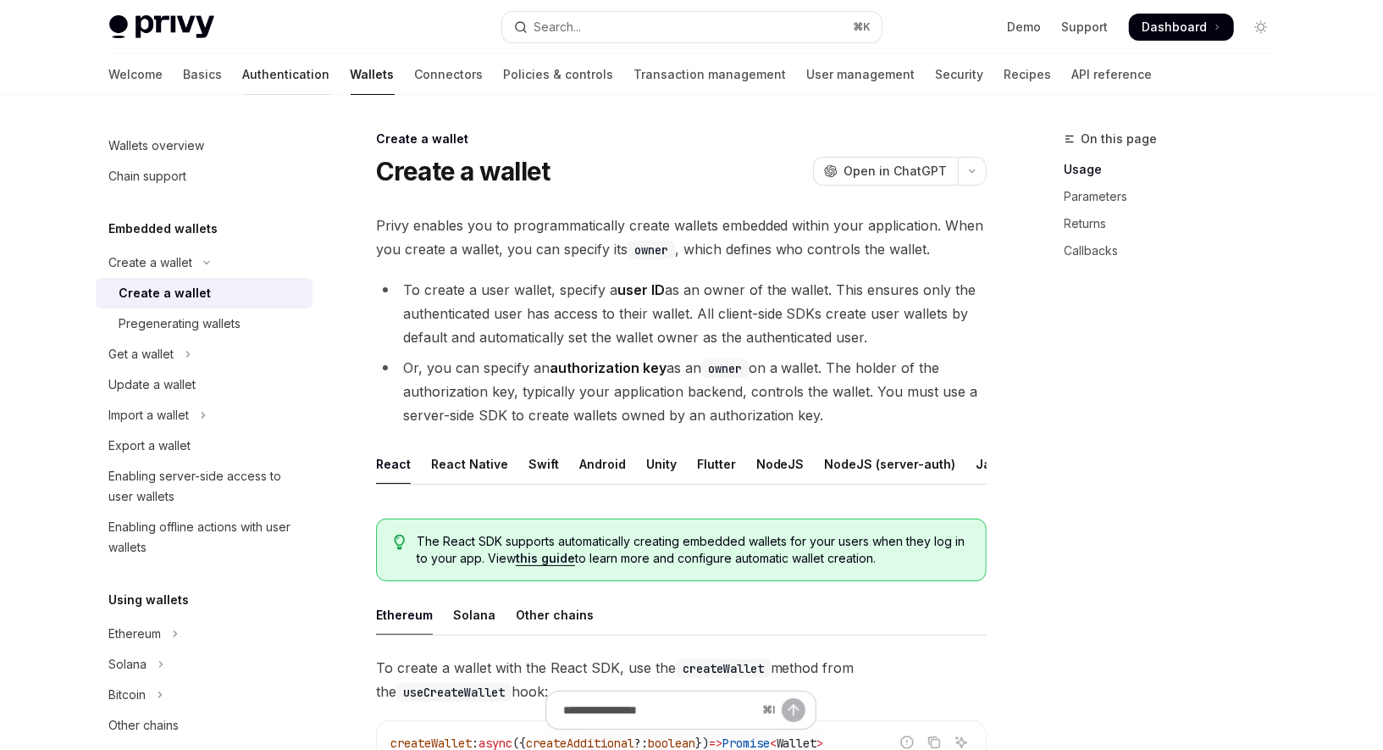
click at [243, 82] on link "Authentication" at bounding box center [286, 74] width 87 height 41
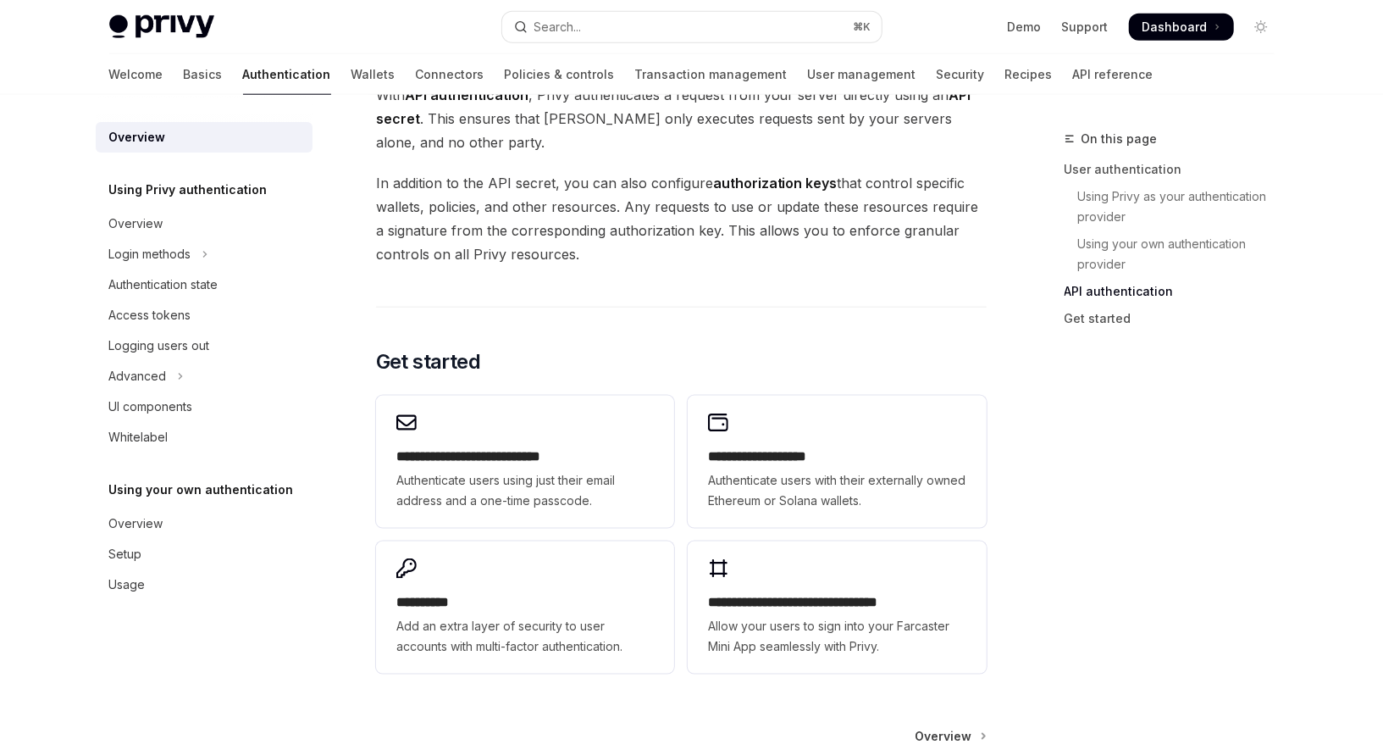
scroll to position [1385, 0]
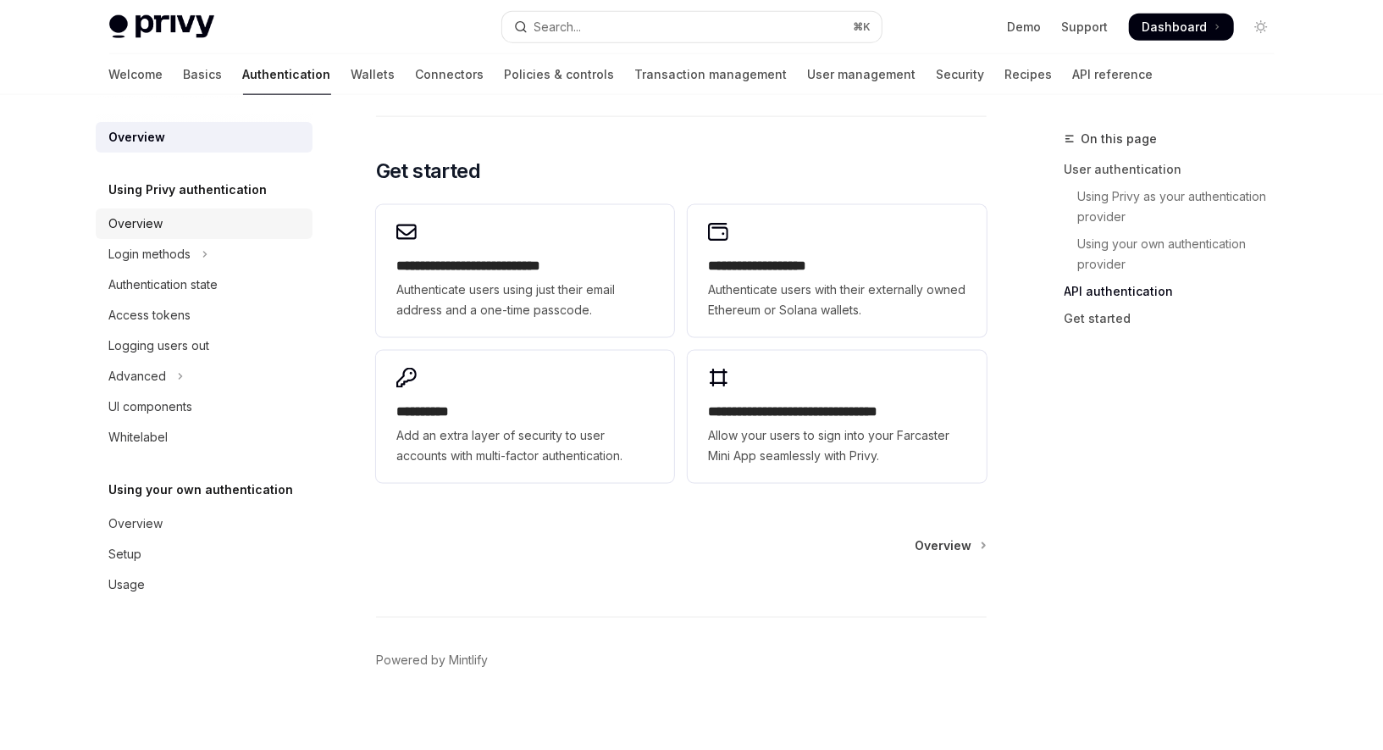
click at [193, 226] on div "Overview" at bounding box center [205, 223] width 193 height 20
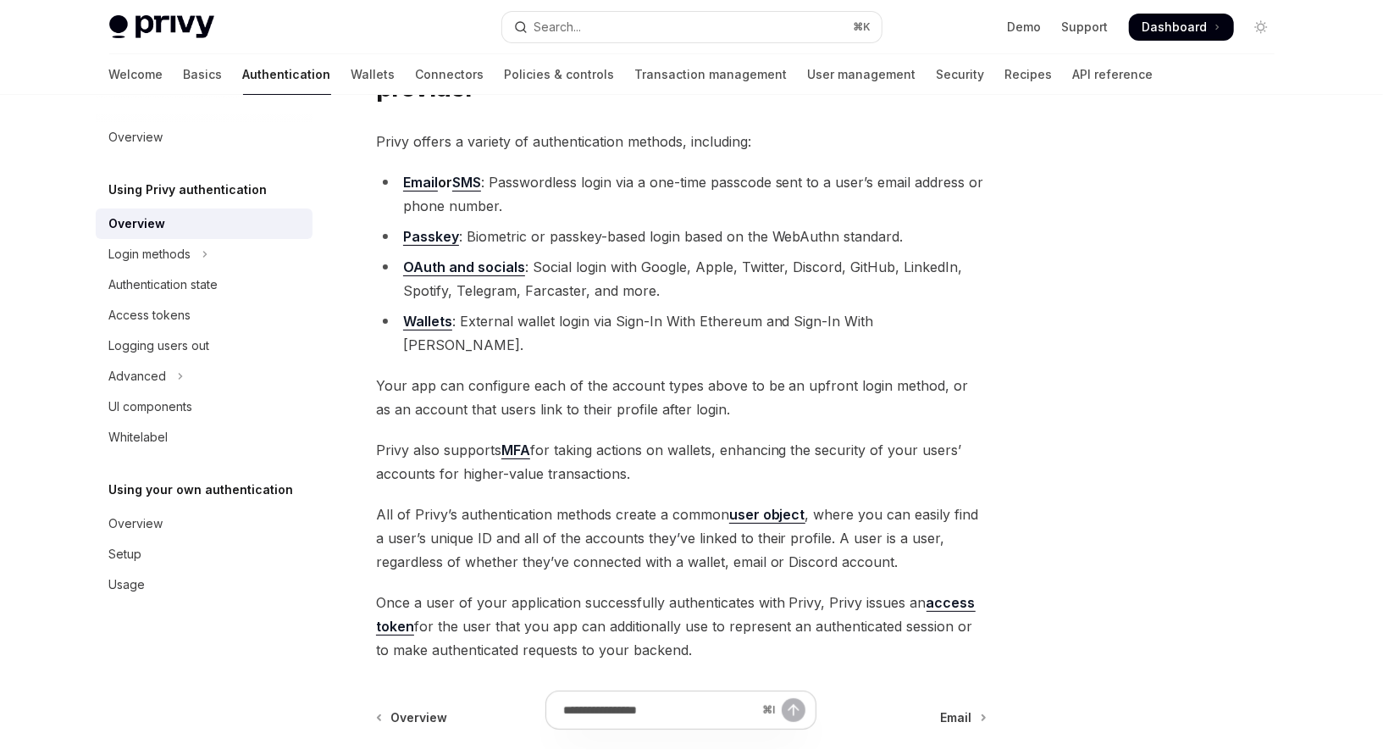
scroll to position [104, 0]
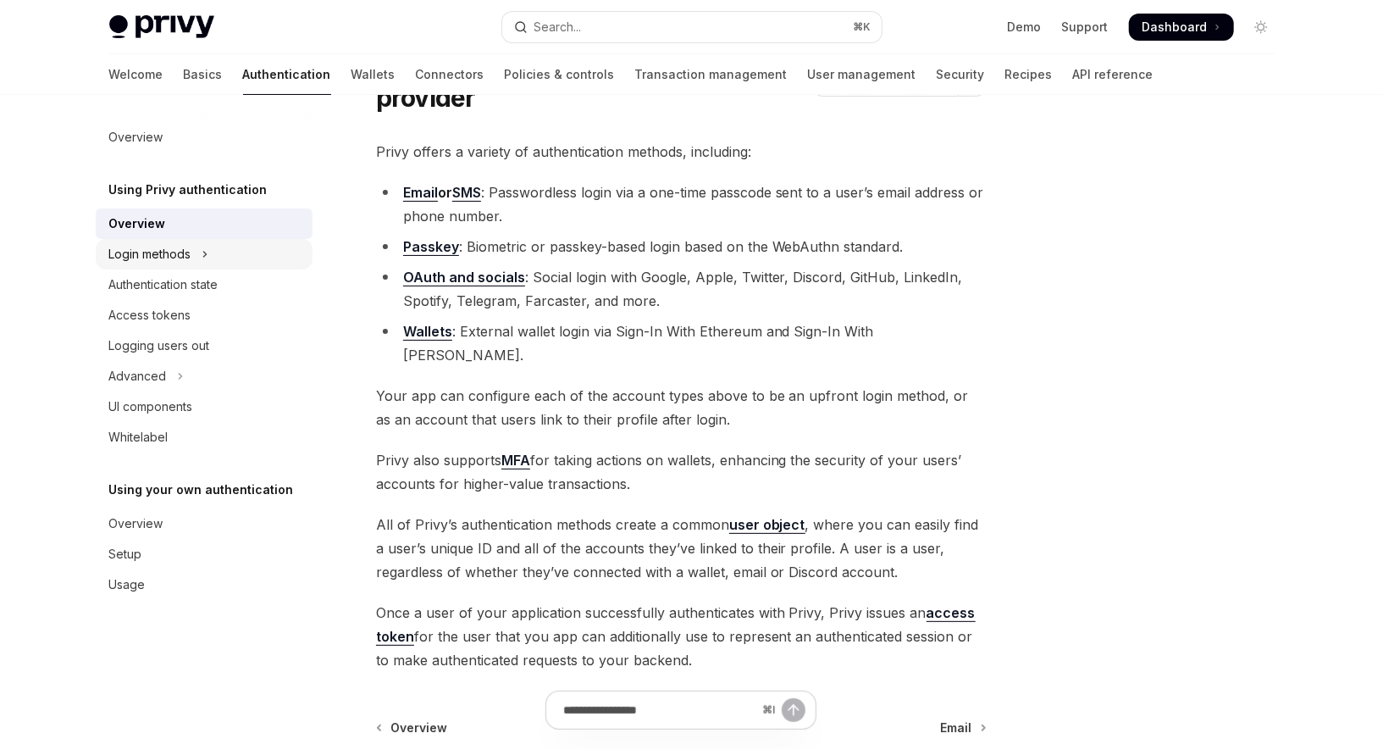
click at [169, 260] on div "Login methods" at bounding box center [150, 254] width 82 height 20
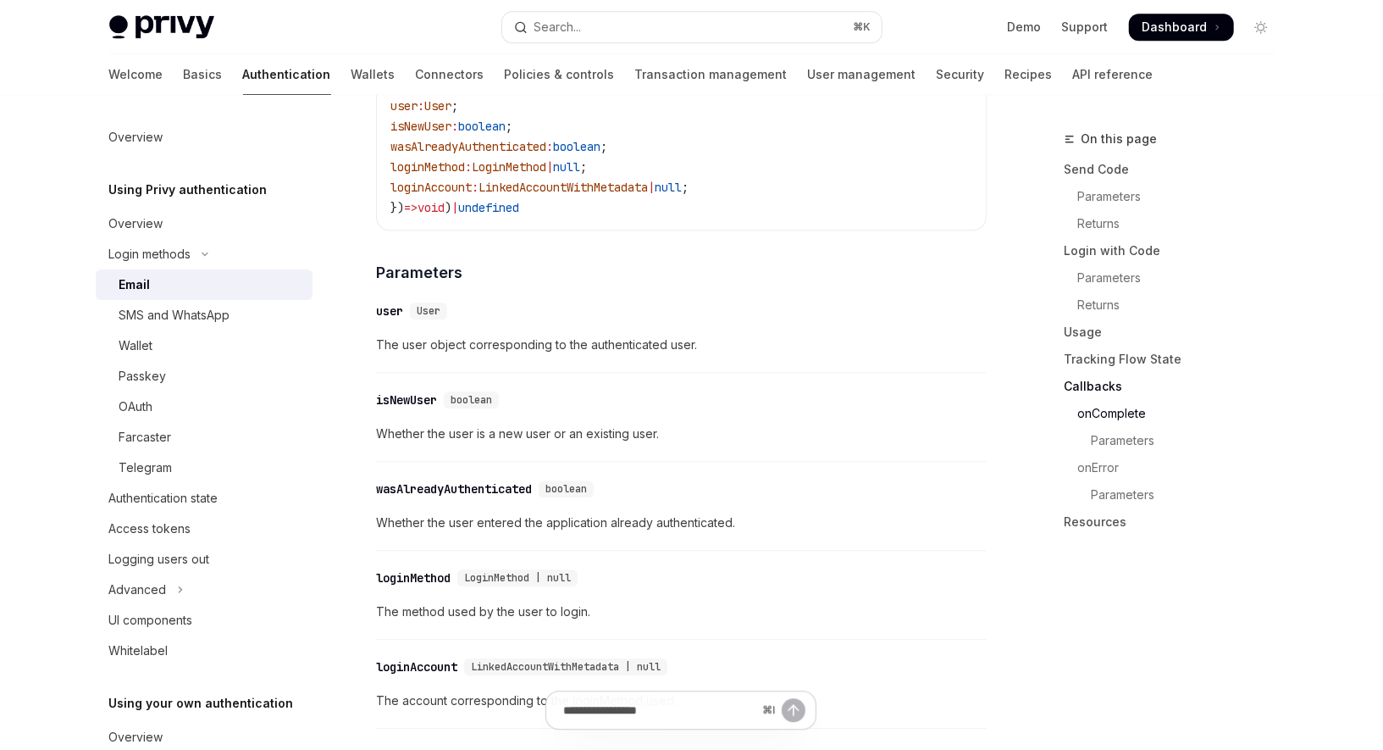
scroll to position [2713, 0]
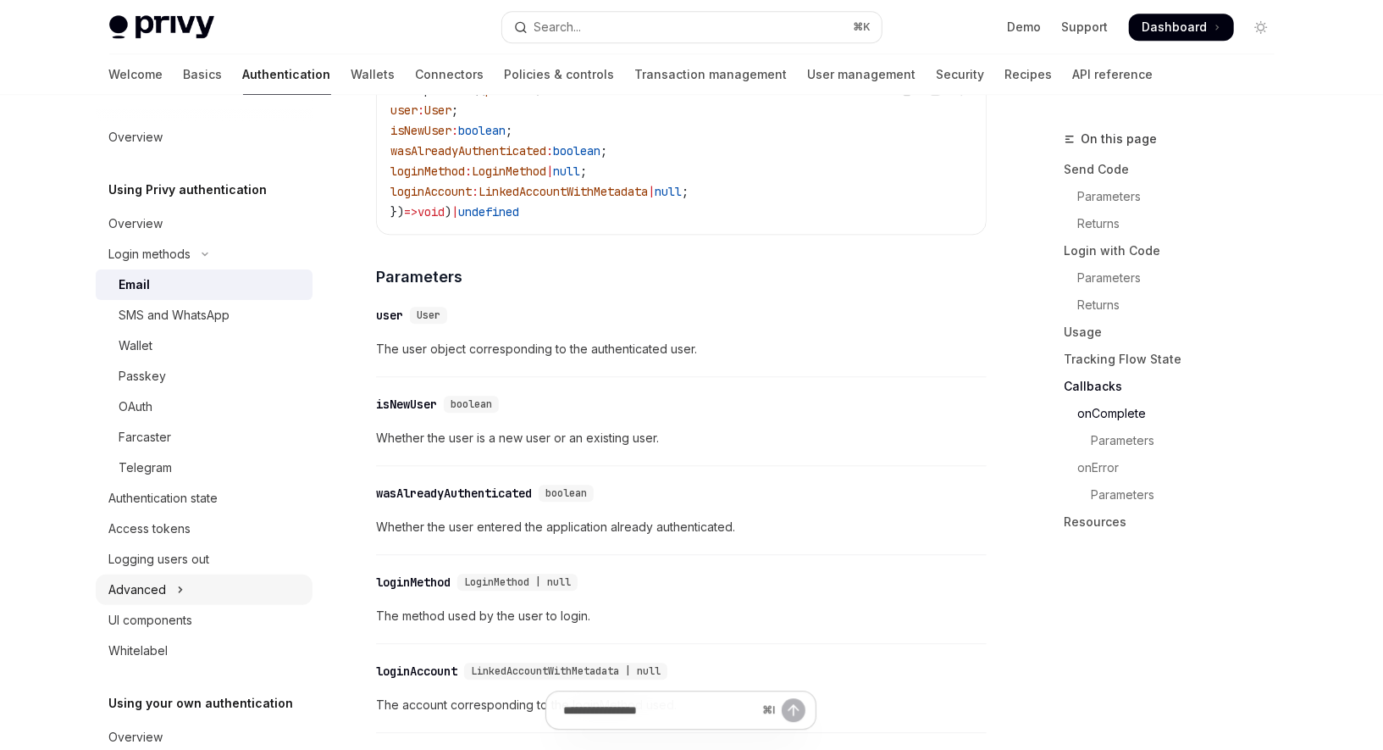
click at [174, 594] on button "Advanced" at bounding box center [204, 589] width 217 height 30
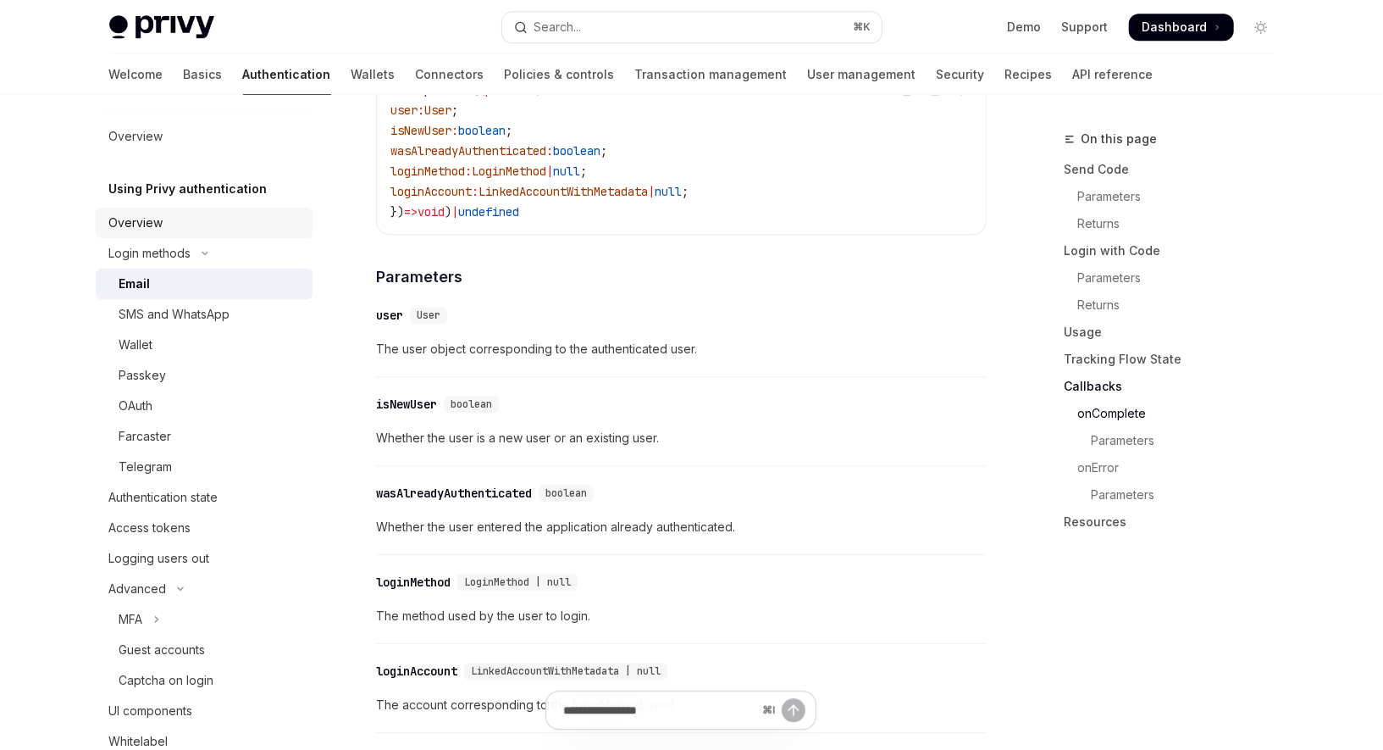
click at [129, 224] on div "Overview" at bounding box center [136, 223] width 54 height 20
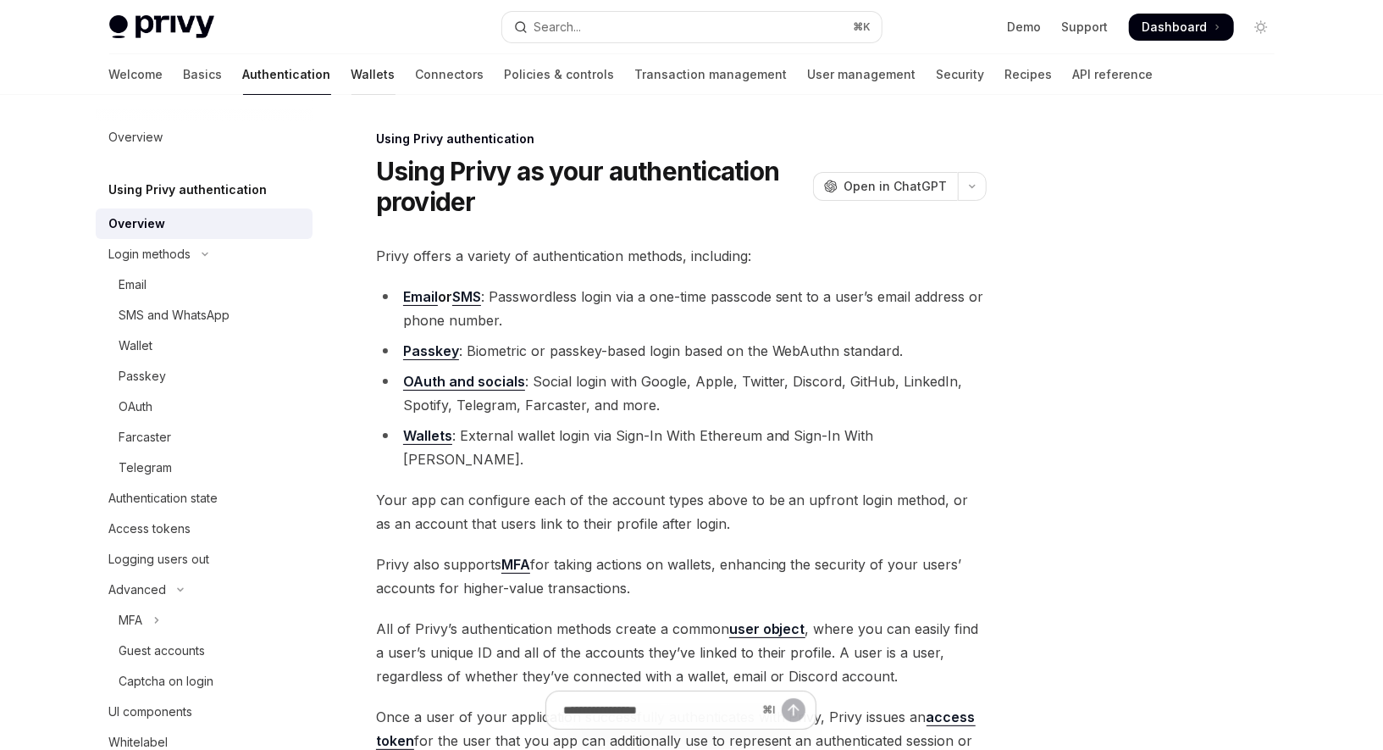
click at [351, 73] on link "Wallets" at bounding box center [373, 74] width 44 height 41
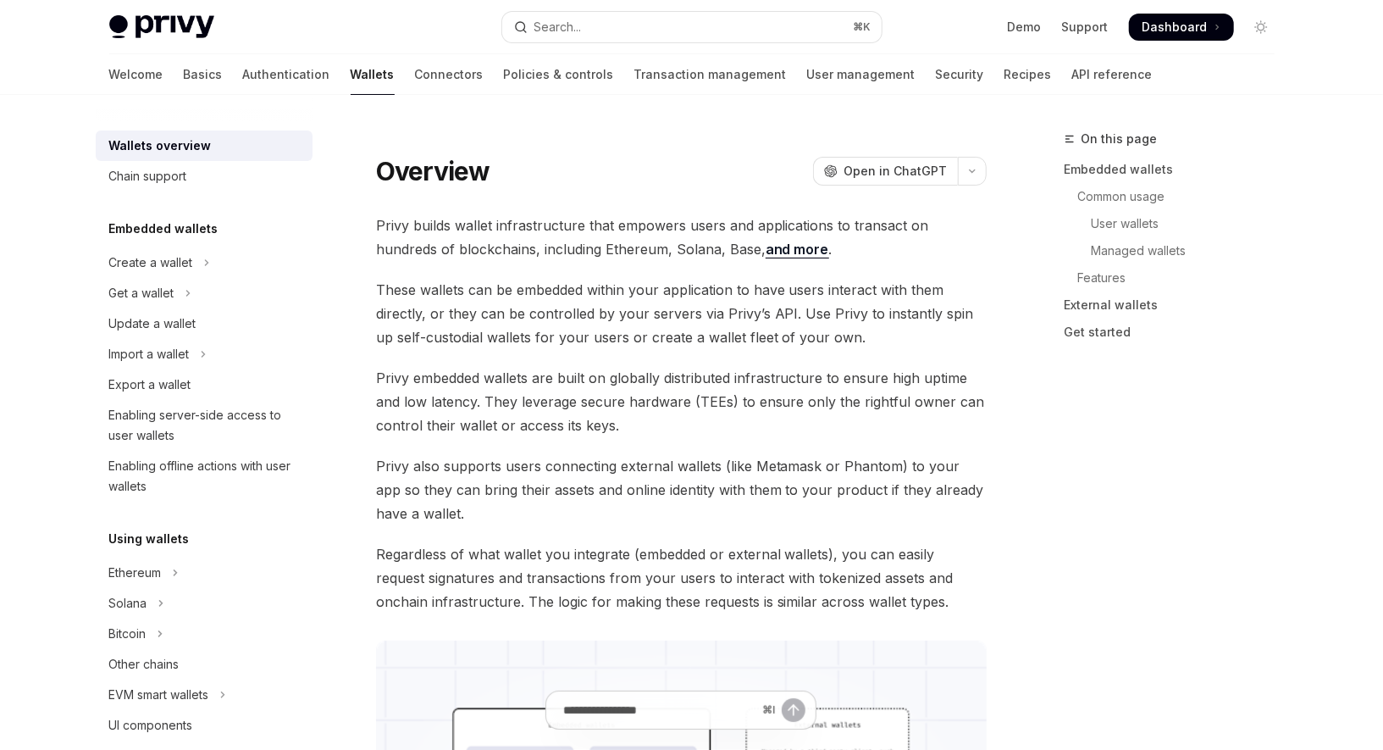
type textarea "*"
click at [174, 269] on div "Create a wallet" at bounding box center [151, 262] width 84 height 20
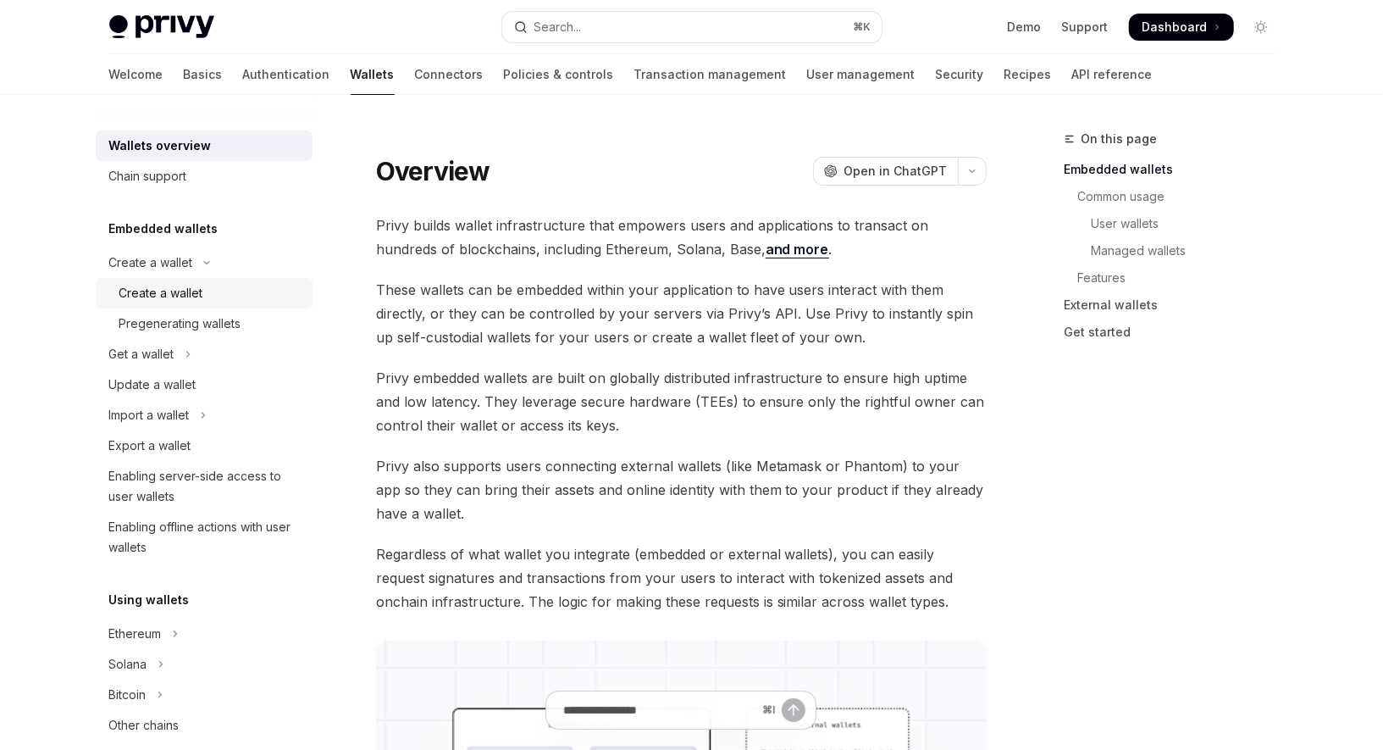
click at [181, 301] on div "Create a wallet" at bounding box center [161, 293] width 84 height 20
click at [191, 285] on div "Create a wallet" at bounding box center [161, 293] width 84 height 20
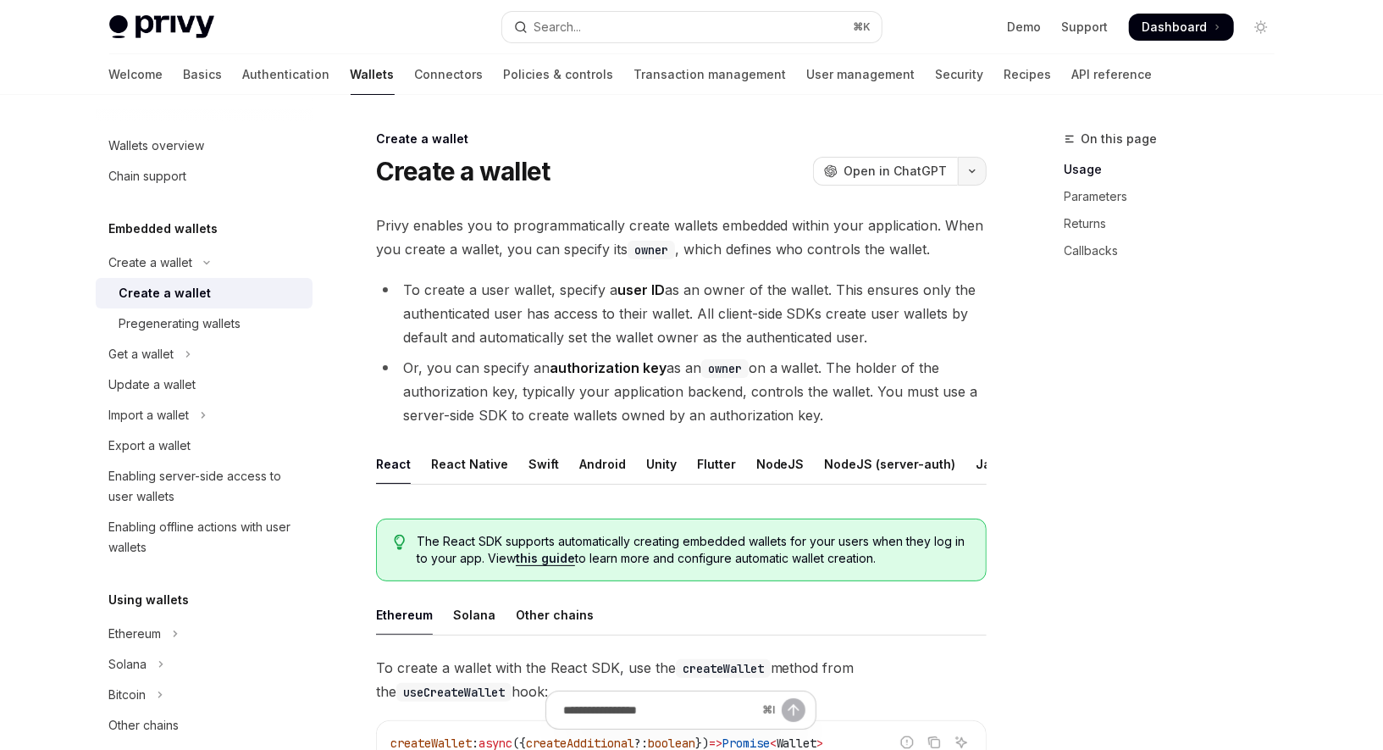
click at [974, 175] on button "button" at bounding box center [972, 171] width 29 height 29
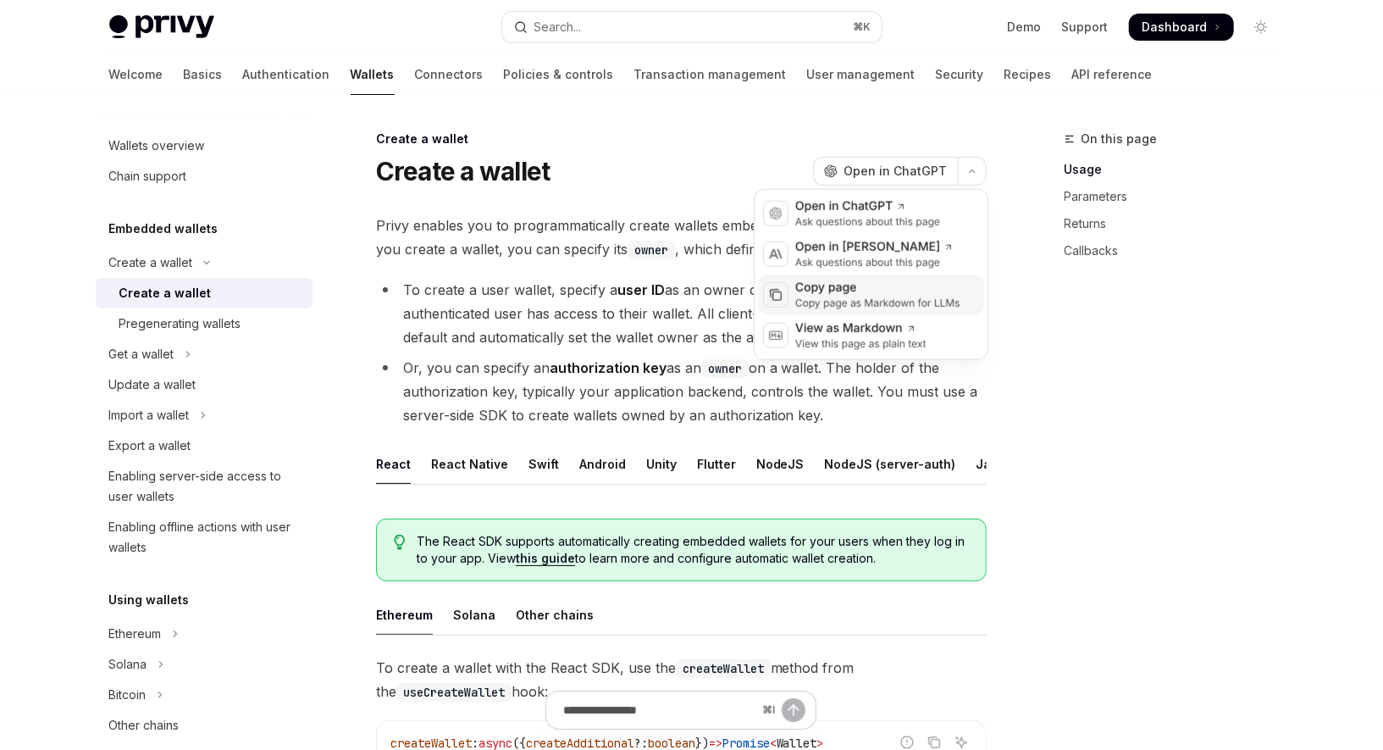
click at [902, 291] on div "Copy page" at bounding box center [877, 288] width 165 height 17
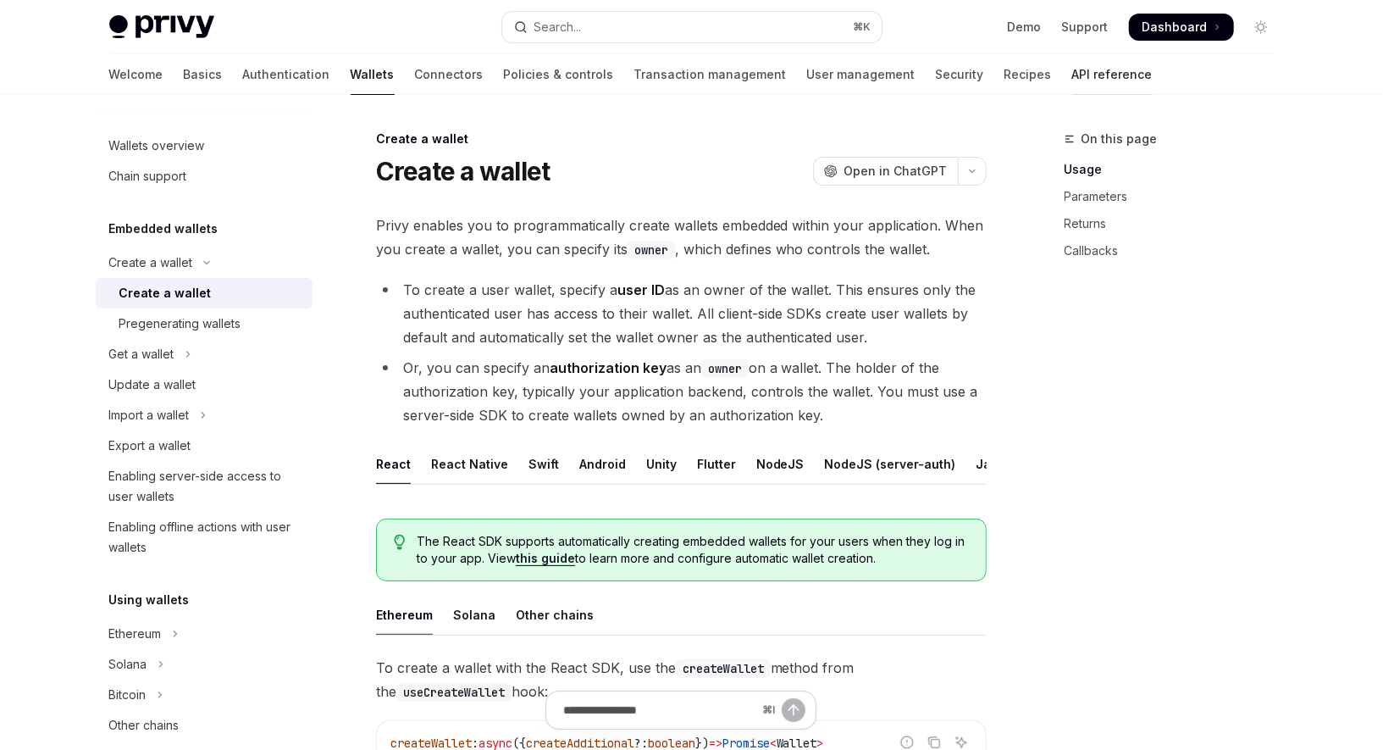
click at [1072, 72] on link "API reference" at bounding box center [1112, 74] width 80 height 41
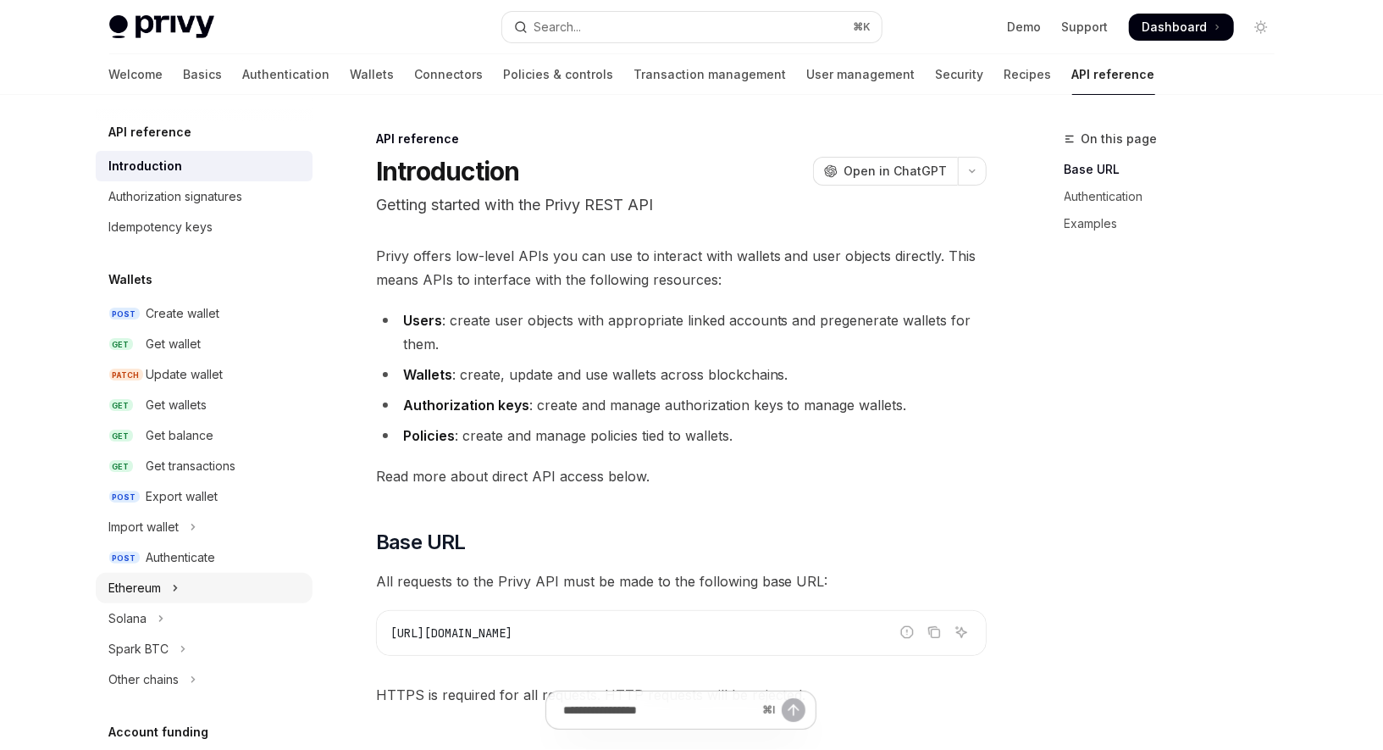
click at [168, 590] on button "Ethereum" at bounding box center [204, 588] width 217 height 30
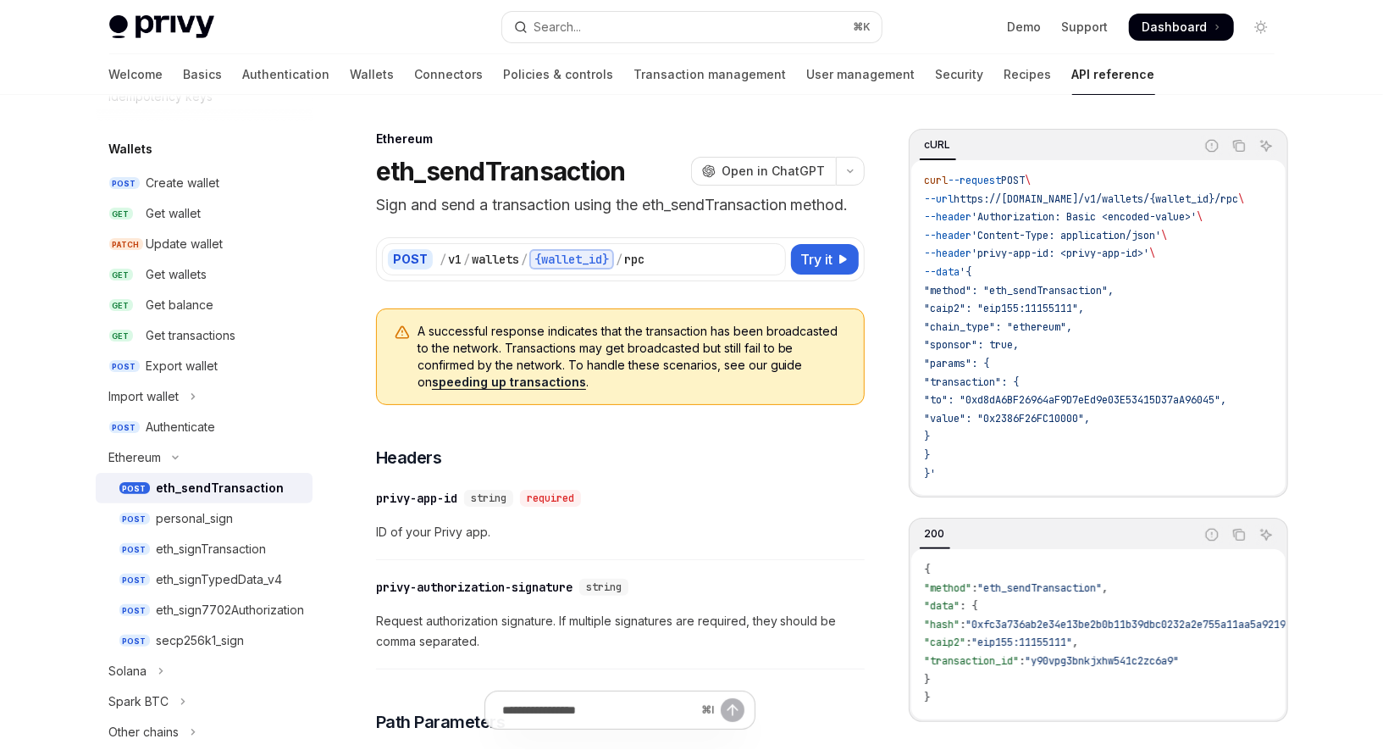
scroll to position [137, 0]
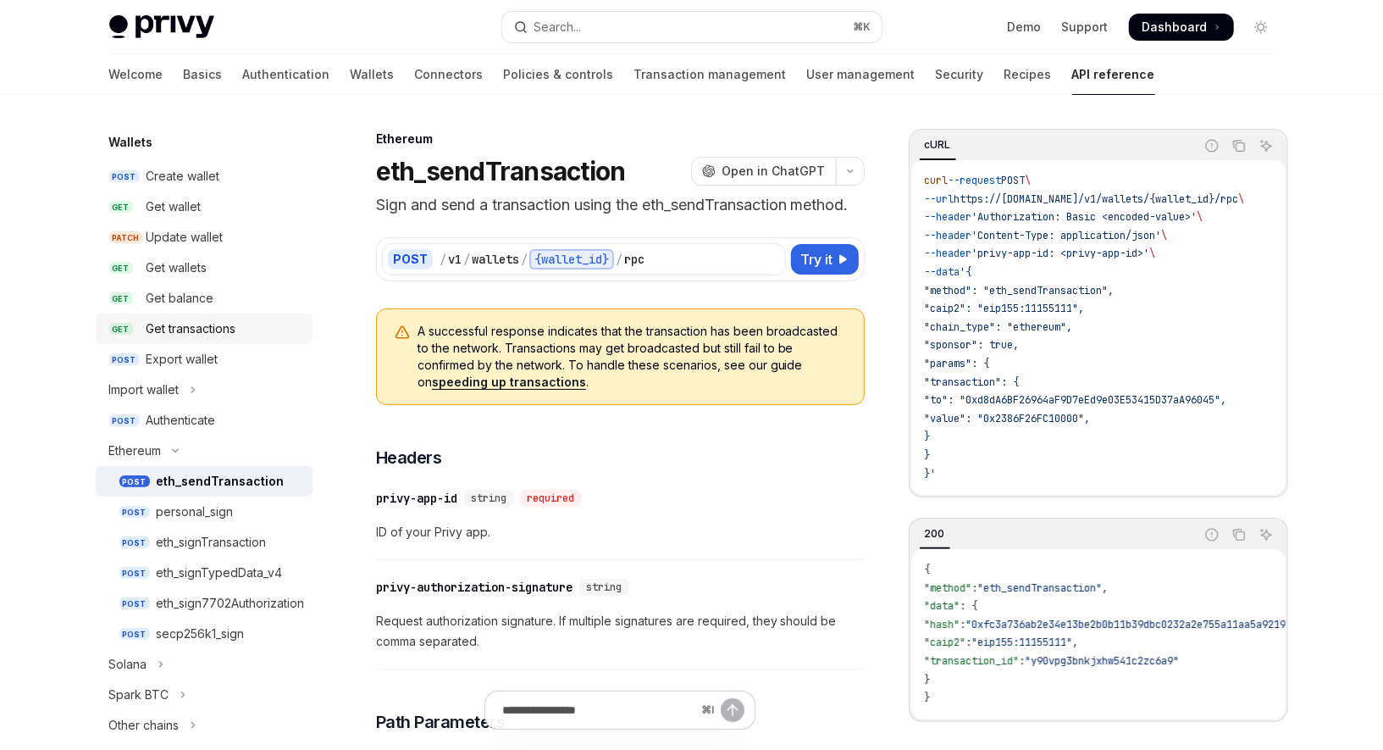
click at [186, 321] on div "Get transactions" at bounding box center [192, 328] width 90 height 20
click at [186, 265] on div "Get wallets" at bounding box center [177, 267] width 61 height 20
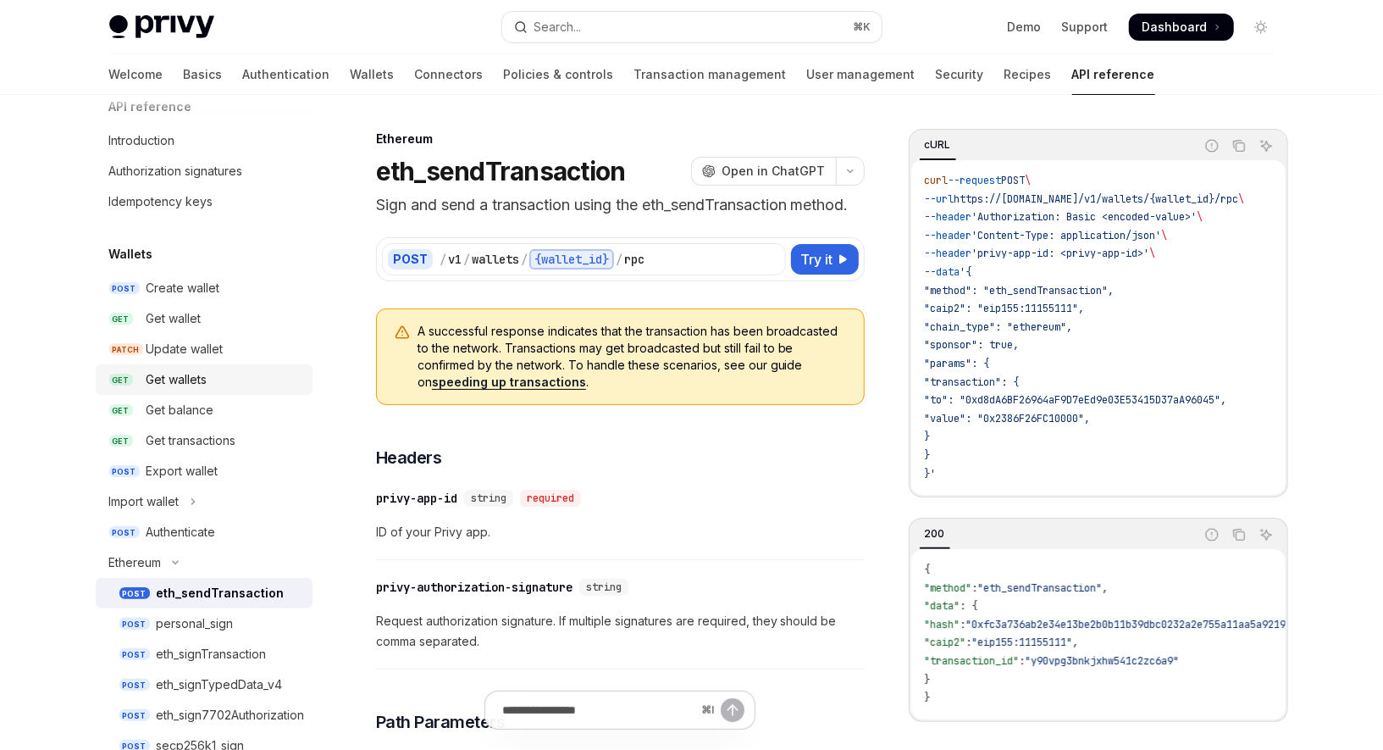
scroll to position [0, 0]
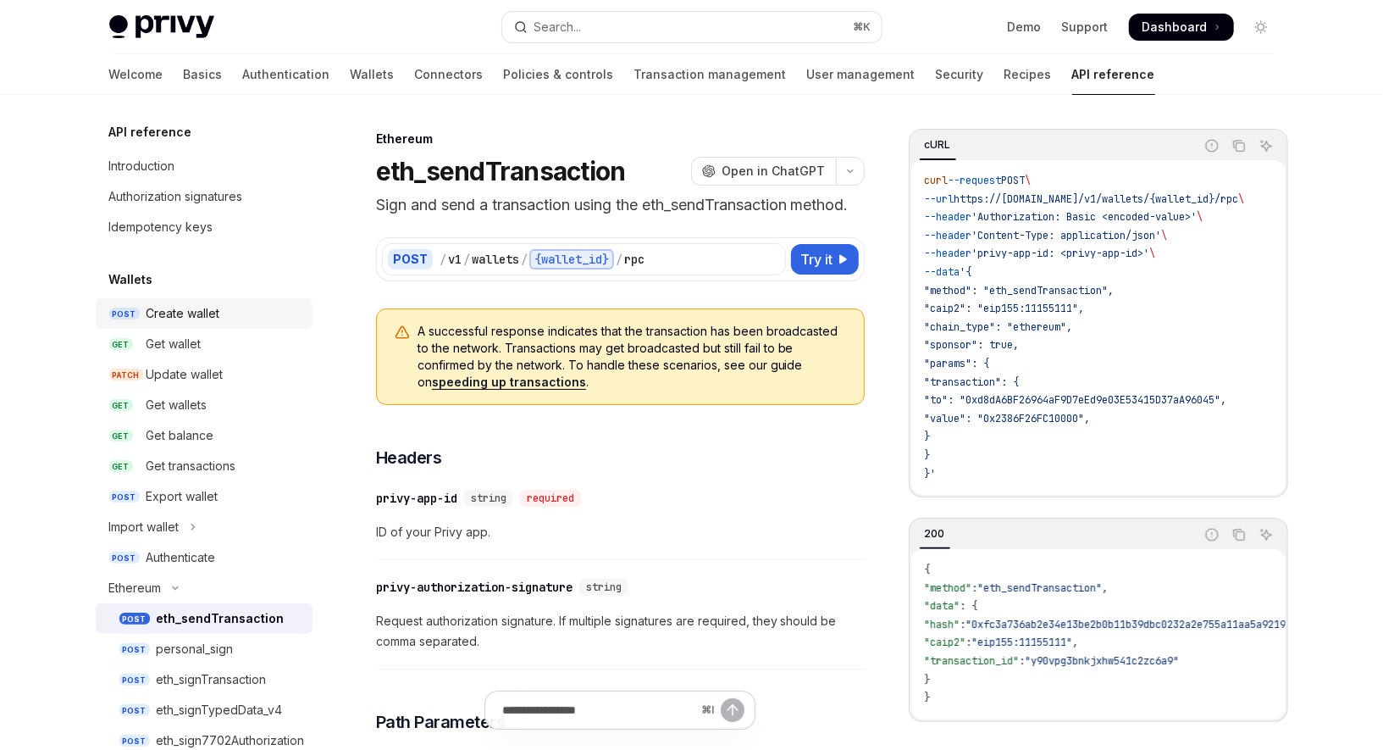
click at [185, 311] on div "Create wallet" at bounding box center [184, 313] width 74 height 20
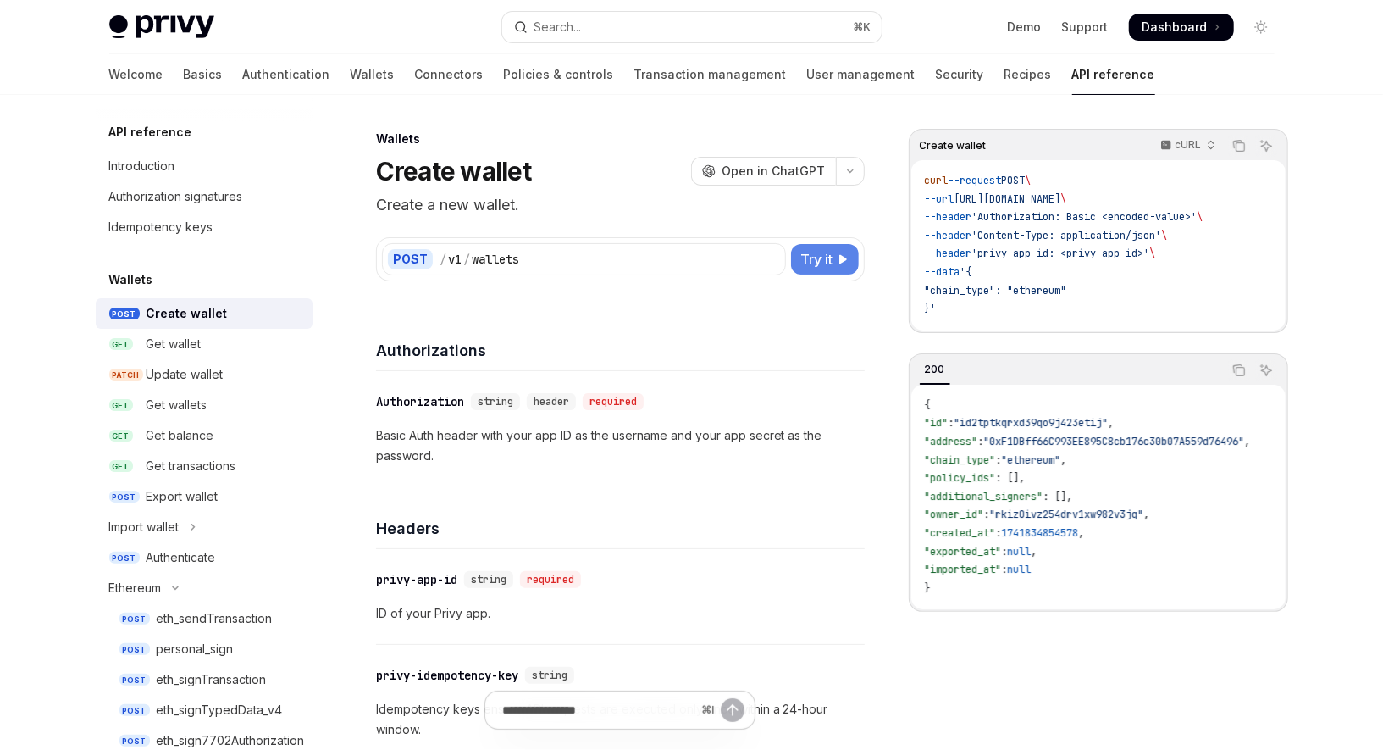
click at [815, 268] on span "Try it" at bounding box center [817, 259] width 32 height 20
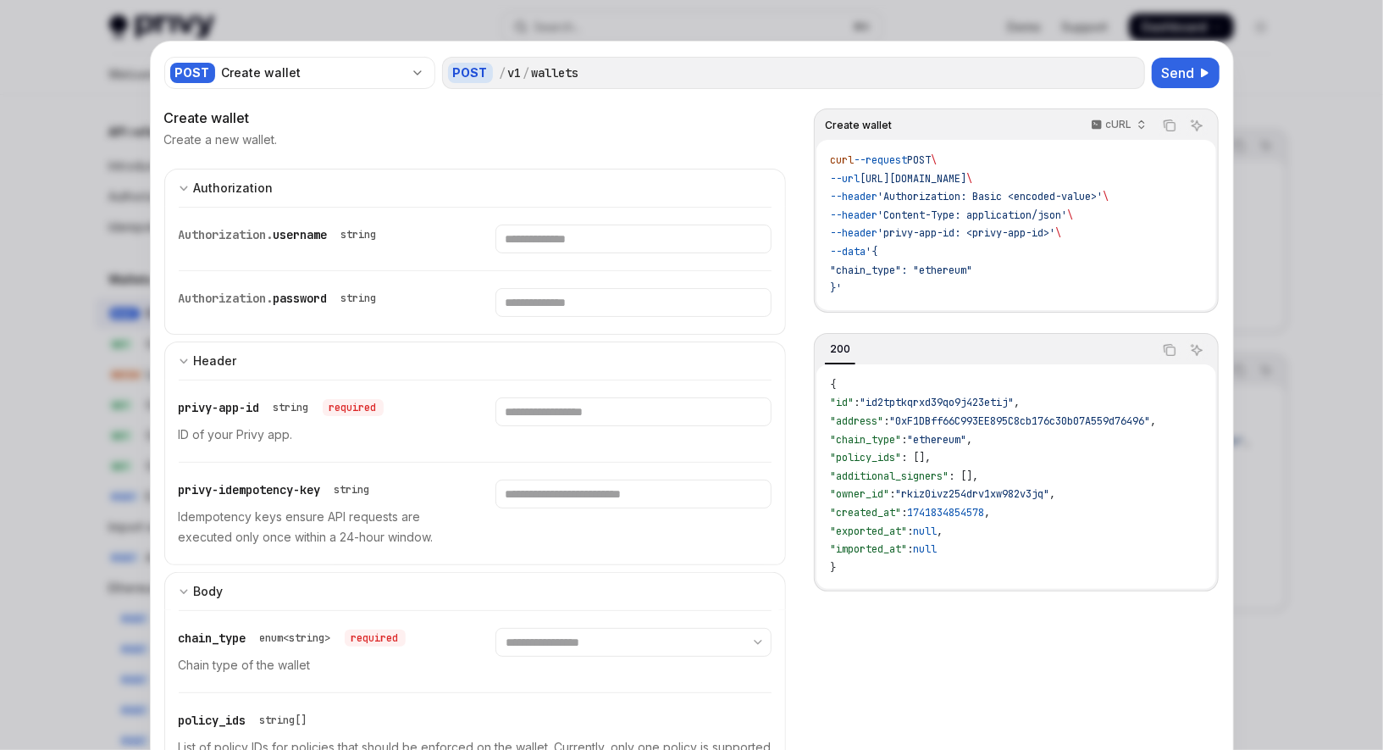
click at [1309, 416] on div at bounding box center [691, 375] width 1383 height 750
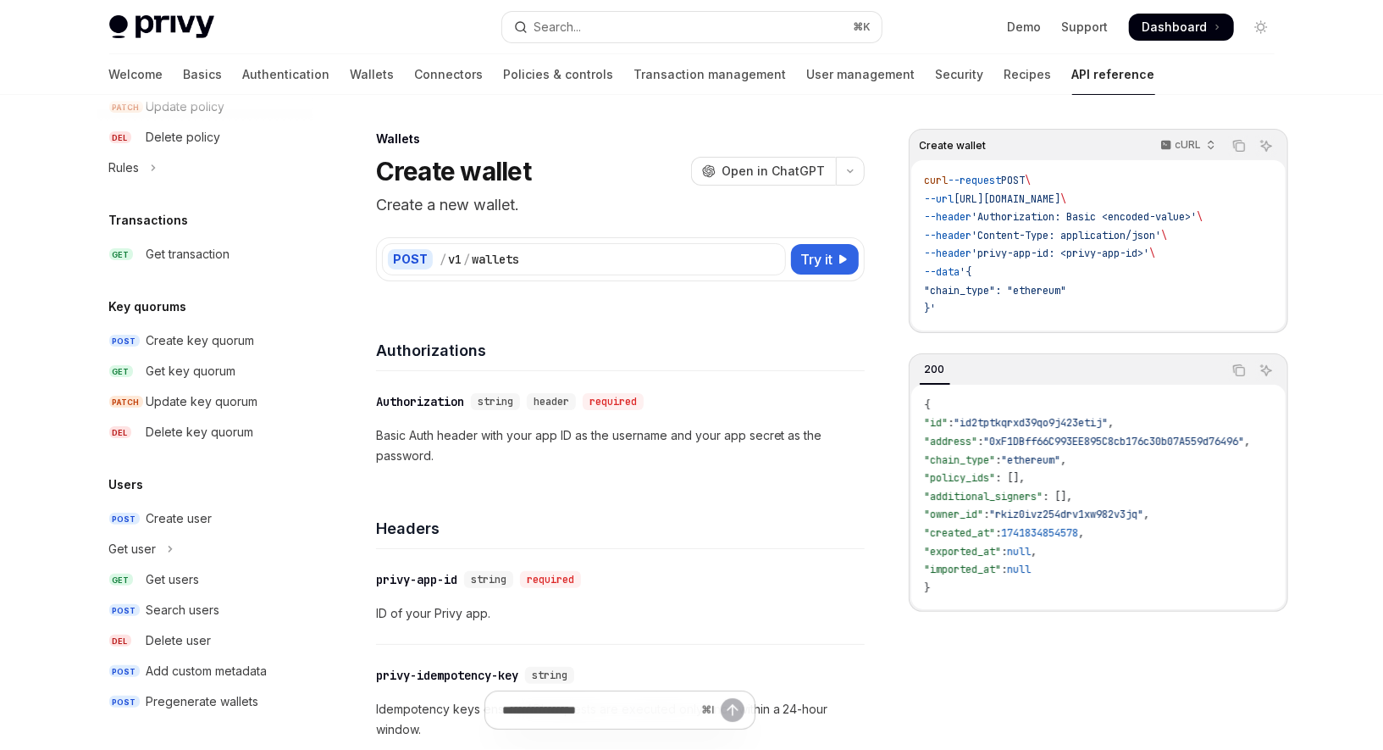
scroll to position [86, 0]
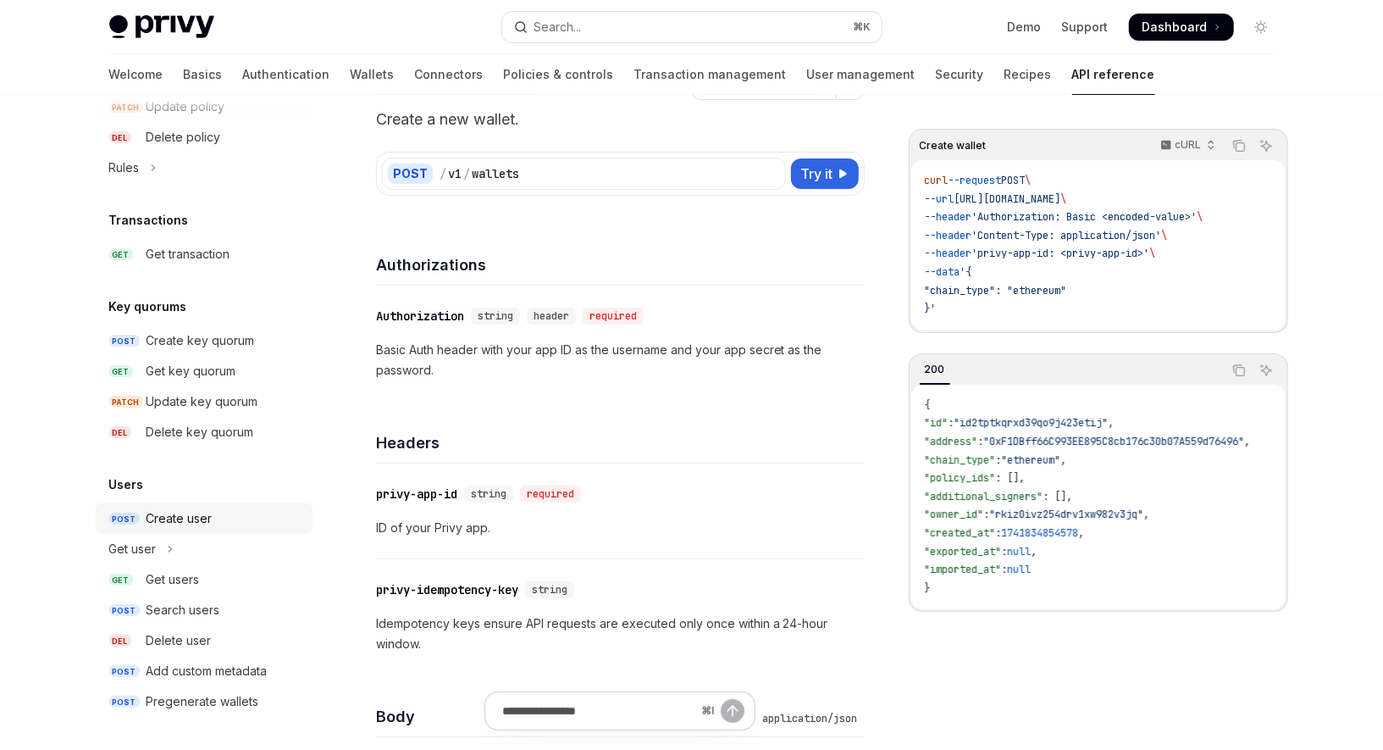
click at [169, 521] on div "Create user" at bounding box center [180, 518] width 66 height 20
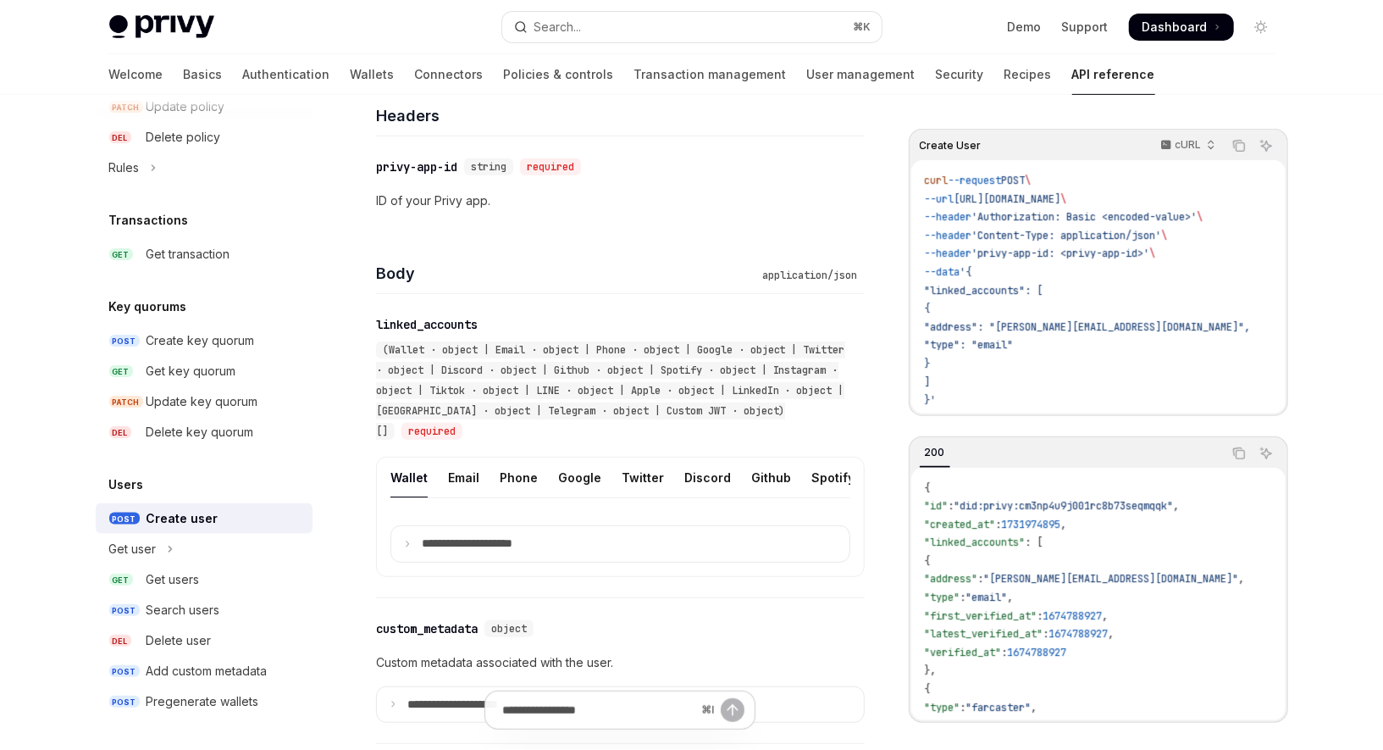
scroll to position [545, 0]
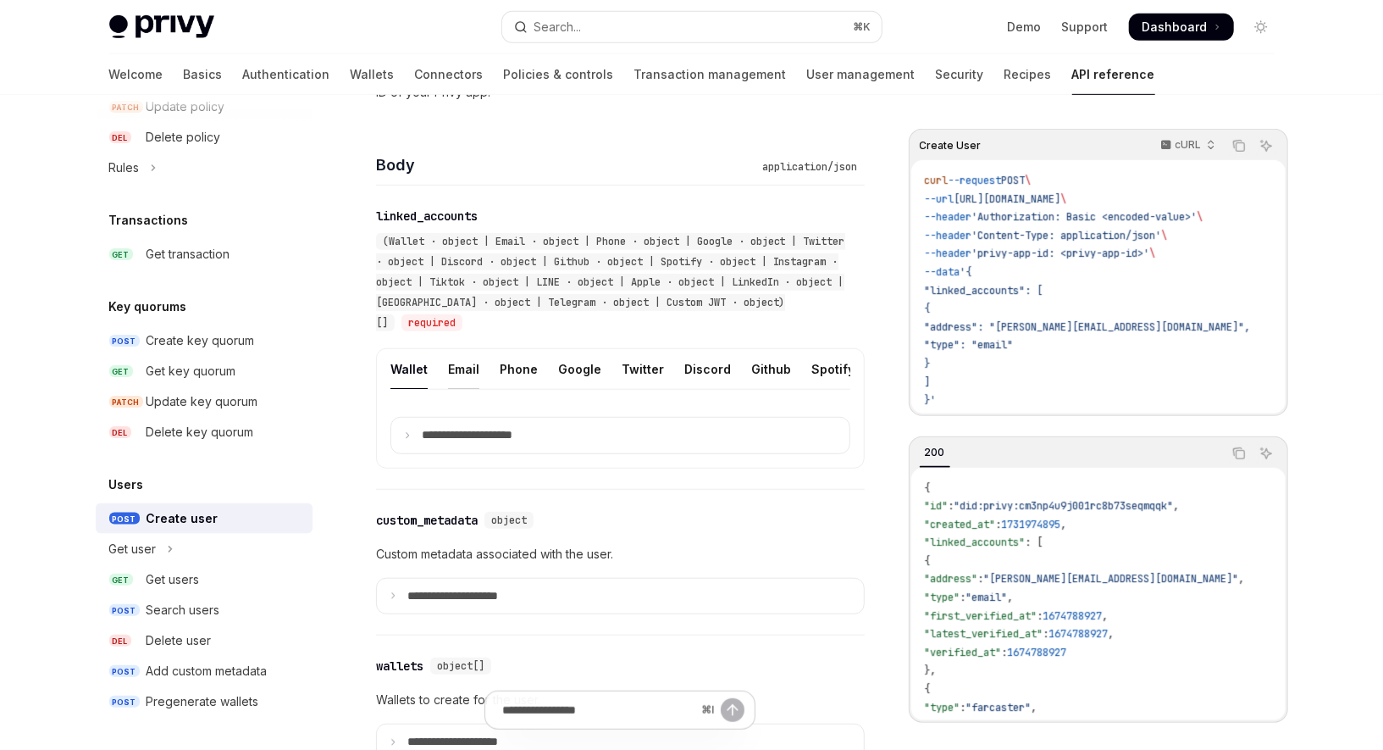
click at [463, 371] on div "Email" at bounding box center [463, 369] width 31 height 40
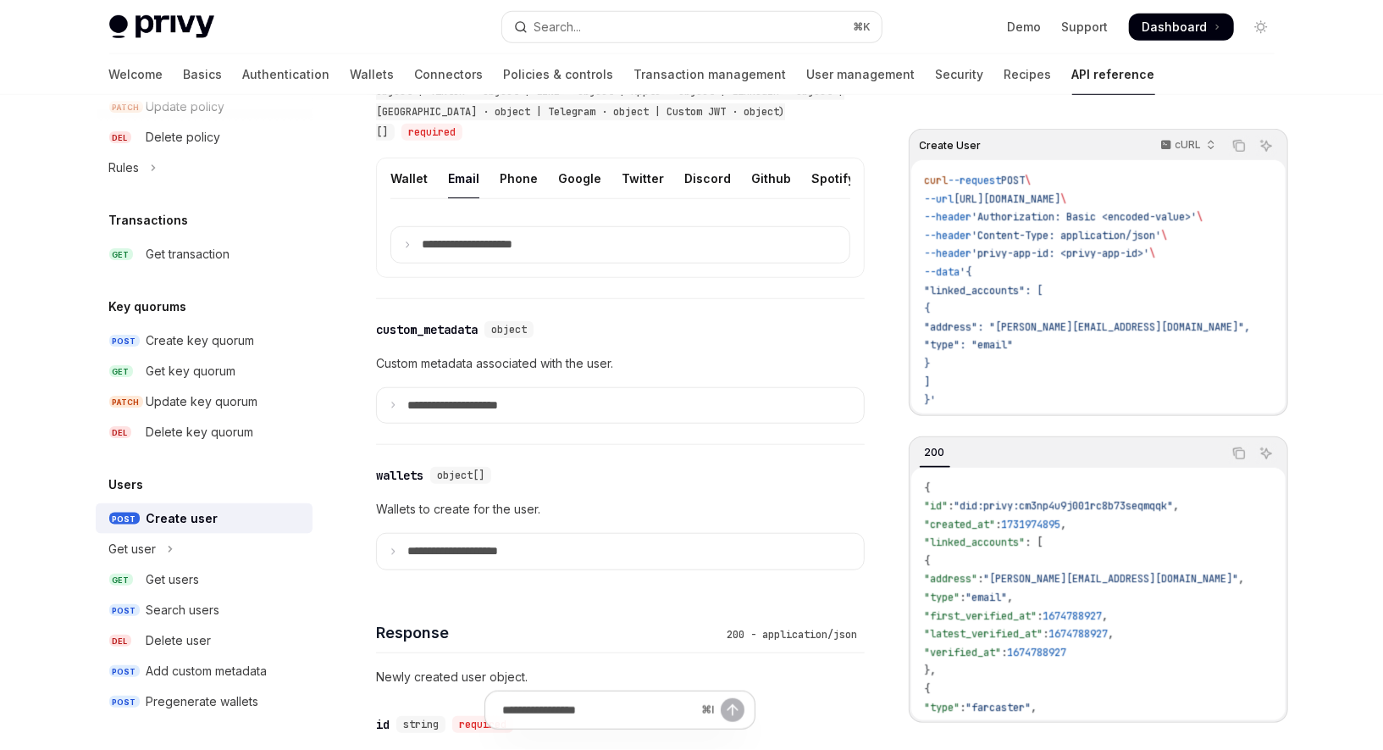
scroll to position [778, 0]
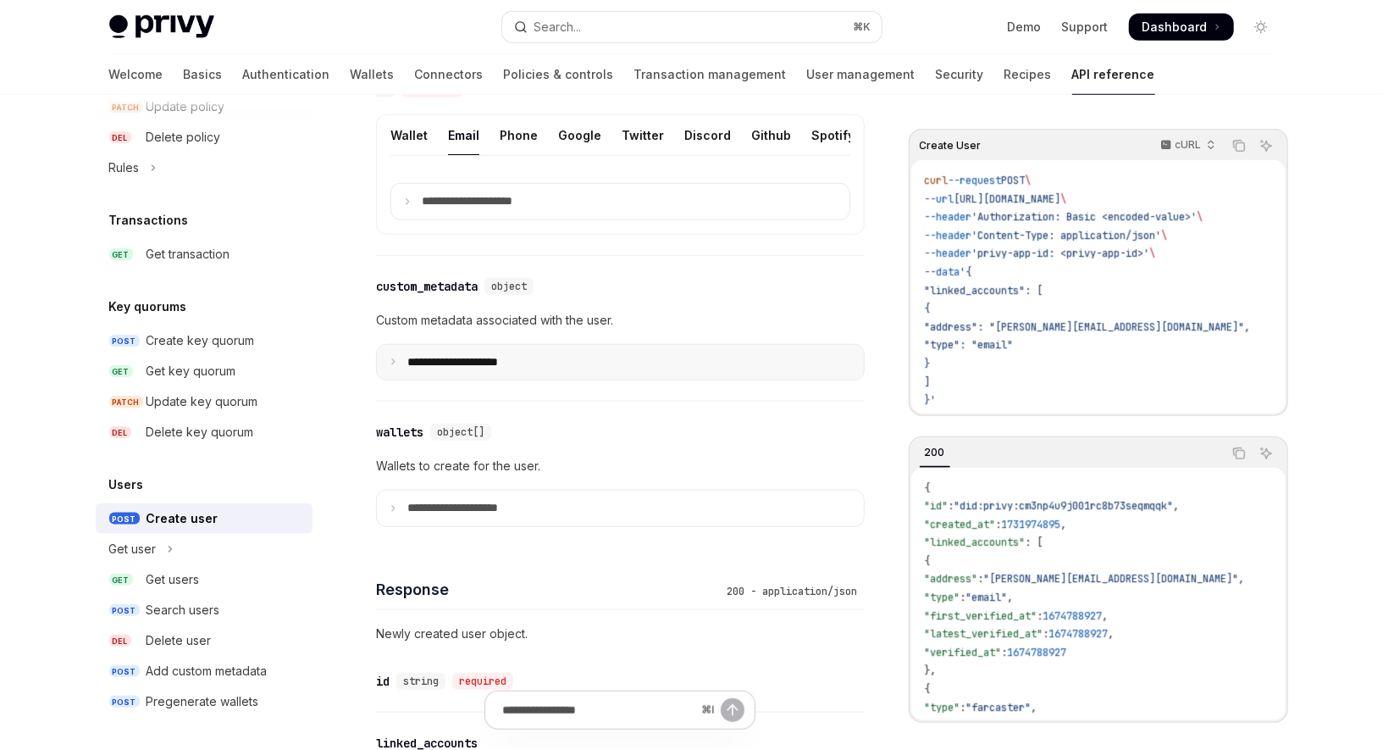
click at [483, 347] on summary "**********" at bounding box center [620, 363] width 487 height 36
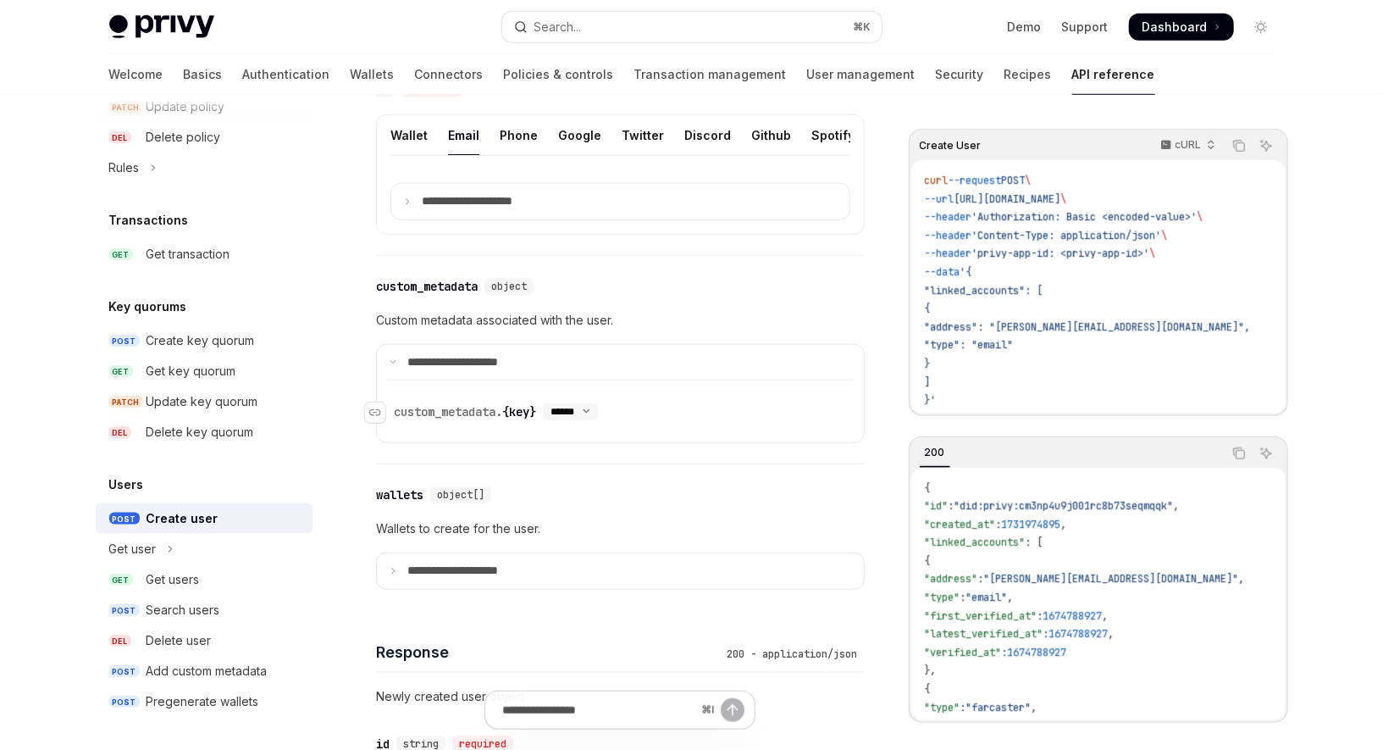
click at [590, 408] on select "****** ****** *******" at bounding box center [570, 412] width 55 height 14
click at [481, 194] on p "**********" at bounding box center [481, 201] width 118 height 15
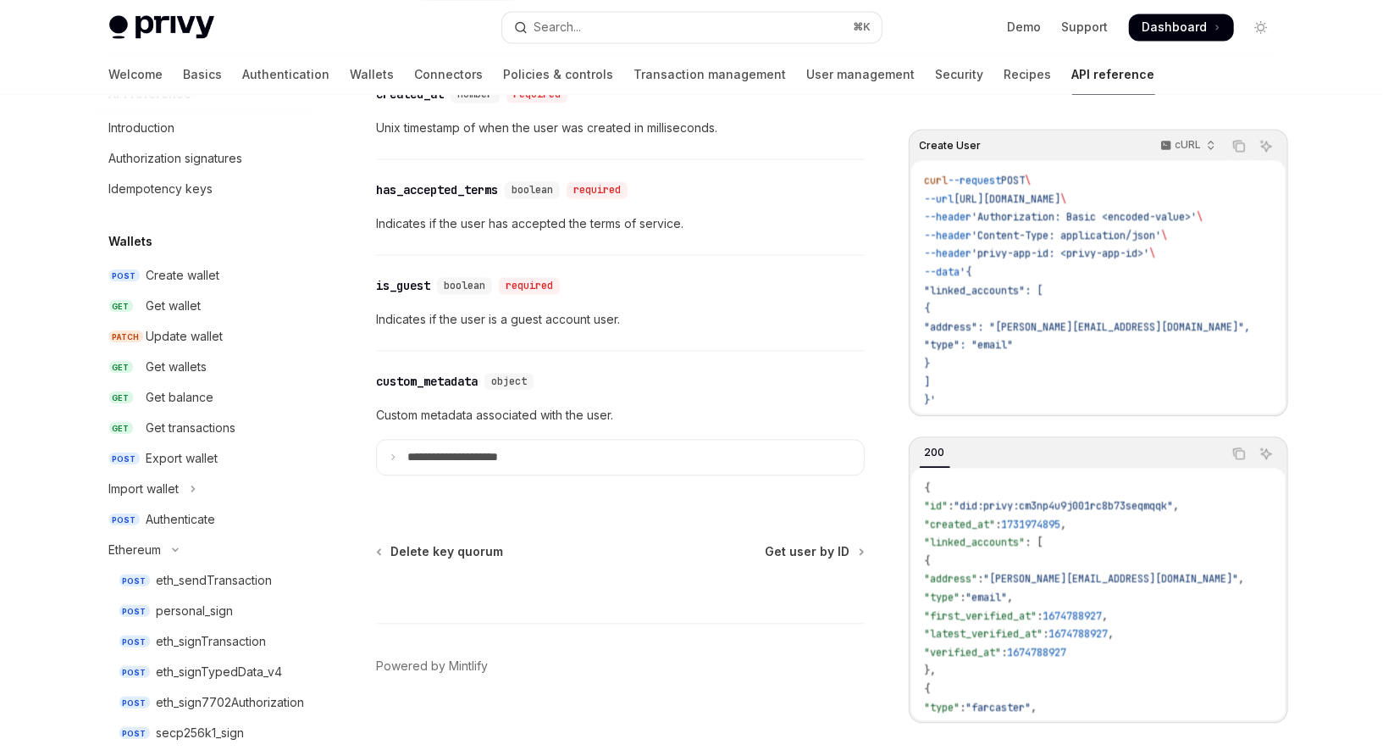
scroll to position [0, 0]
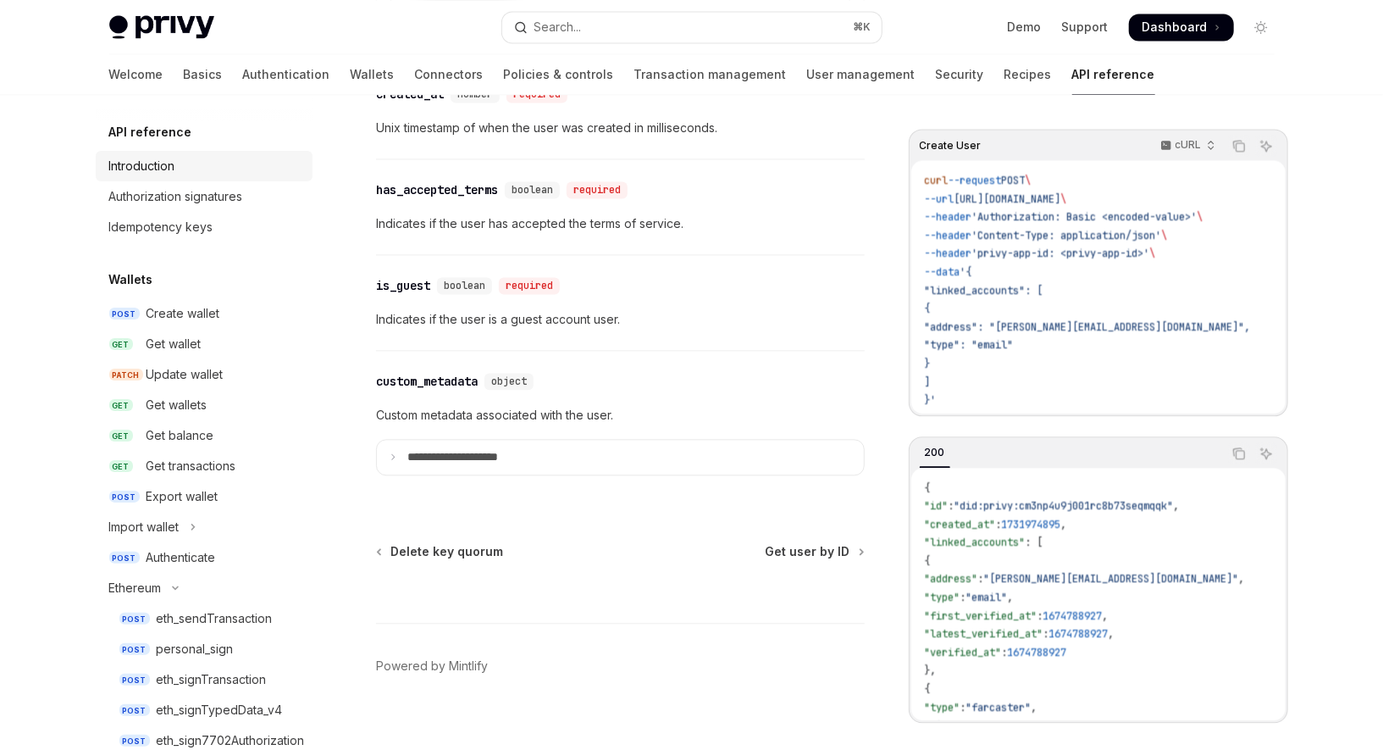
click at [153, 174] on div "Introduction" at bounding box center [142, 166] width 66 height 20
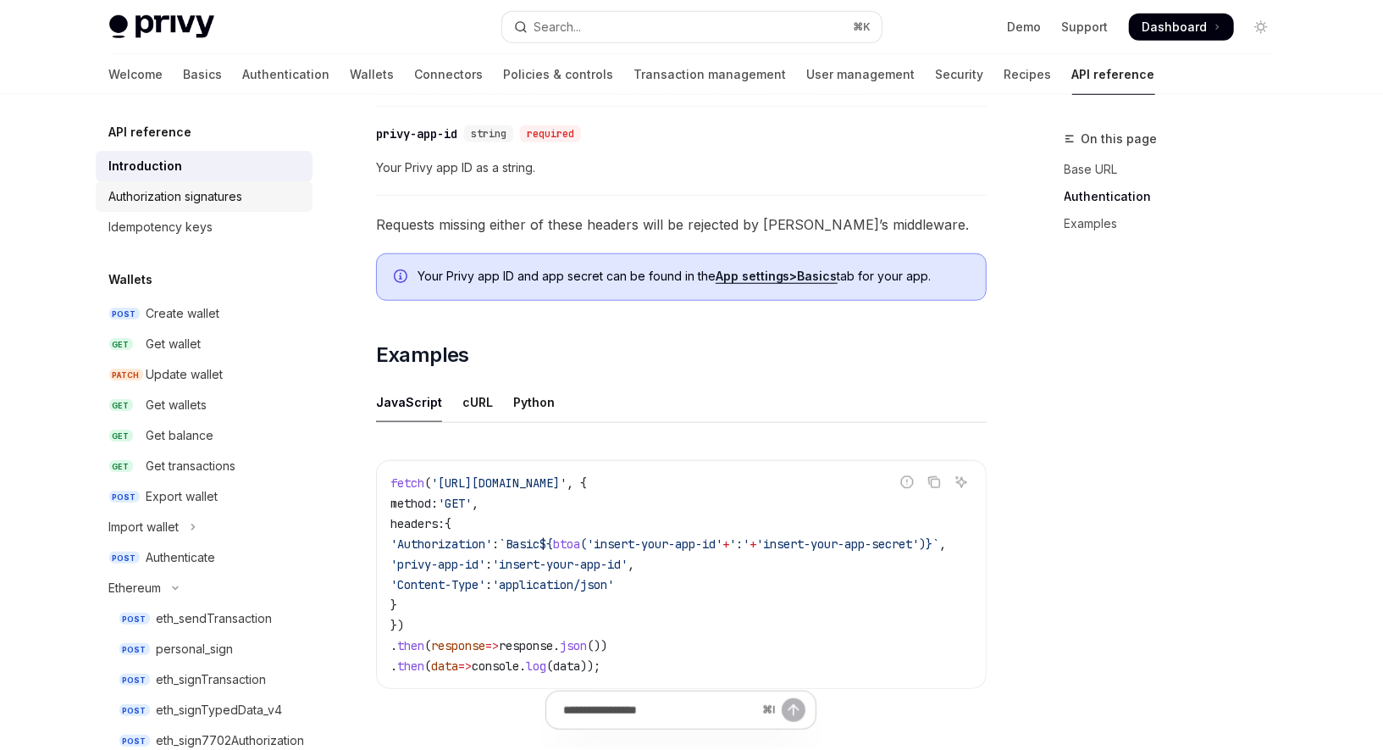
click at [162, 197] on div "Authorization signatures" at bounding box center [176, 196] width 134 height 20
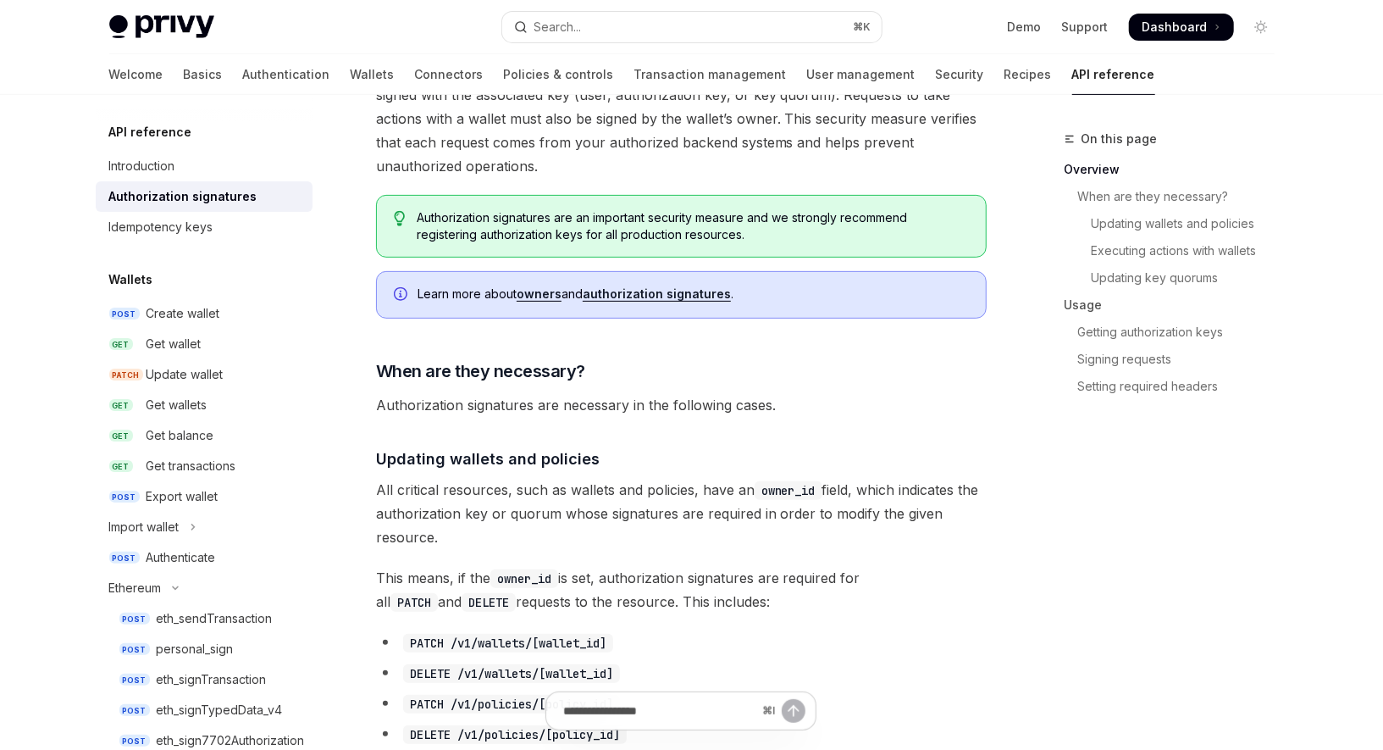
scroll to position [438, 0]
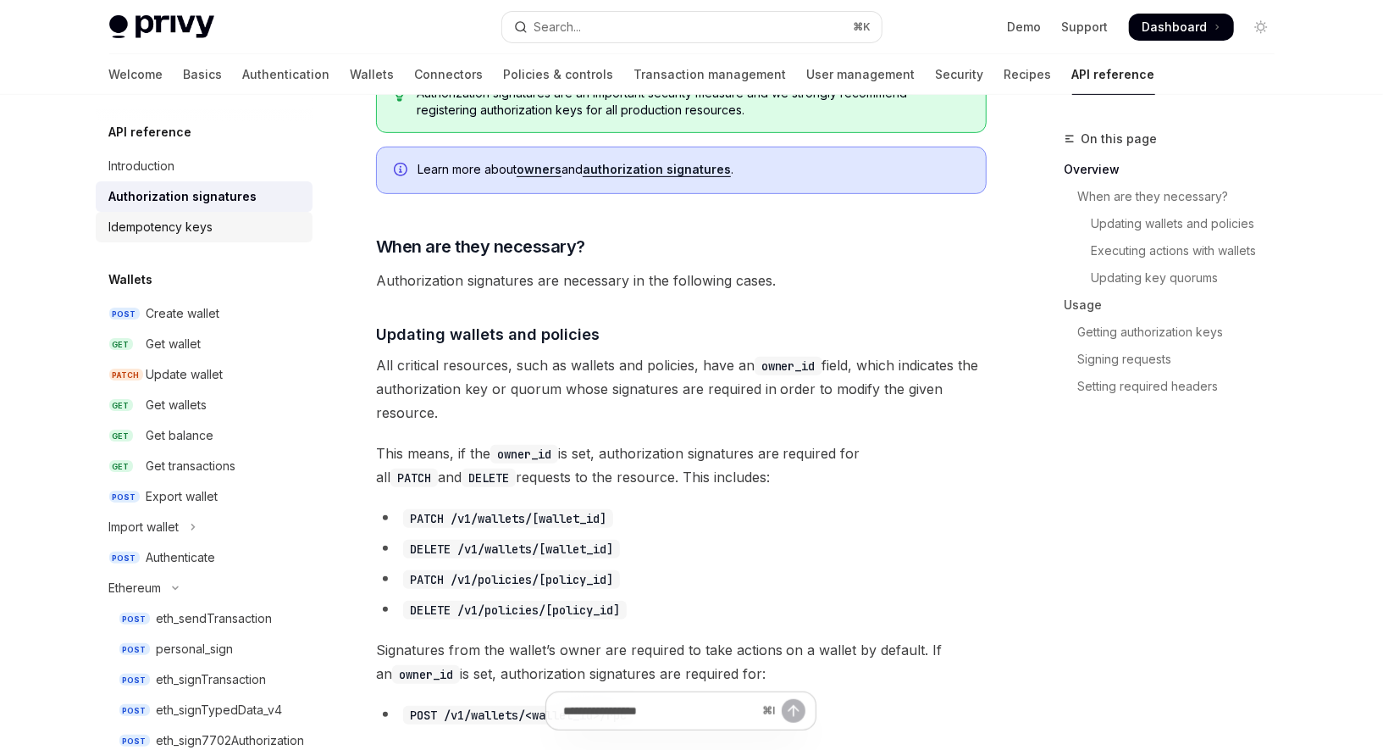
click at [217, 229] on div "Idempotency keys" at bounding box center [205, 227] width 193 height 20
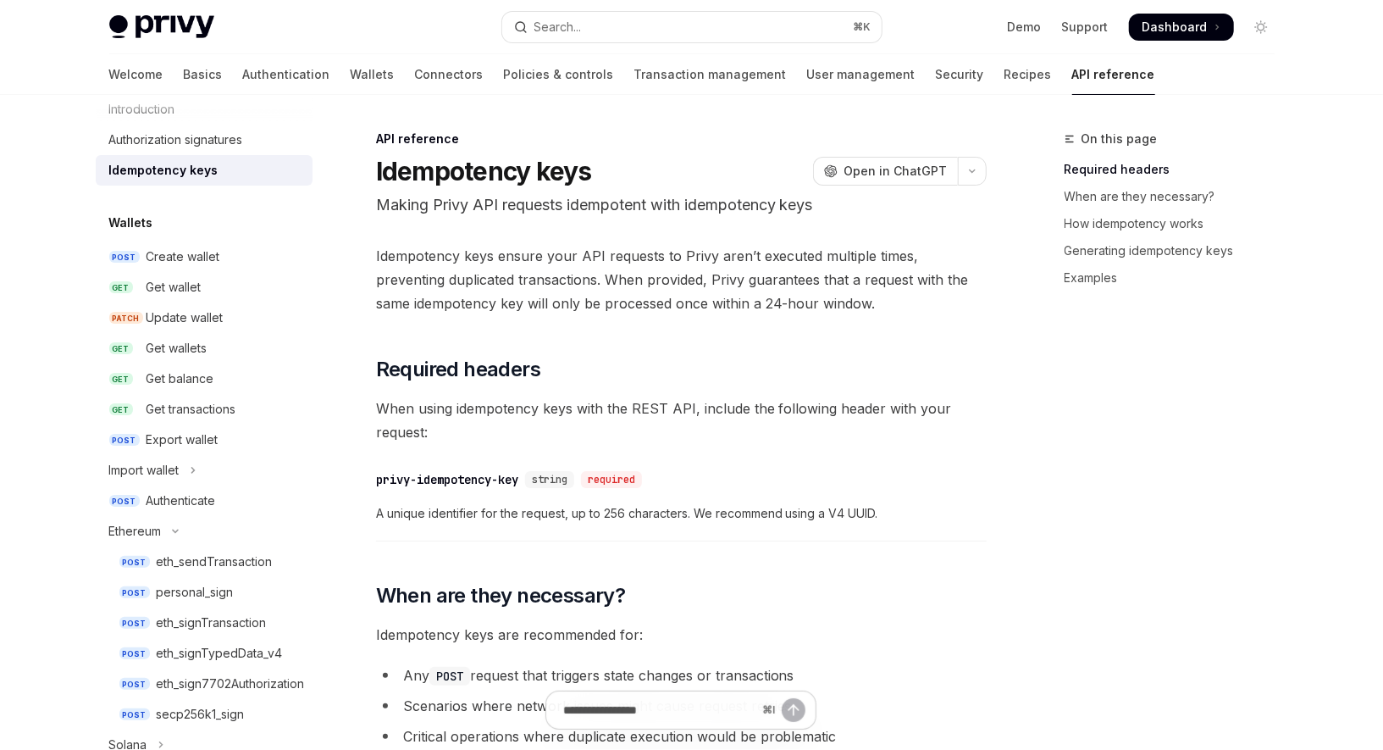
scroll to position [62, 0]
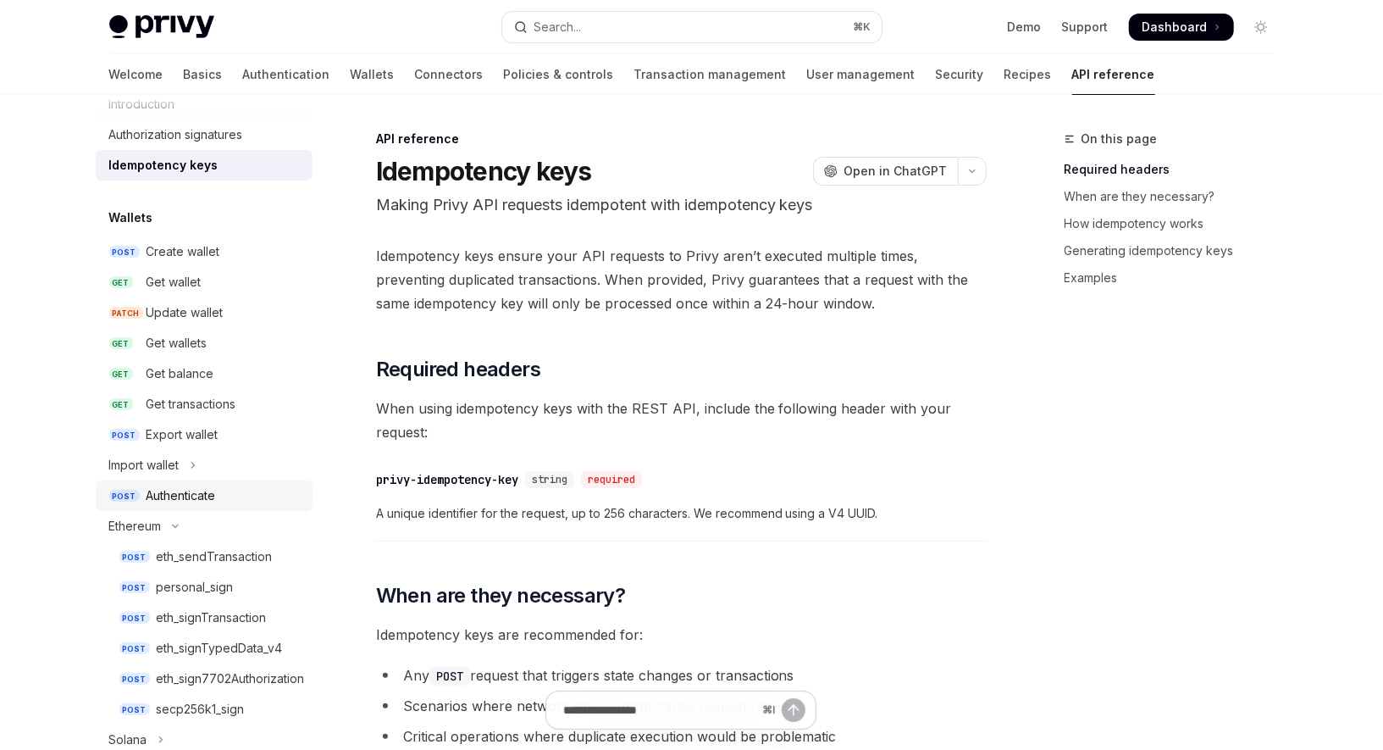
click at [197, 493] on div "Authenticate" at bounding box center [181, 495] width 69 height 20
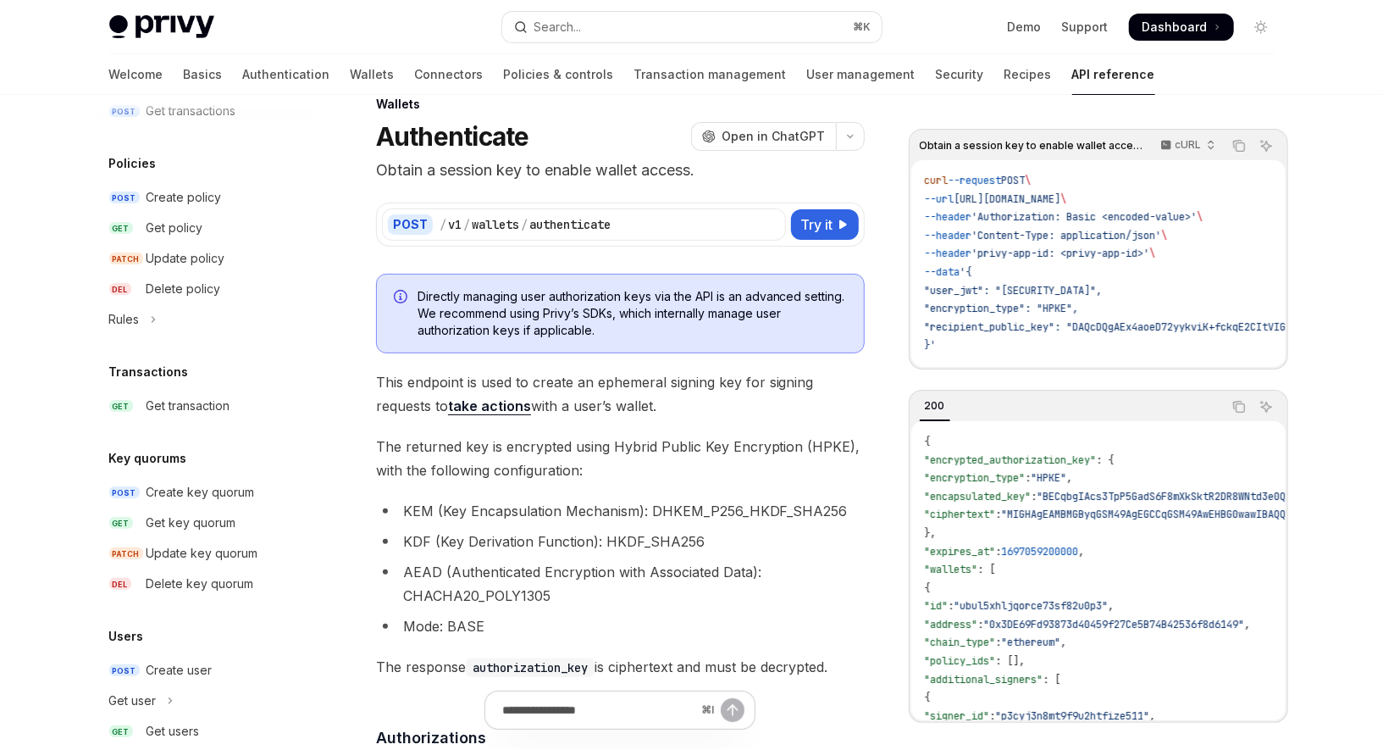
scroll to position [1213, 0]
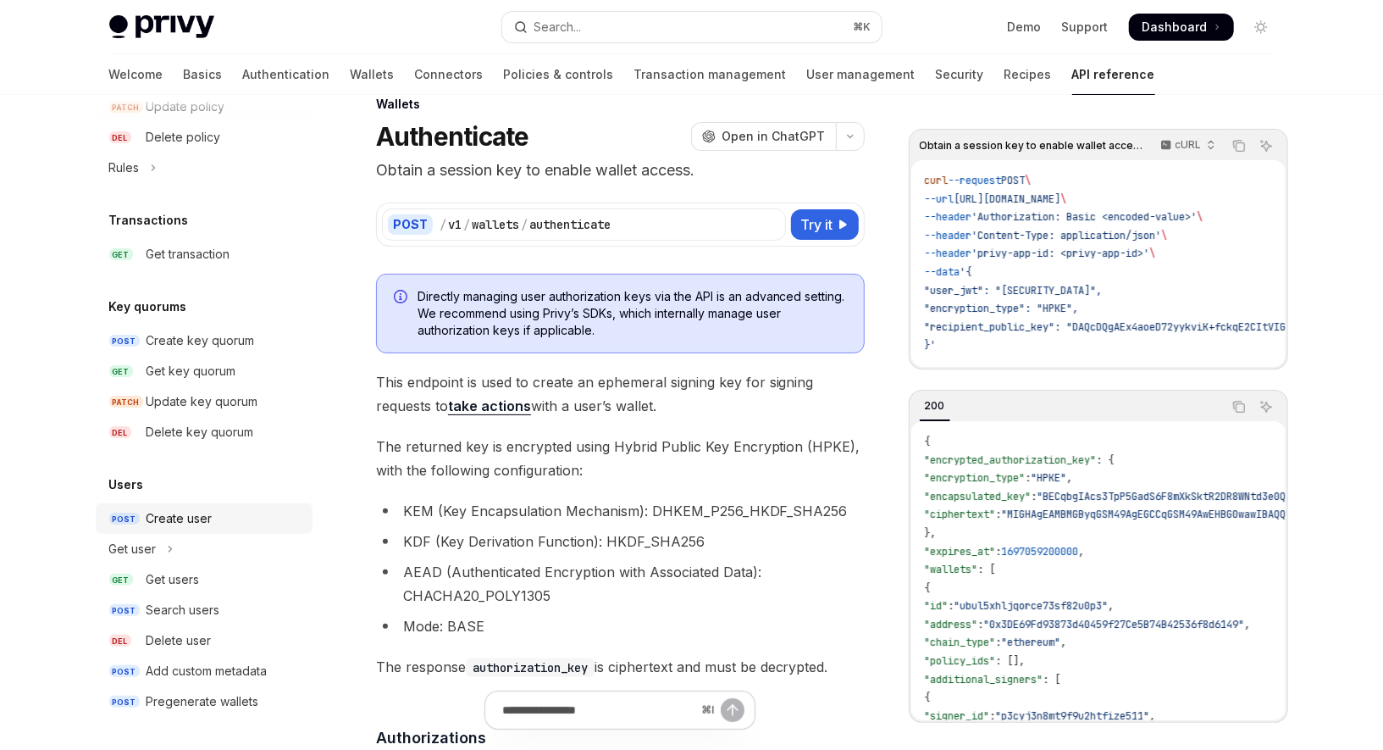
click at [200, 518] on div "Create user" at bounding box center [180, 518] width 66 height 20
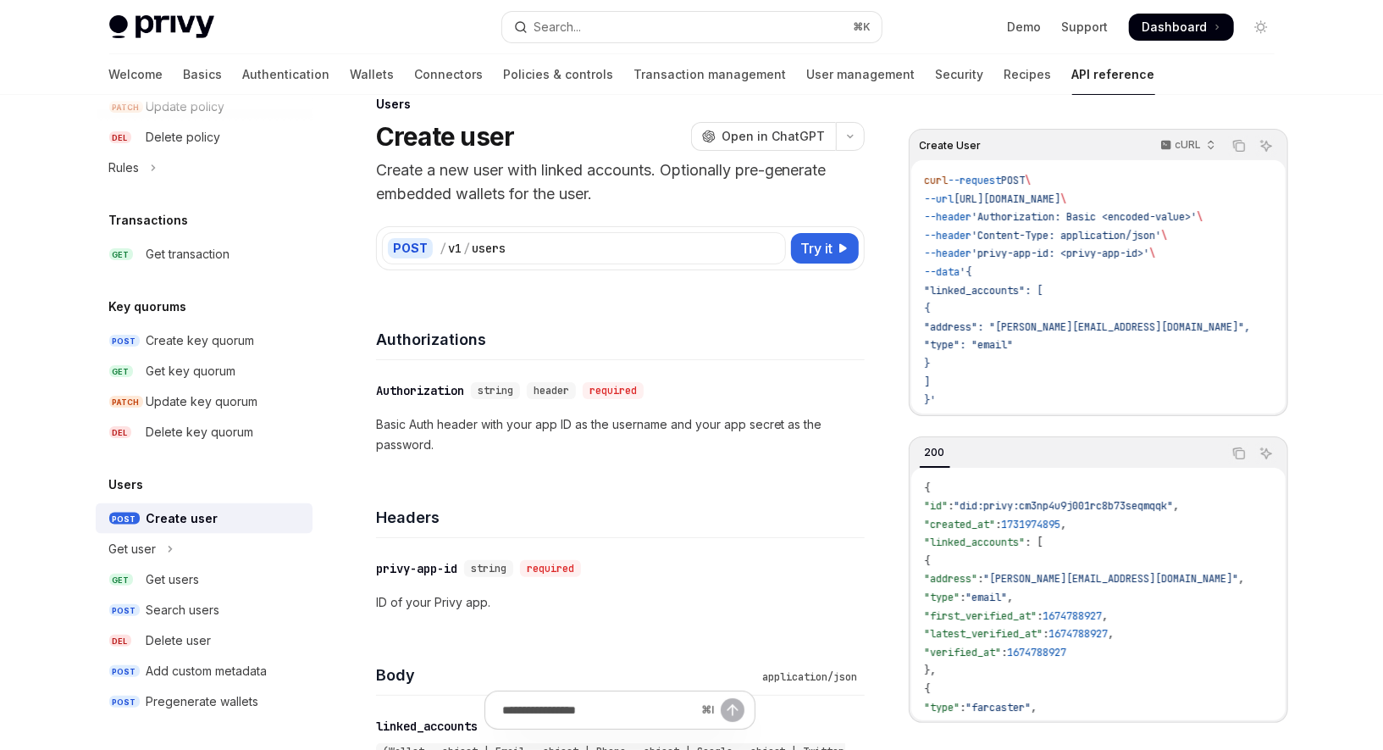
type textarea "*"
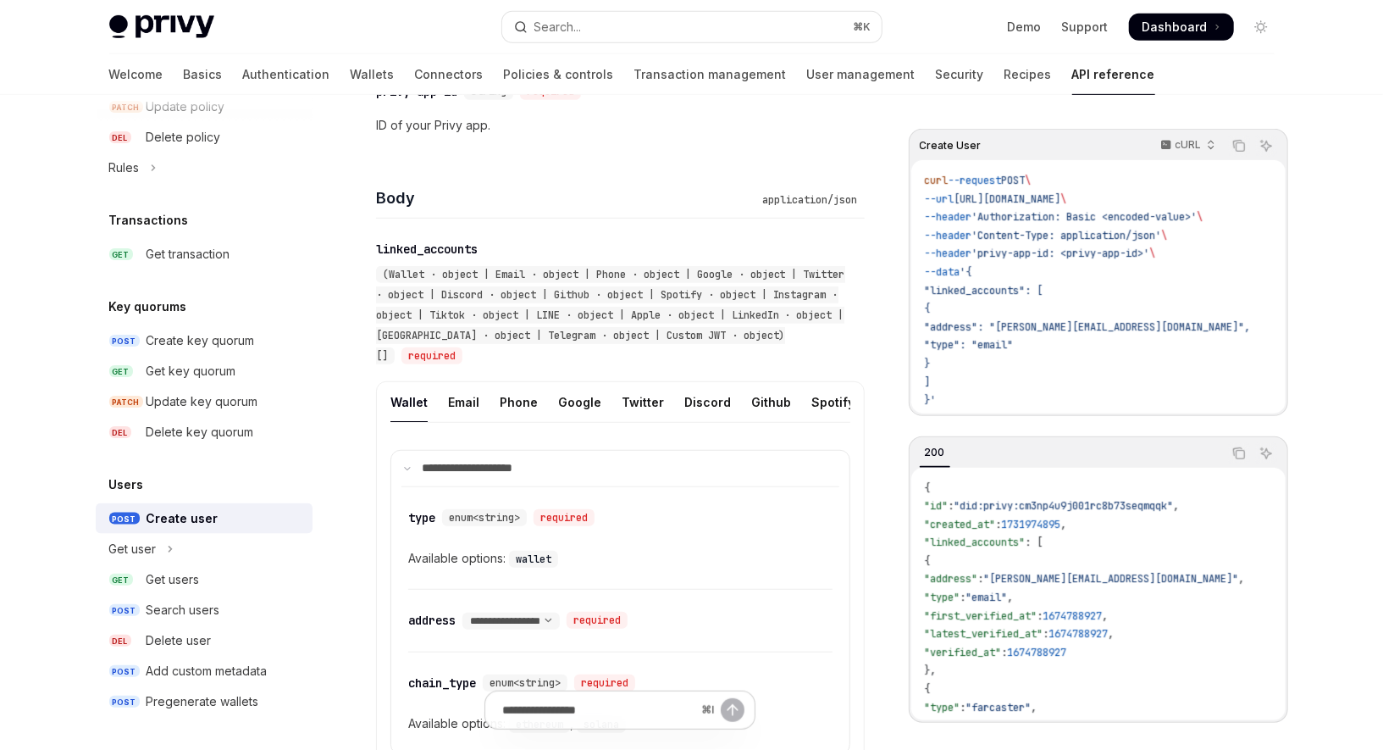
scroll to position [608, 0]
